Goal: Information Seeking & Learning: Learn about a topic

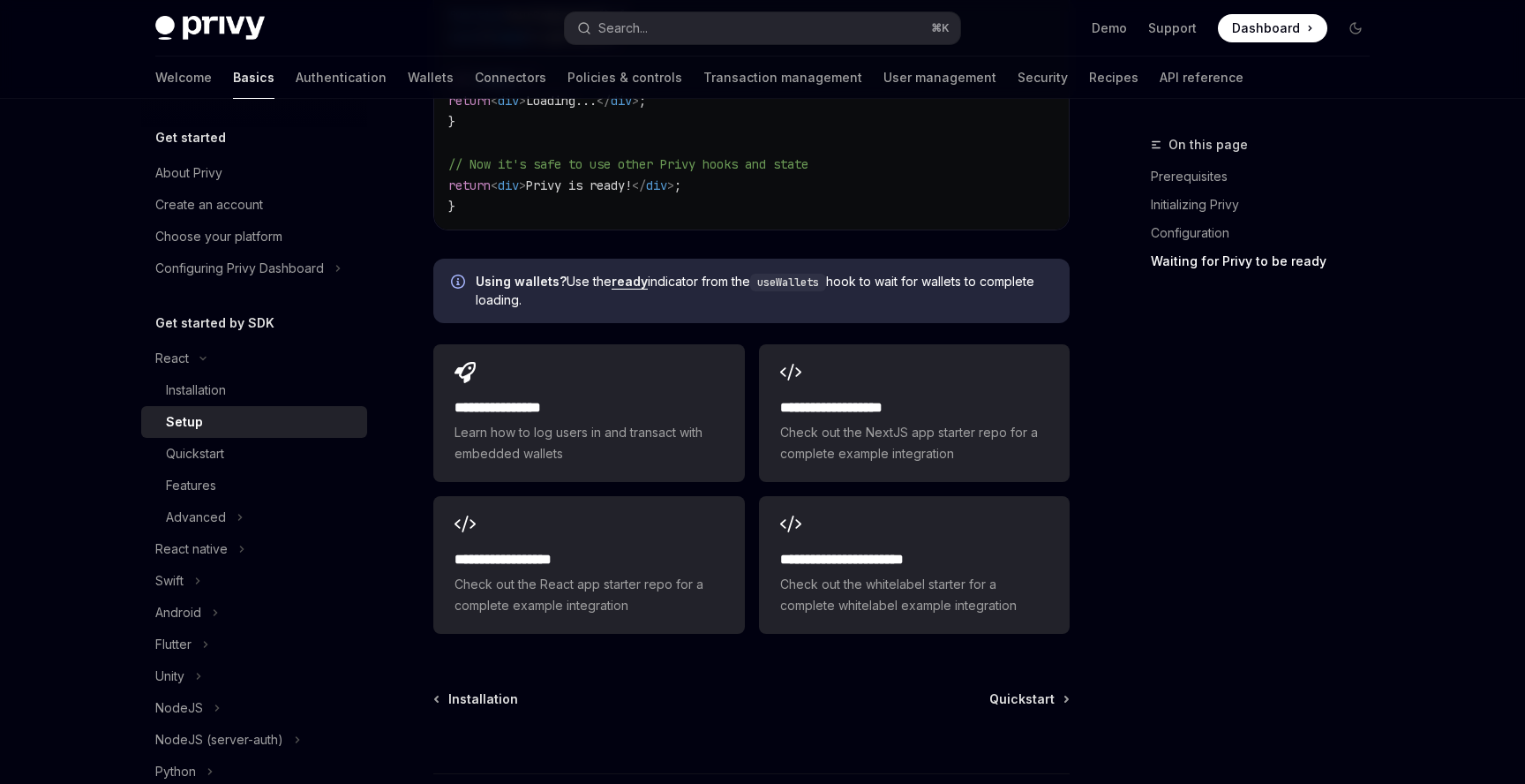
scroll to position [2207, 0]
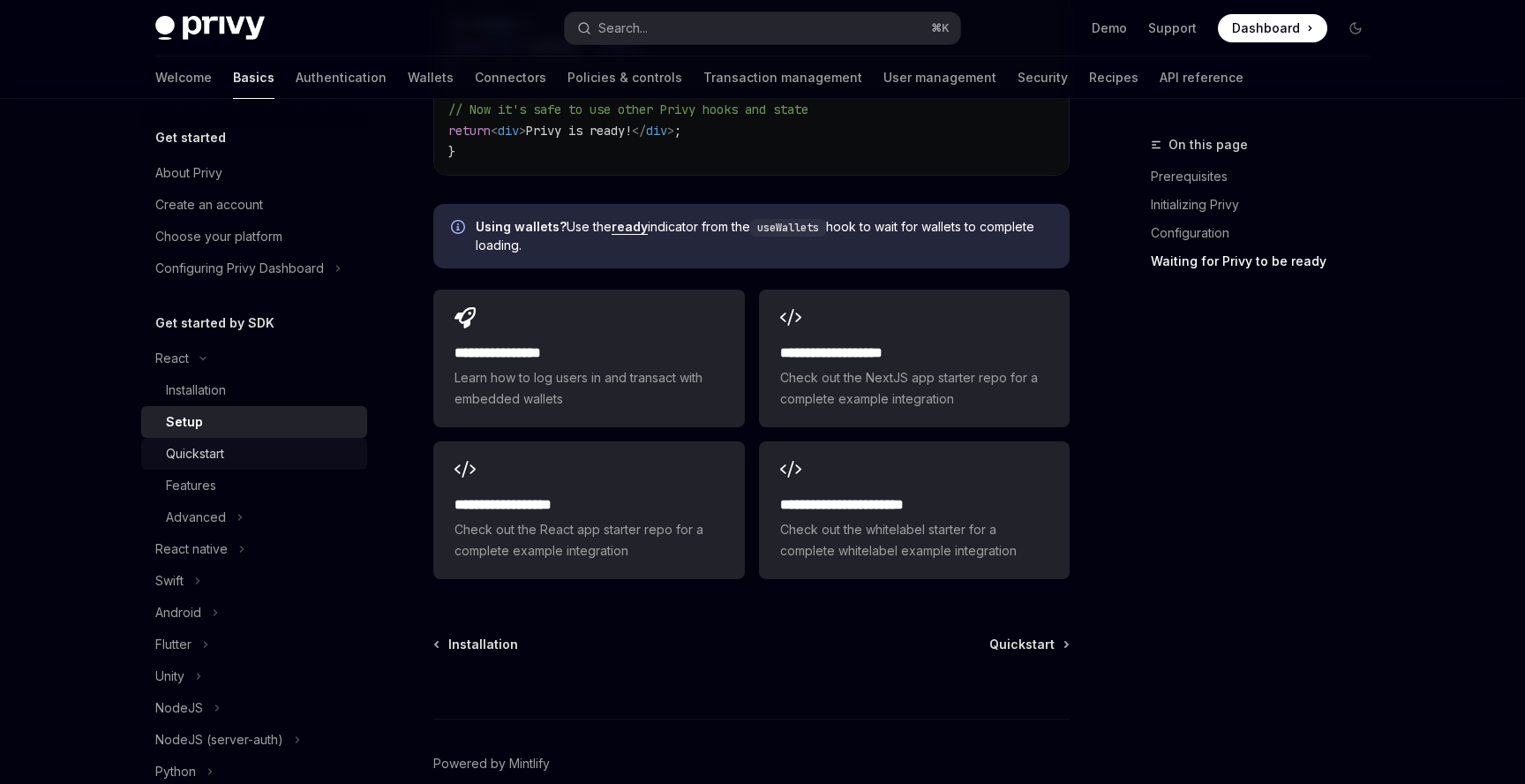
click at [227, 447] on div "Quickstart" at bounding box center [261, 453] width 191 height 22
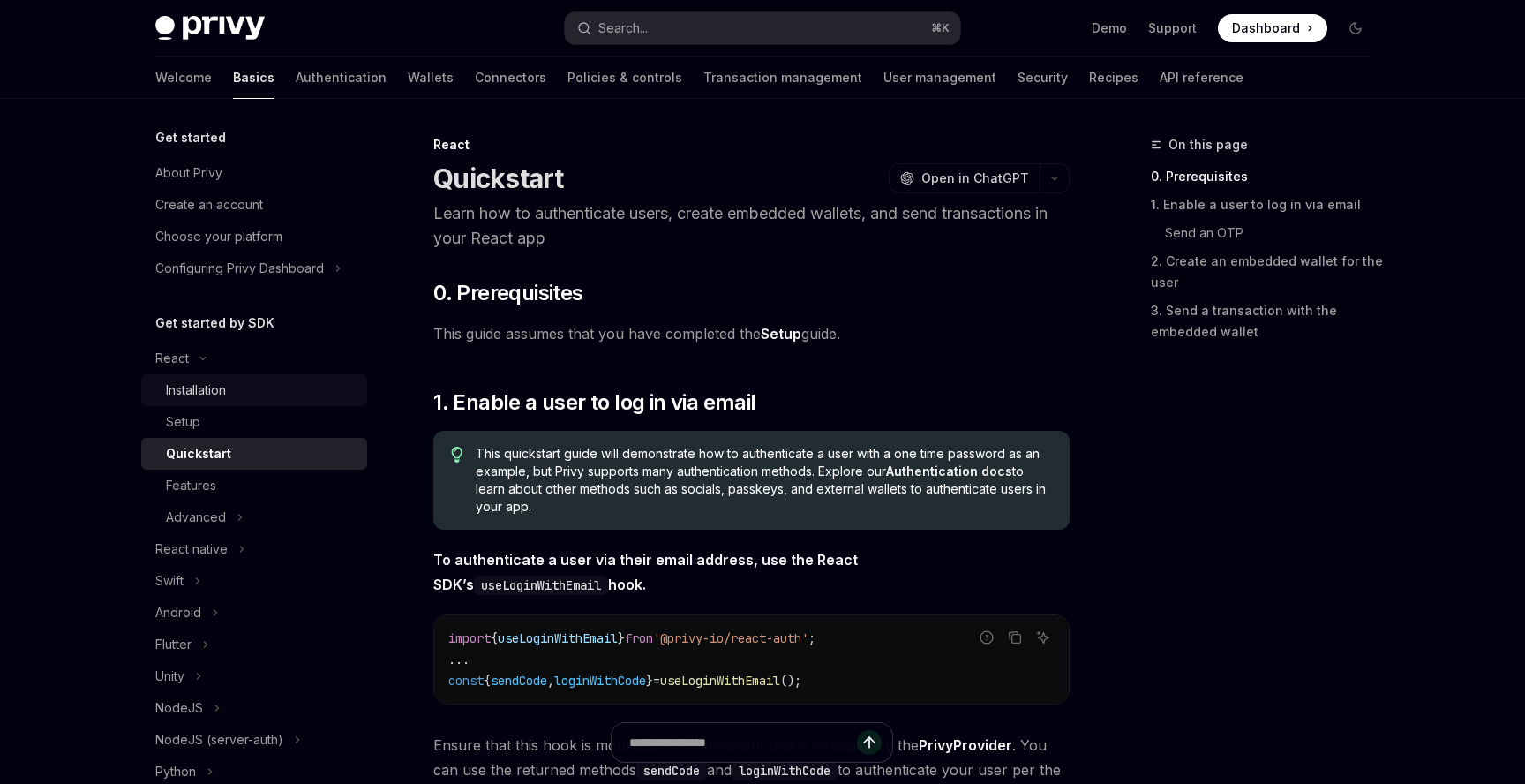
click at [247, 401] on link "Installation" at bounding box center [254, 390] width 226 height 32
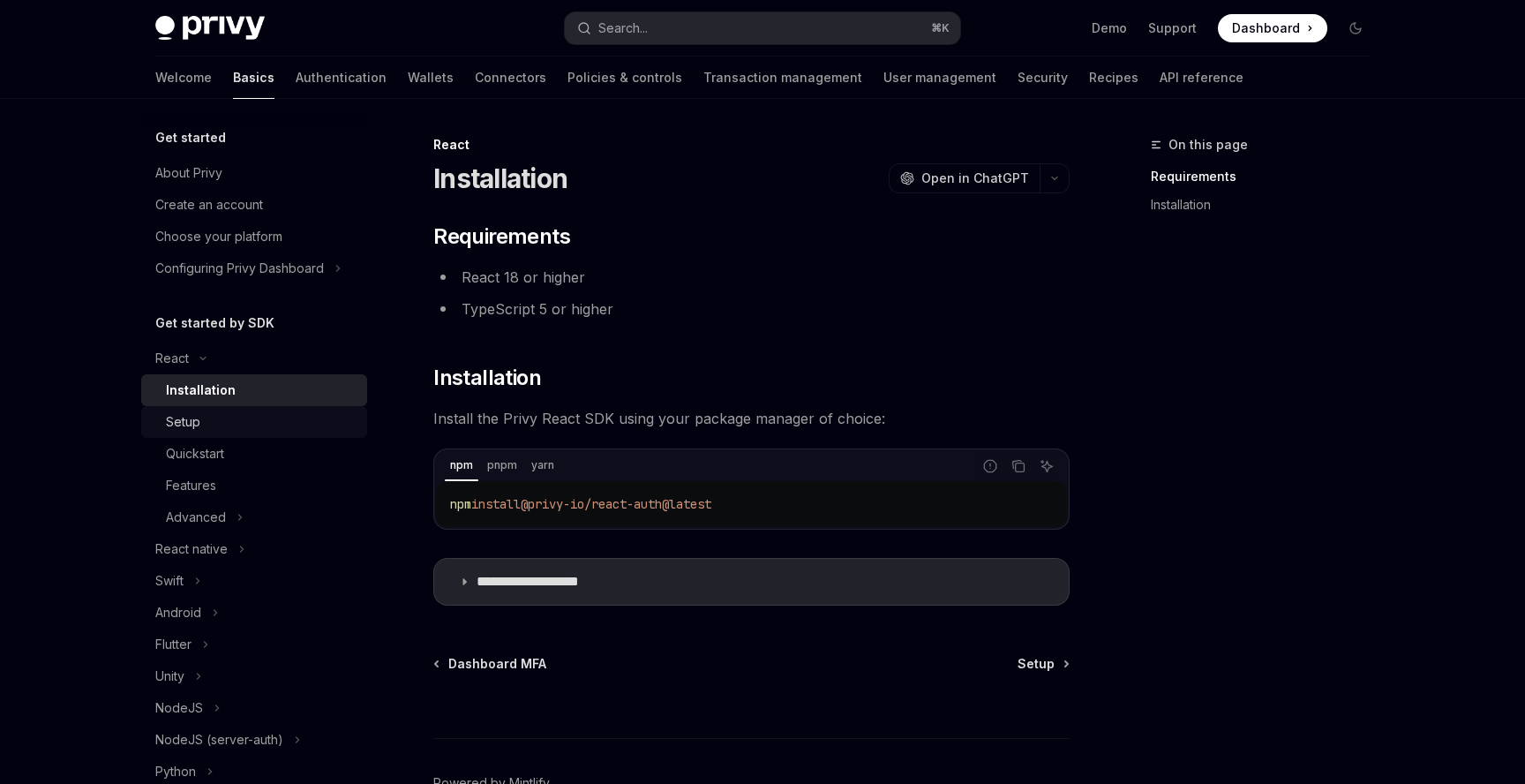
click at [254, 420] on div "Setup" at bounding box center [261, 422] width 191 height 22
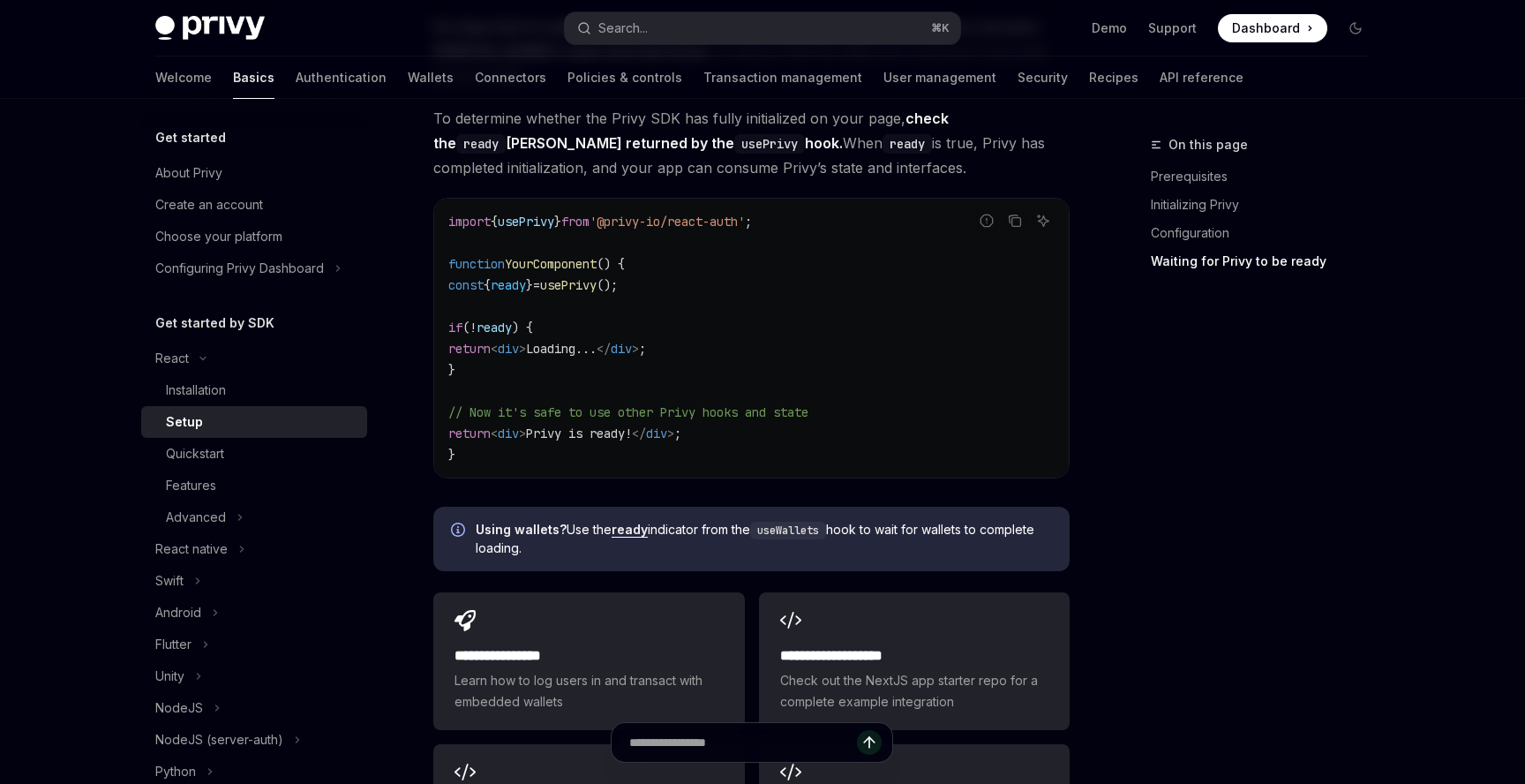
scroll to position [1897, 0]
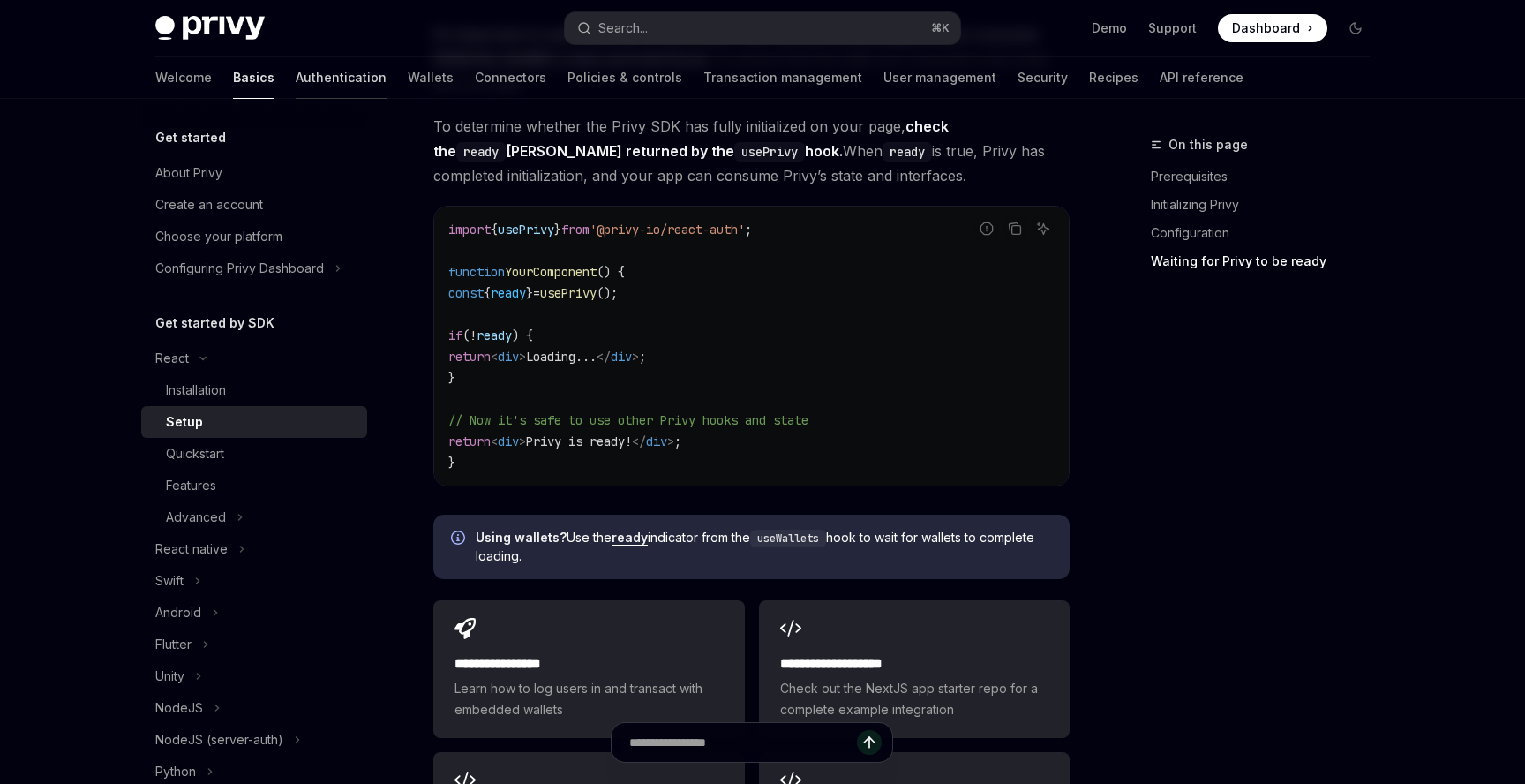
click at [296, 81] on link "Authentication" at bounding box center [341, 77] width 91 height 42
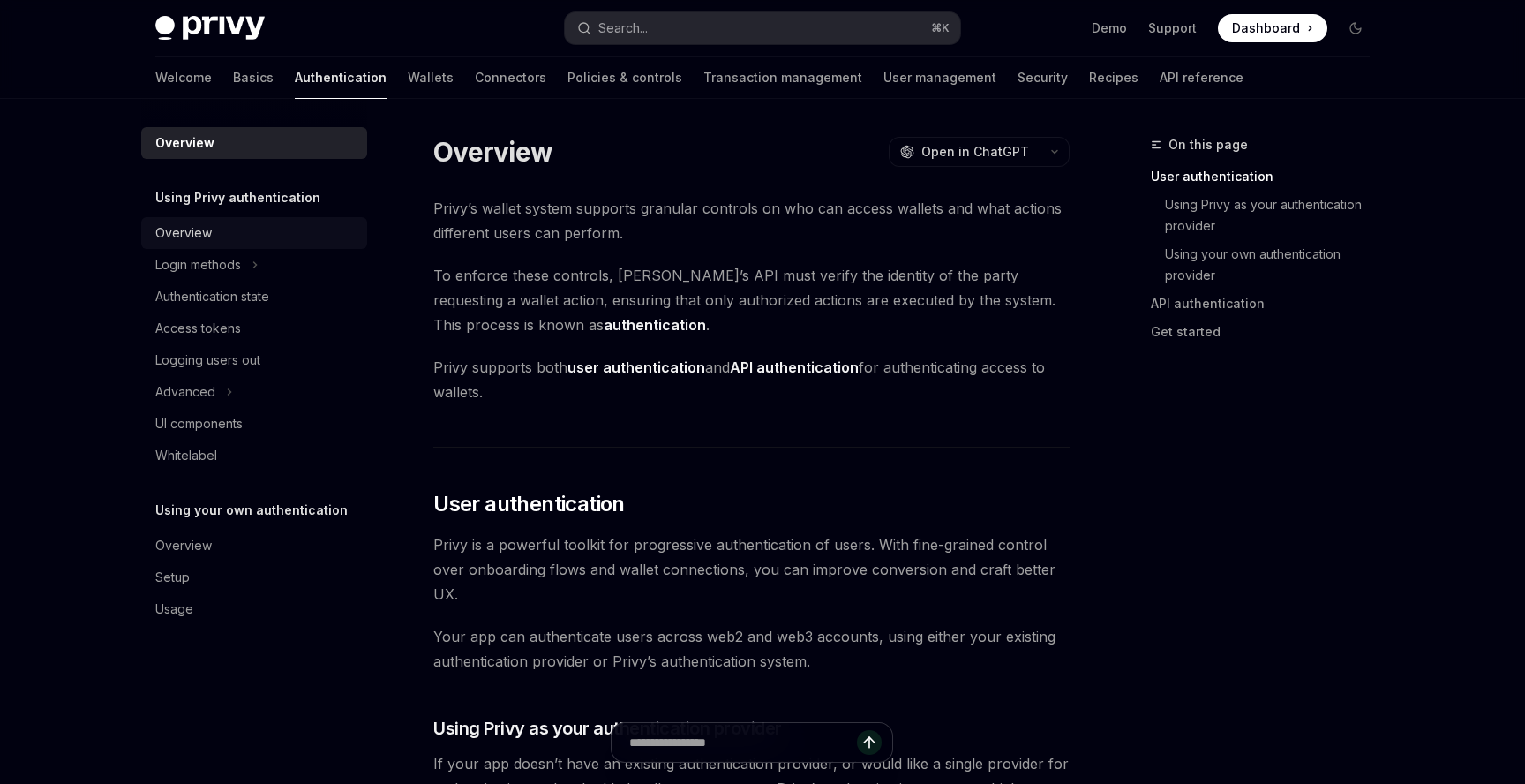
click at [259, 239] on div "Overview" at bounding box center [256, 233] width 201 height 22
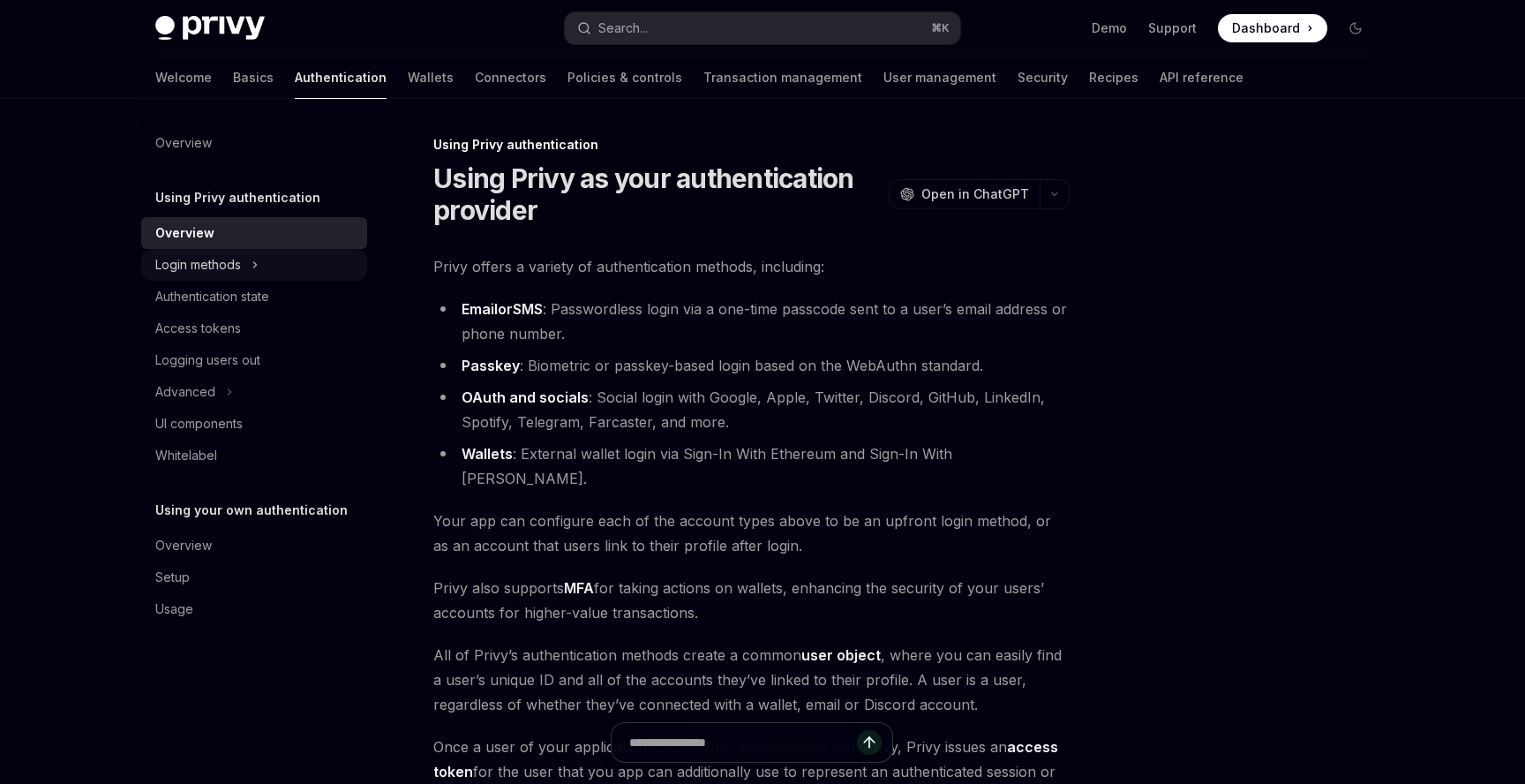
click at [253, 265] on icon "Toggle Login methods section" at bounding box center [256, 264] width 8 height 22
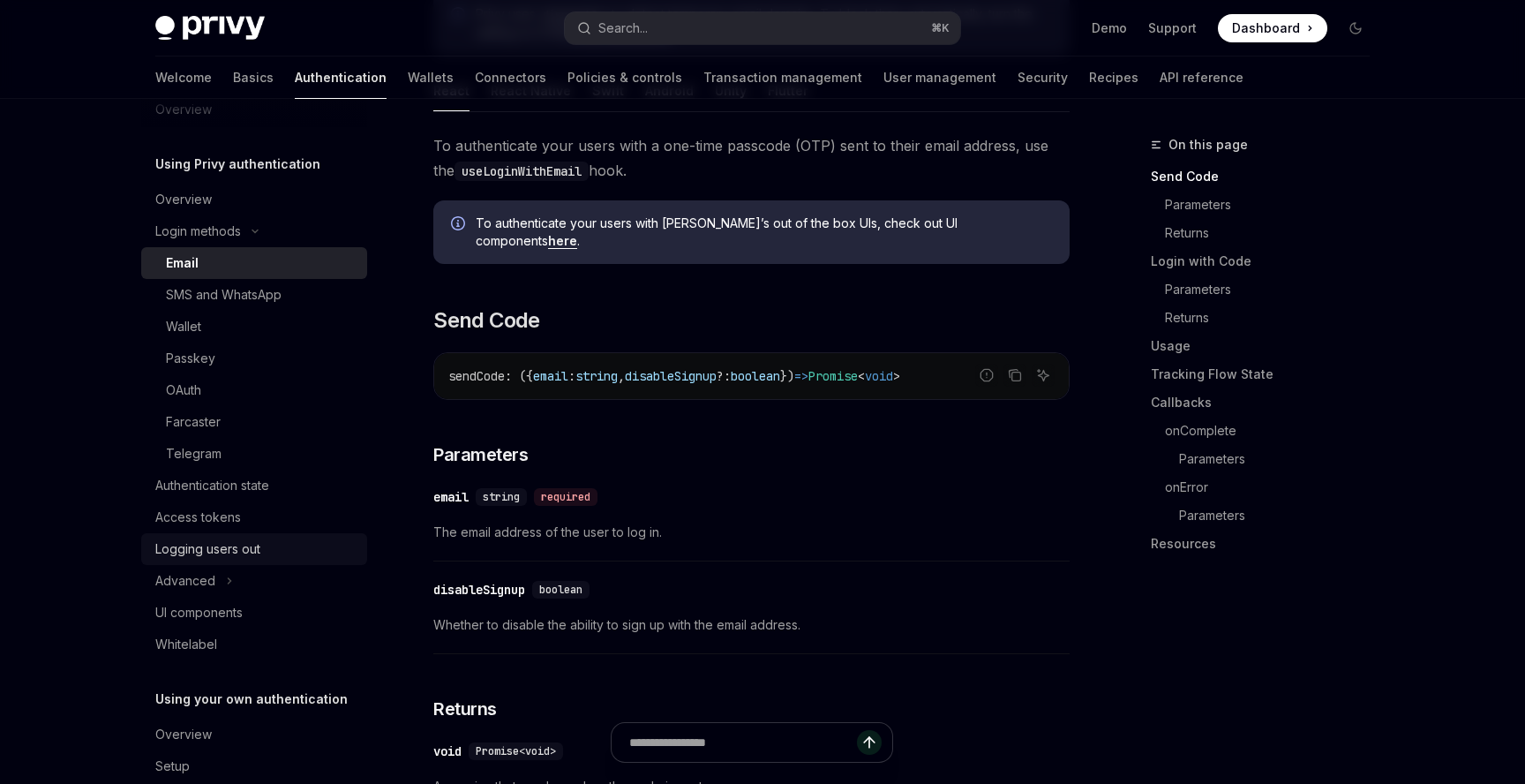
scroll to position [99, 0]
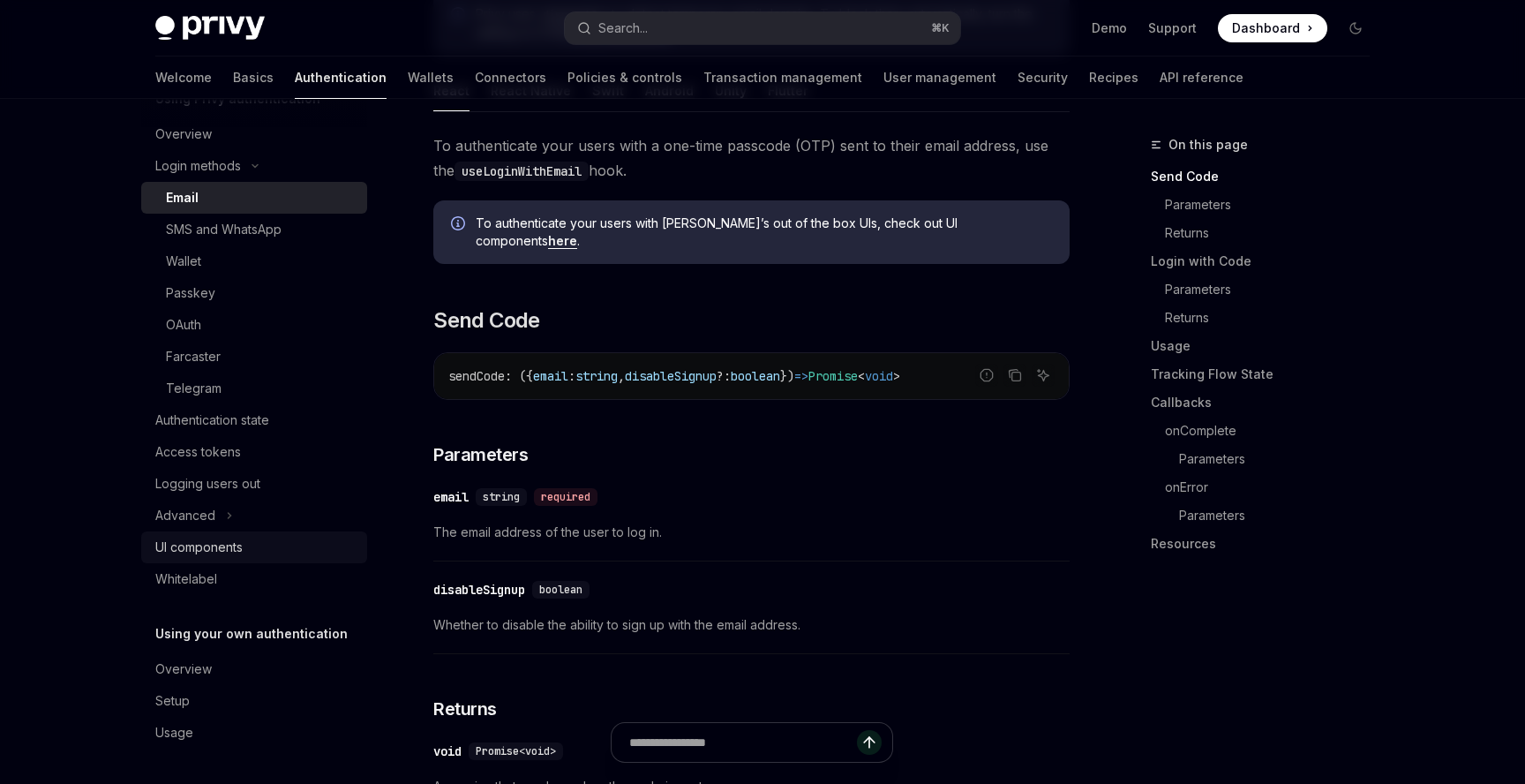
click at [265, 549] on div "UI components" at bounding box center [256, 547] width 201 height 22
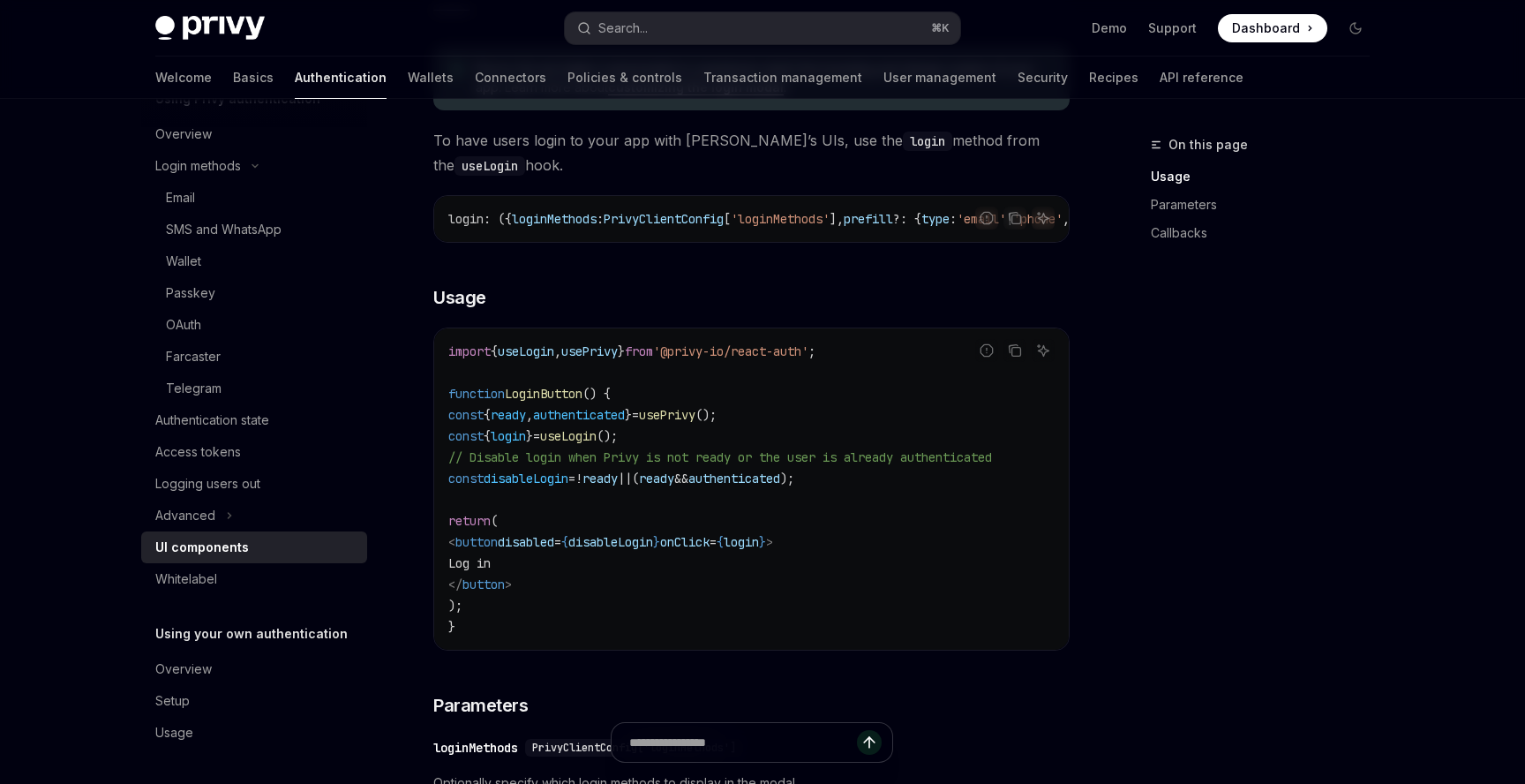
scroll to position [1042, 0]
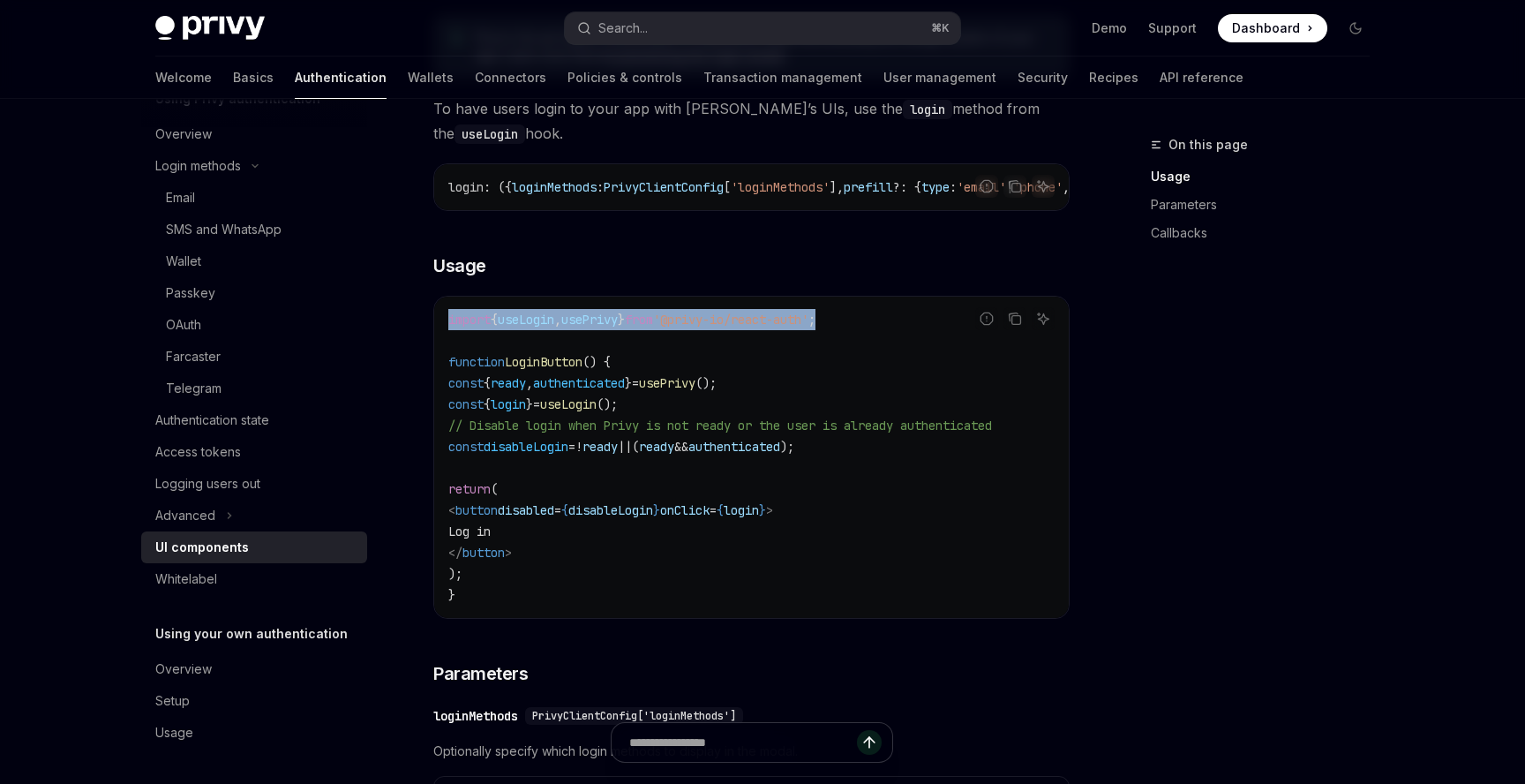
drag, startPoint x: 898, startPoint y: 327, endPoint x: 398, endPoint y: 333, distance: 500.0
click at [398, 333] on div "Using Privy authentication UI components OpenAI Open in ChatGPT OpenAI Open in …" at bounding box center [586, 696] width 975 height 3207
click at [556, 369] on span "LoginButton" at bounding box center [543, 362] width 78 height 16
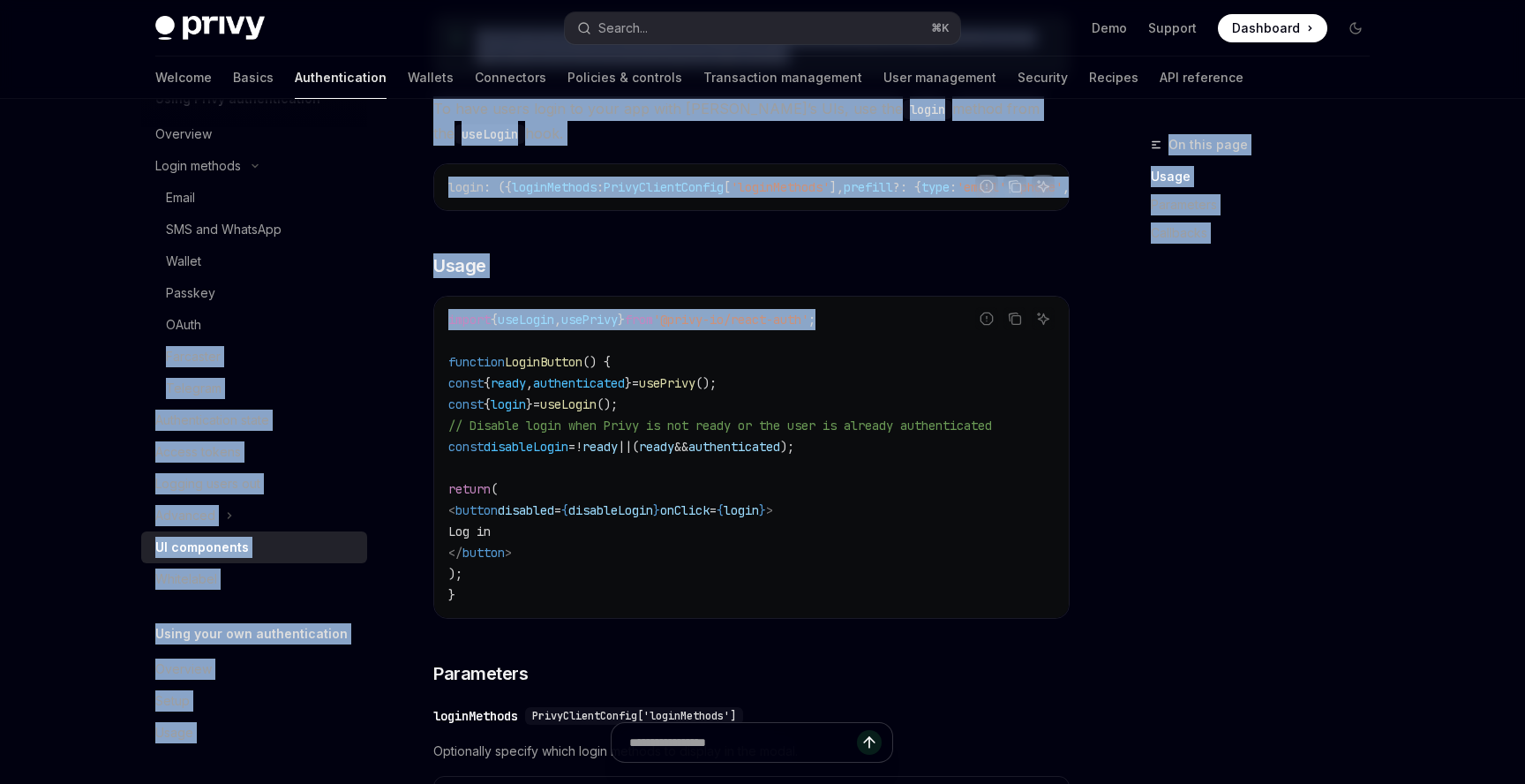
copy div "Farcaster Telegram Authentication state Access tokens Logging users out Advance…"
drag, startPoint x: 932, startPoint y: 328, endPoint x: 391, endPoint y: 328, distance: 541.0
click at [391, 328] on div "Overview Using Privy authentication Overview Login methods Email SMS and WhatsA…" at bounding box center [762, 678] width 1299 height 3242
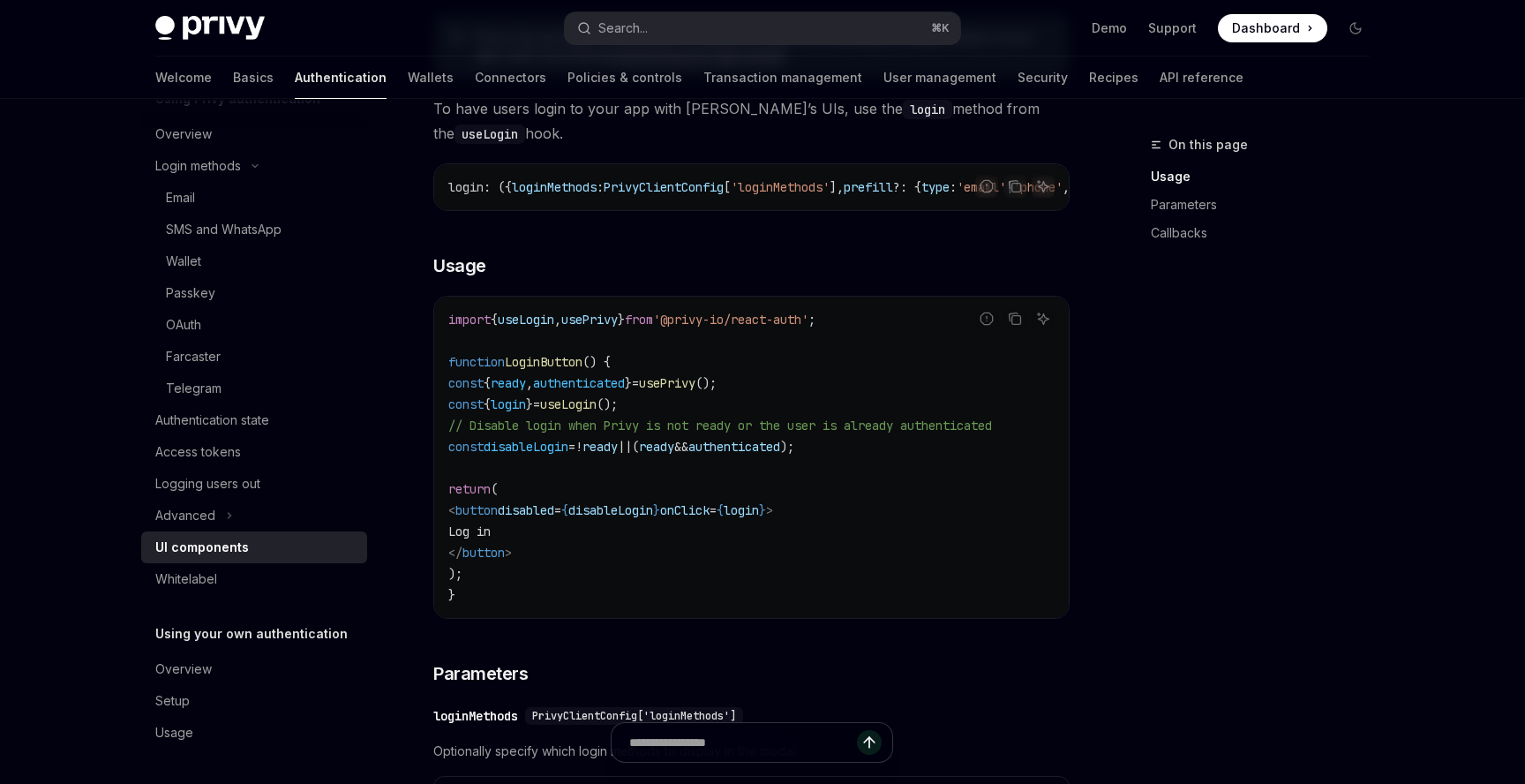
click at [569, 348] on code "import { useLogin , usePrivy } from '@privy-io/react-auth' ; function LoginButt…" at bounding box center [751, 457] width 606 height 296
drag, startPoint x: 911, startPoint y: 329, endPoint x: 447, endPoint y: 326, distance: 464.0
click at [447, 326] on div "import { useLogin , usePrivy } from '@privy-io/react-auth' ; function LoginButt…" at bounding box center [751, 457] width 635 height 321
copy span "import { useLogin , usePrivy } from '@privy-io/react-auth' ;"
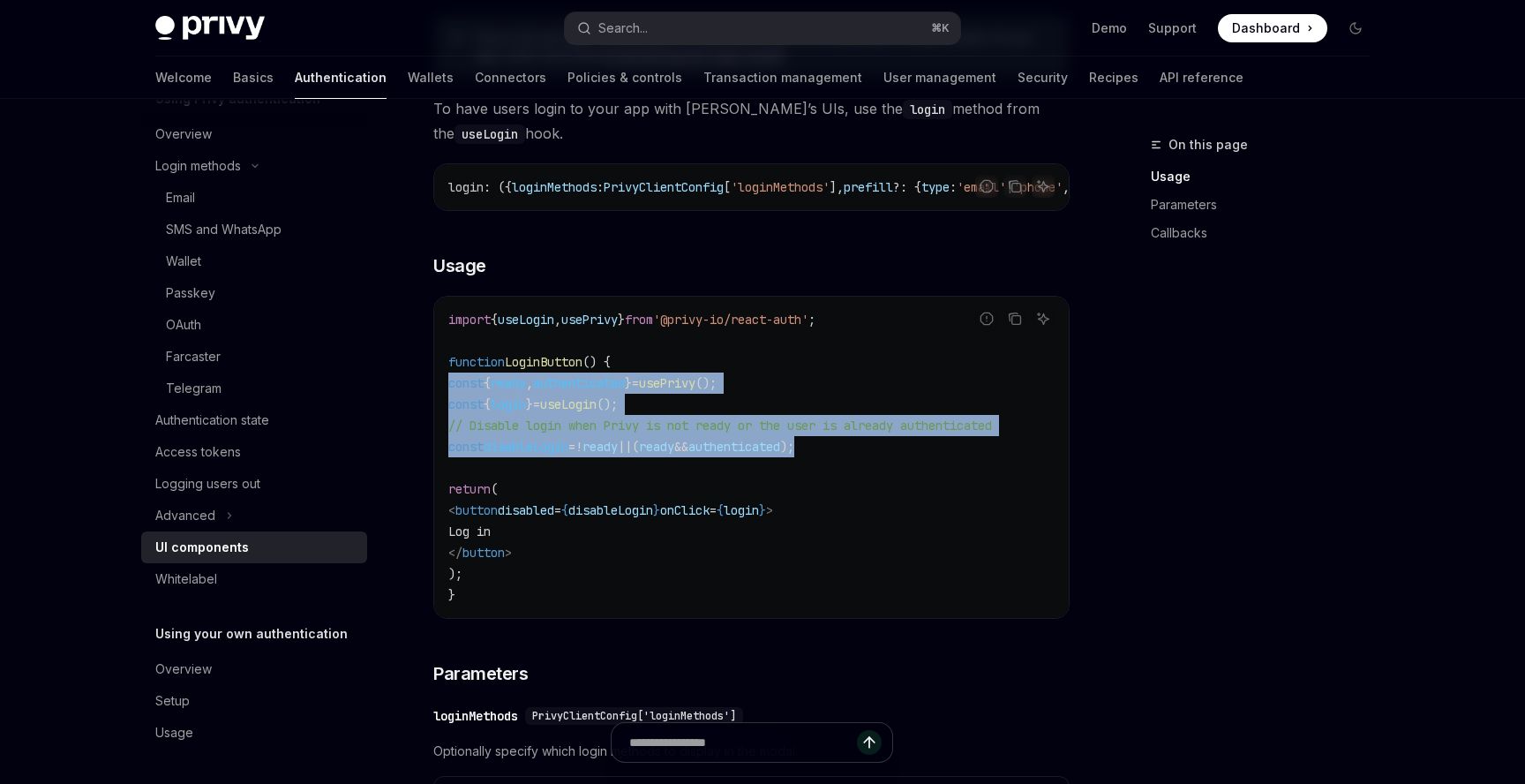
copy code "const { ready , authenticated } = usePrivy (); const { login } = useLogin (); /…"
drag, startPoint x: 968, startPoint y: 457, endPoint x: 428, endPoint y: 397, distance: 543.3
click at [428, 397] on div "Using Privy authentication UI components OpenAI Open in ChatGPT OpenAI Open in …" at bounding box center [586, 696] width 975 height 3207
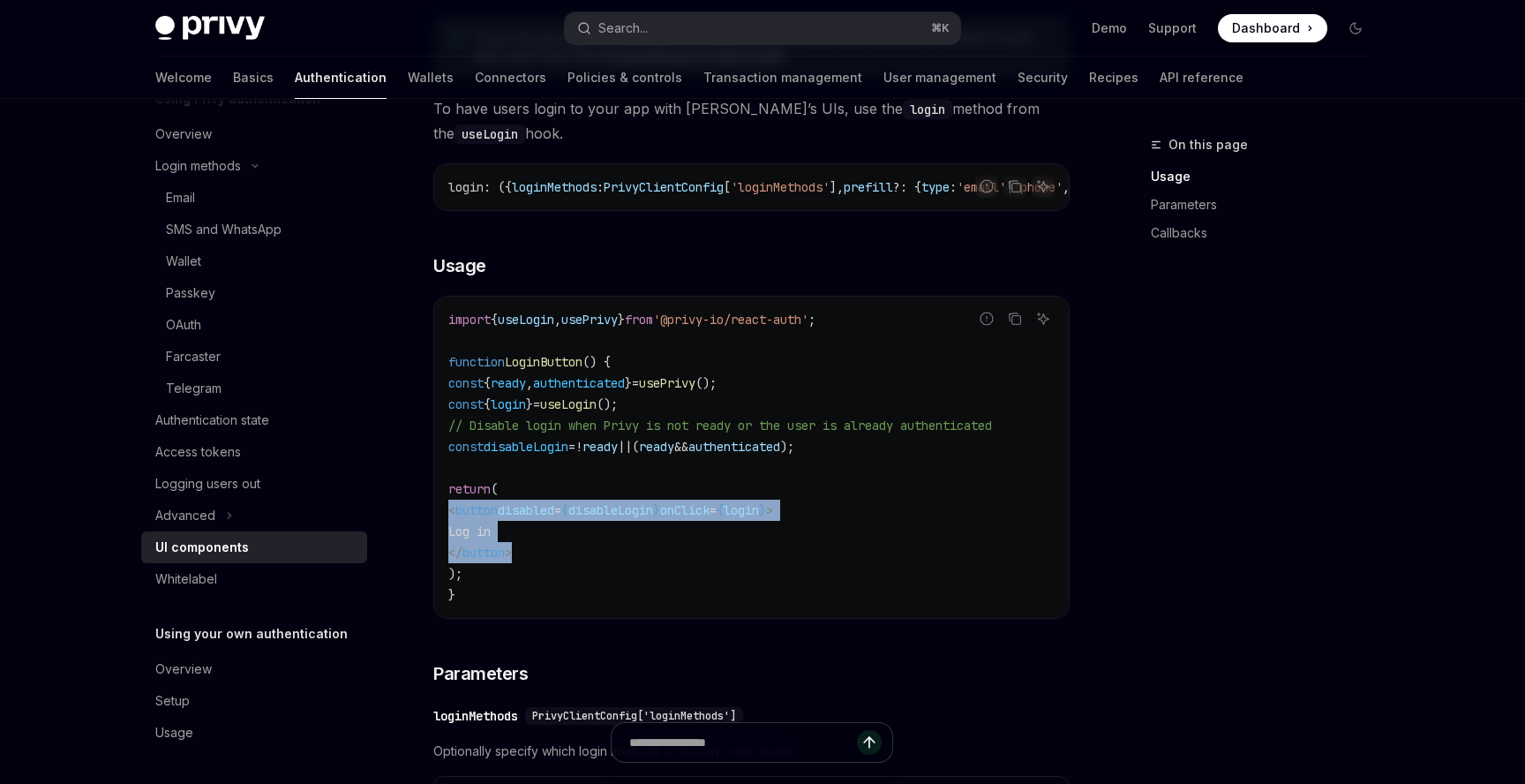
drag, startPoint x: 597, startPoint y: 561, endPoint x: 427, endPoint y: 524, distance: 174.0
click at [427, 524] on div "Using Privy authentication UI components OpenAI Open in ChatGPT OpenAI Open in …" at bounding box center [586, 696] width 975 height 3207
copy code "< button disabled = { disableLogin } onClick = { login } > Log in </ button >"
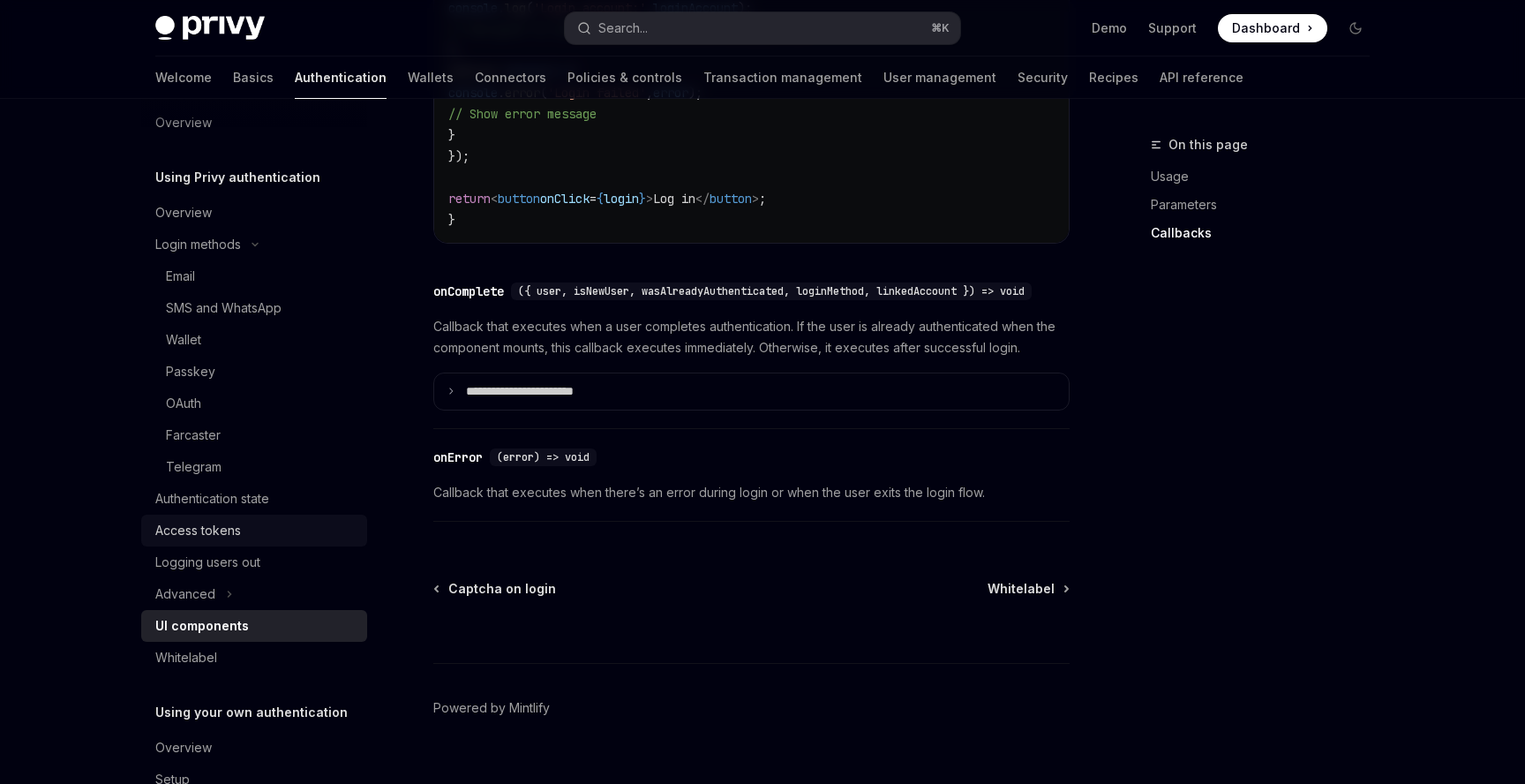
scroll to position [0, 0]
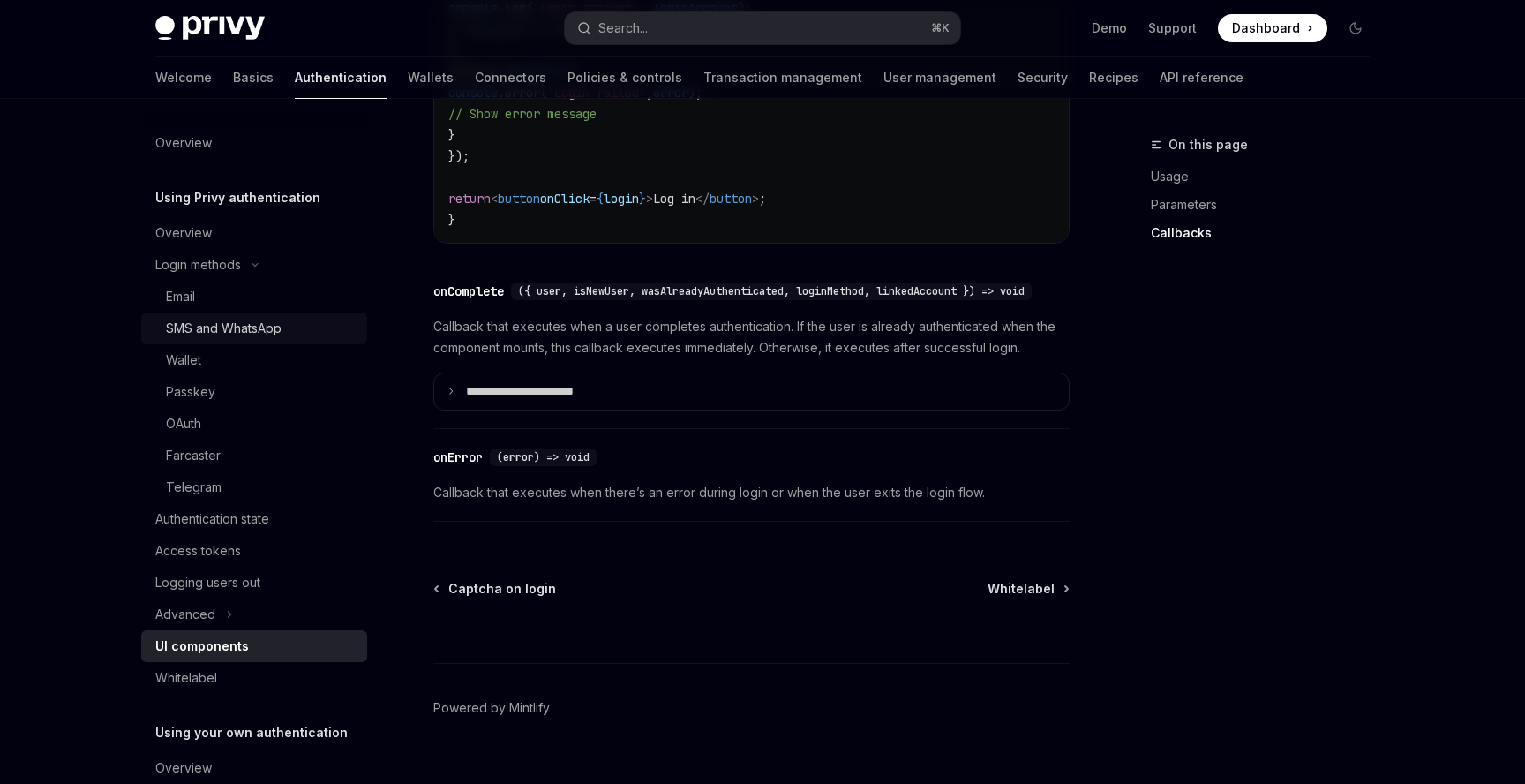
click at [217, 330] on div "SMS and WhatsApp" at bounding box center [224, 328] width 116 height 22
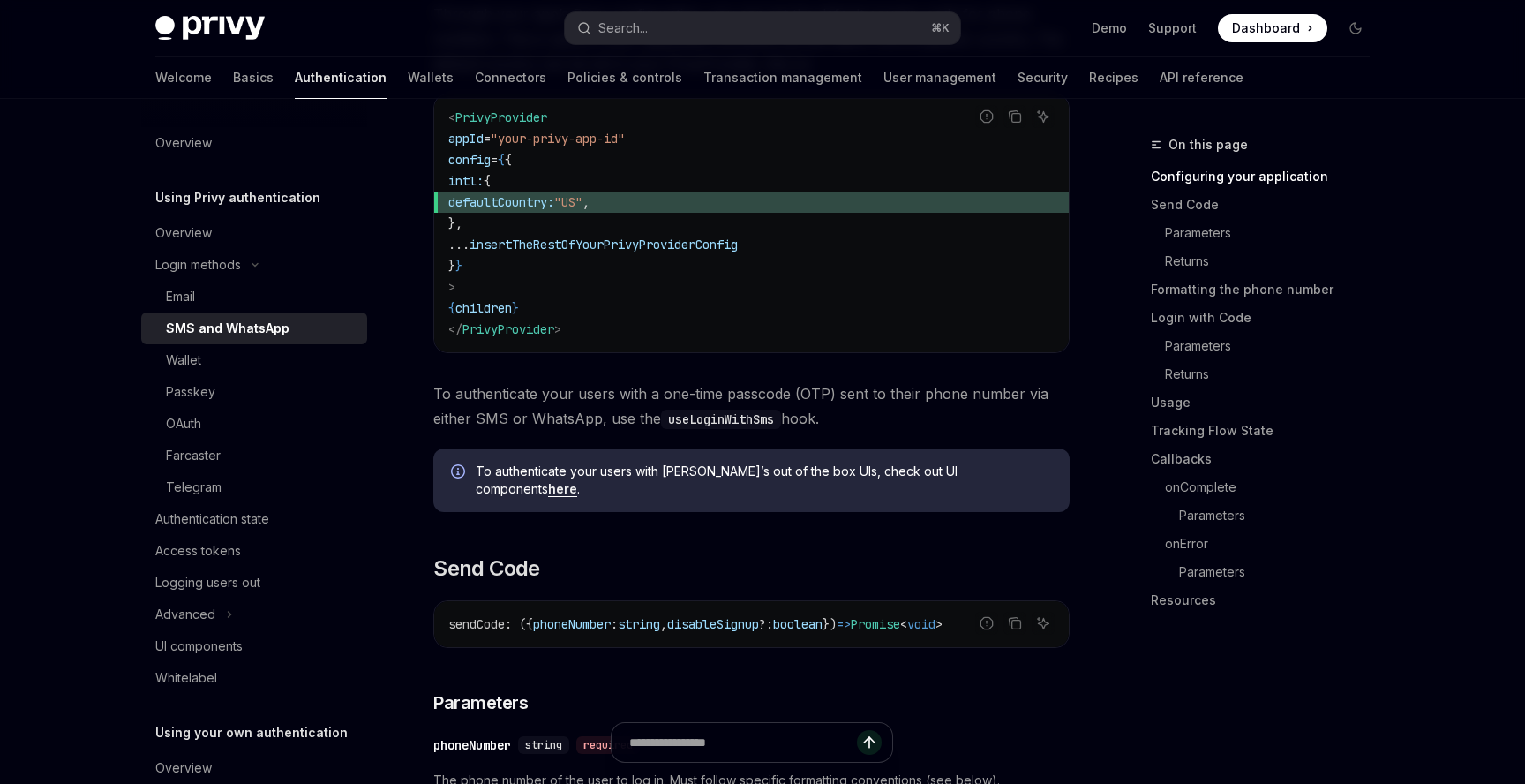
scroll to position [487, 0]
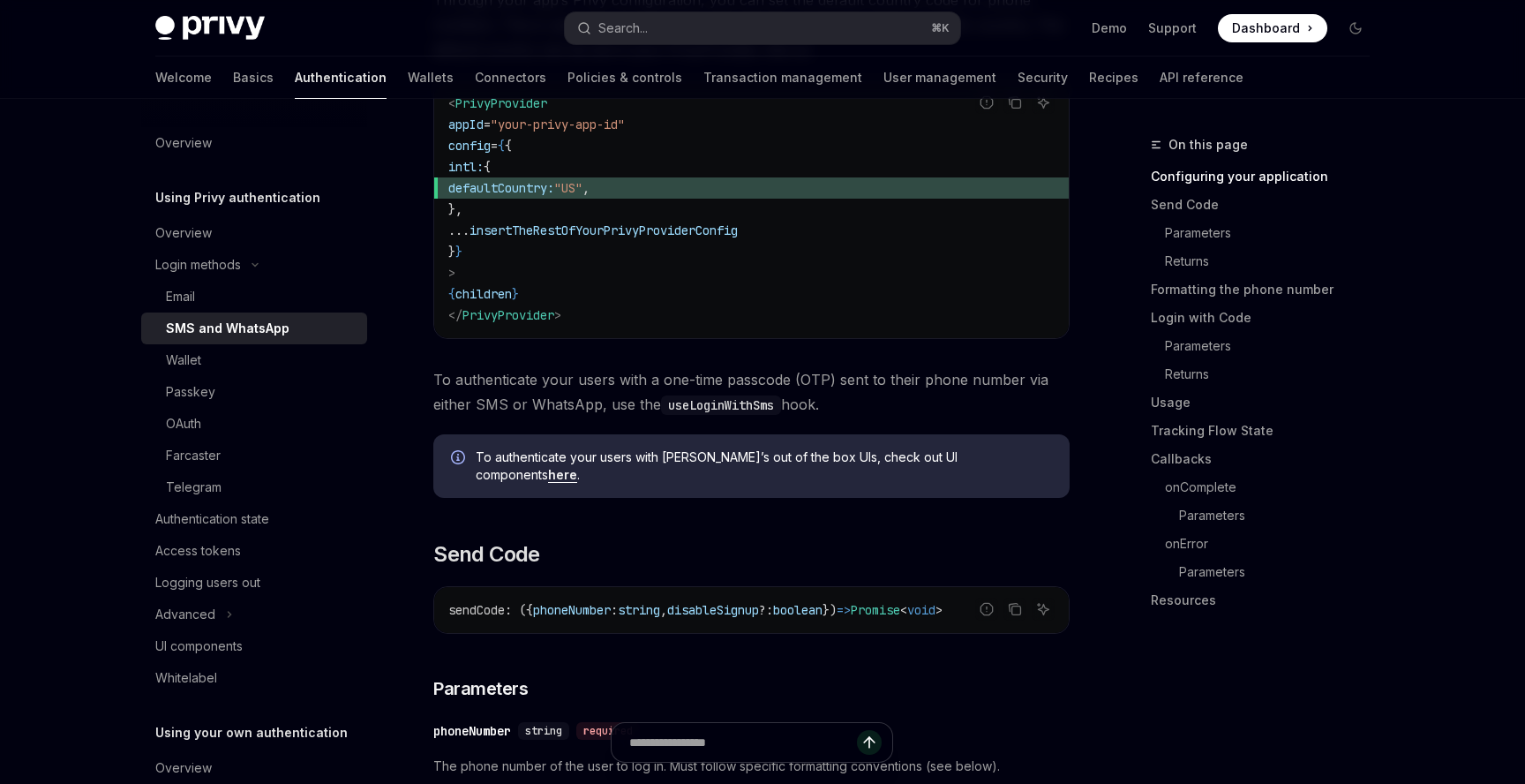
click at [743, 409] on code "useLoginWithSms" at bounding box center [721, 405] width 120 height 20
copy code "useLoginWithSms"
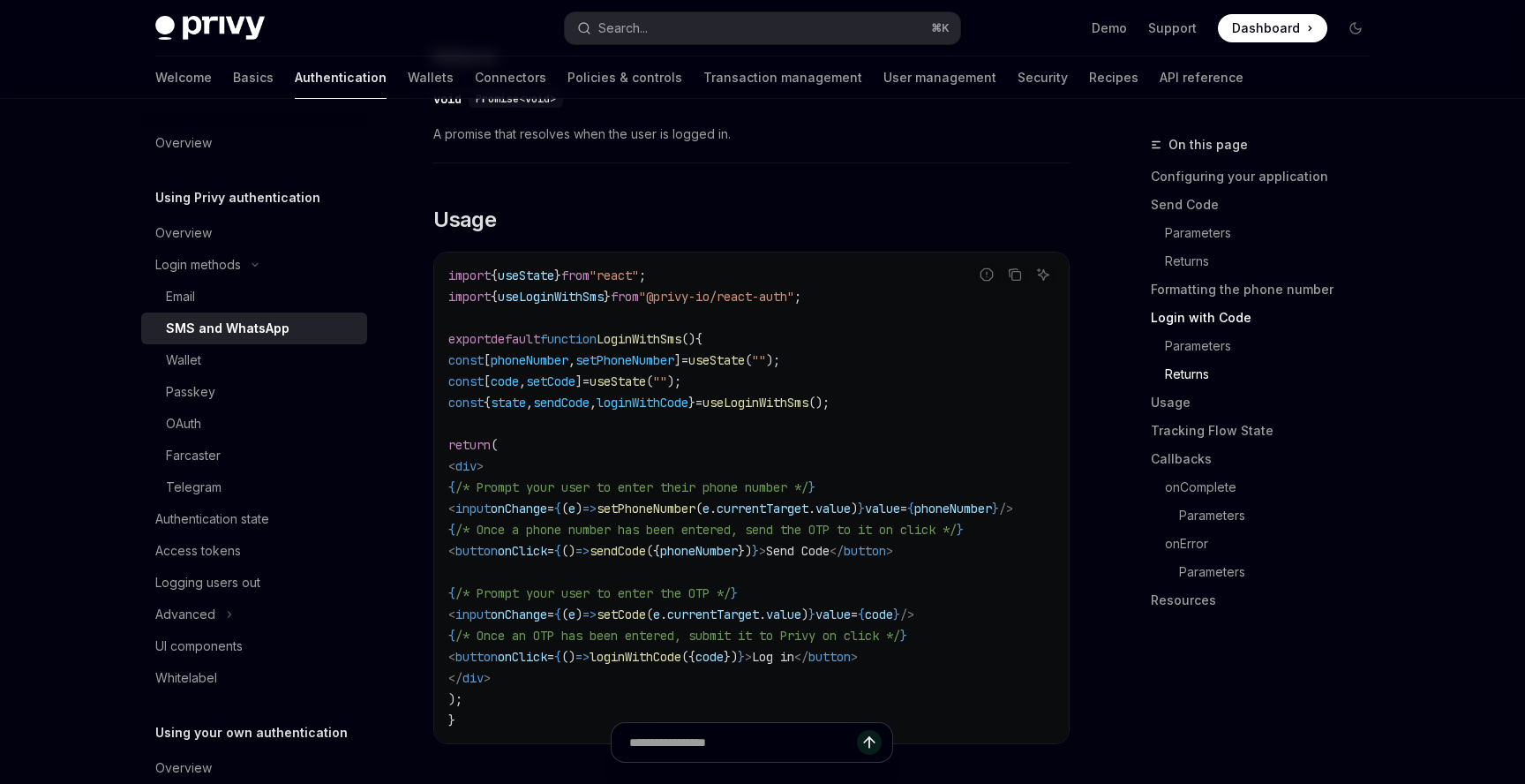
scroll to position [2187, 0]
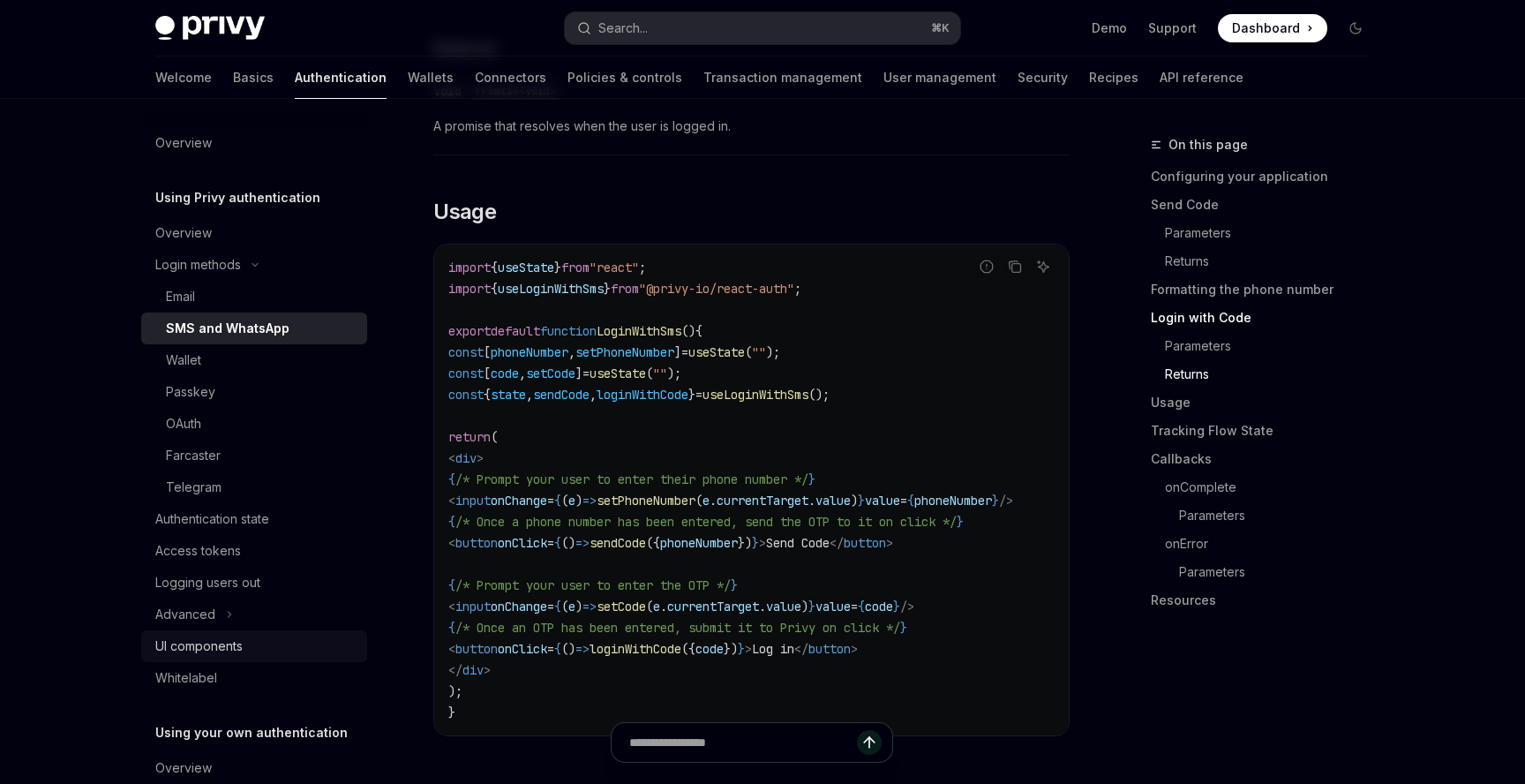
click at [217, 647] on div "UI components" at bounding box center [198, 646] width 87 height 22
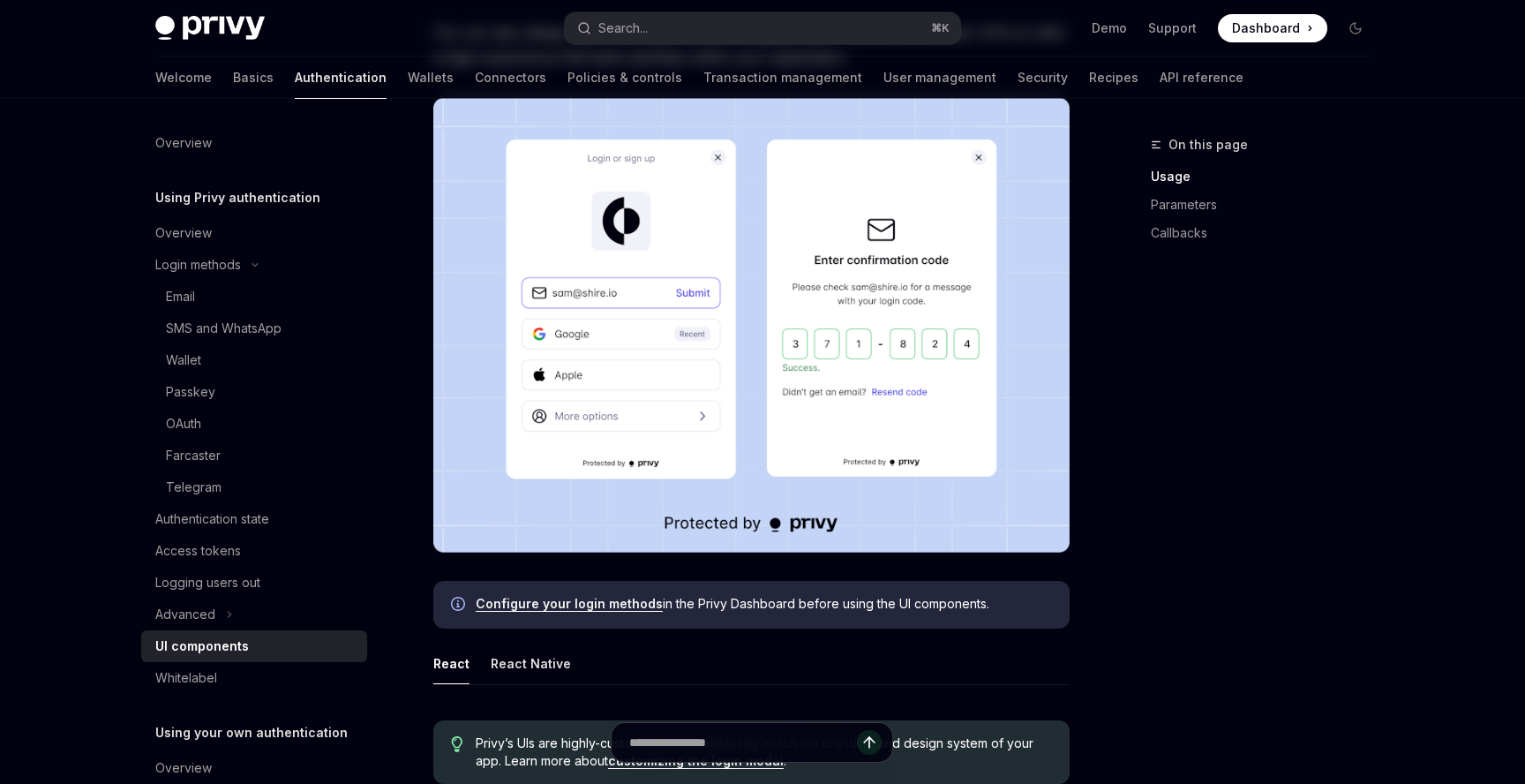
scroll to position [396, 0]
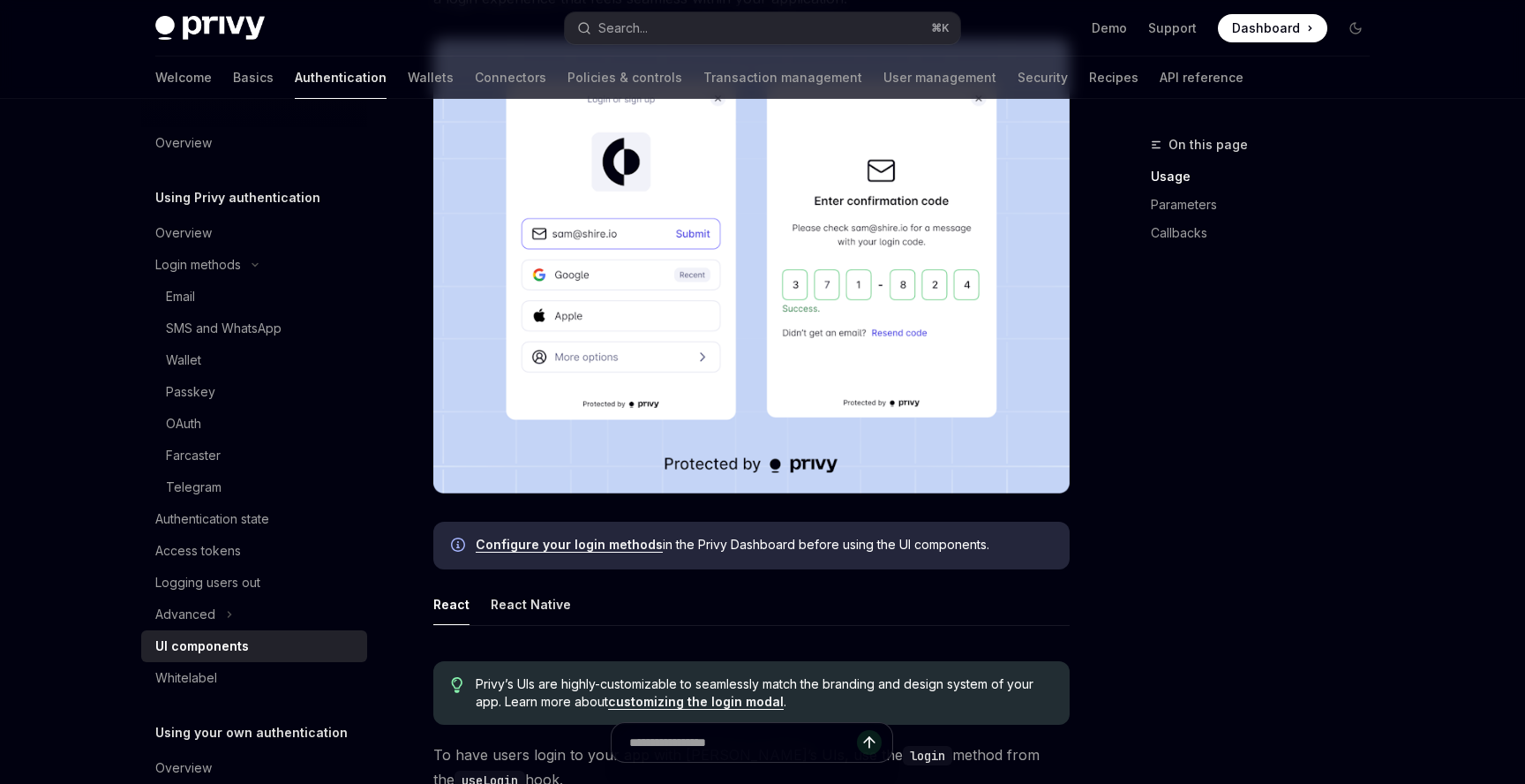
click at [618, 548] on link "Configure your login methods" at bounding box center [569, 544] width 187 height 16
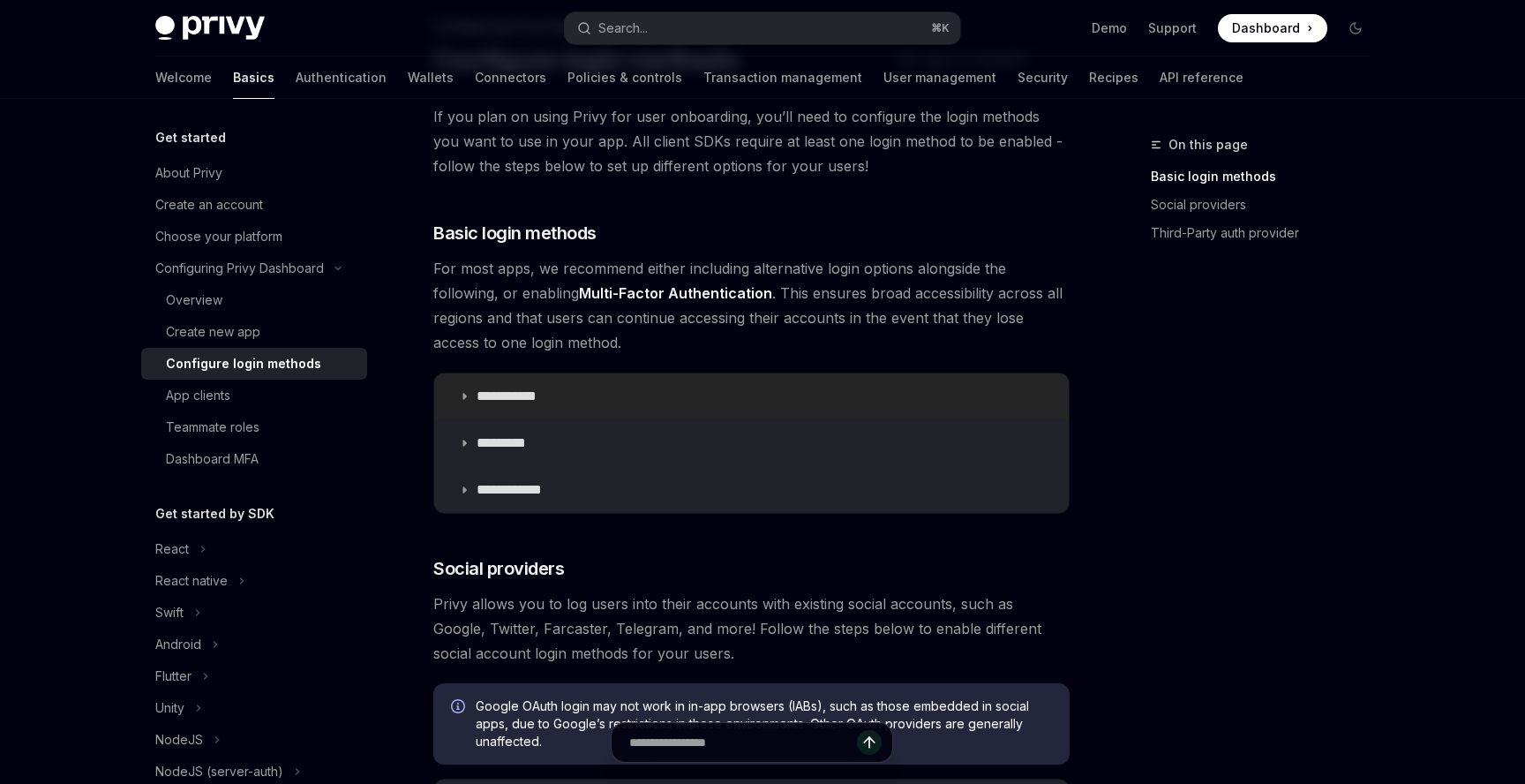
scroll to position [123, 0]
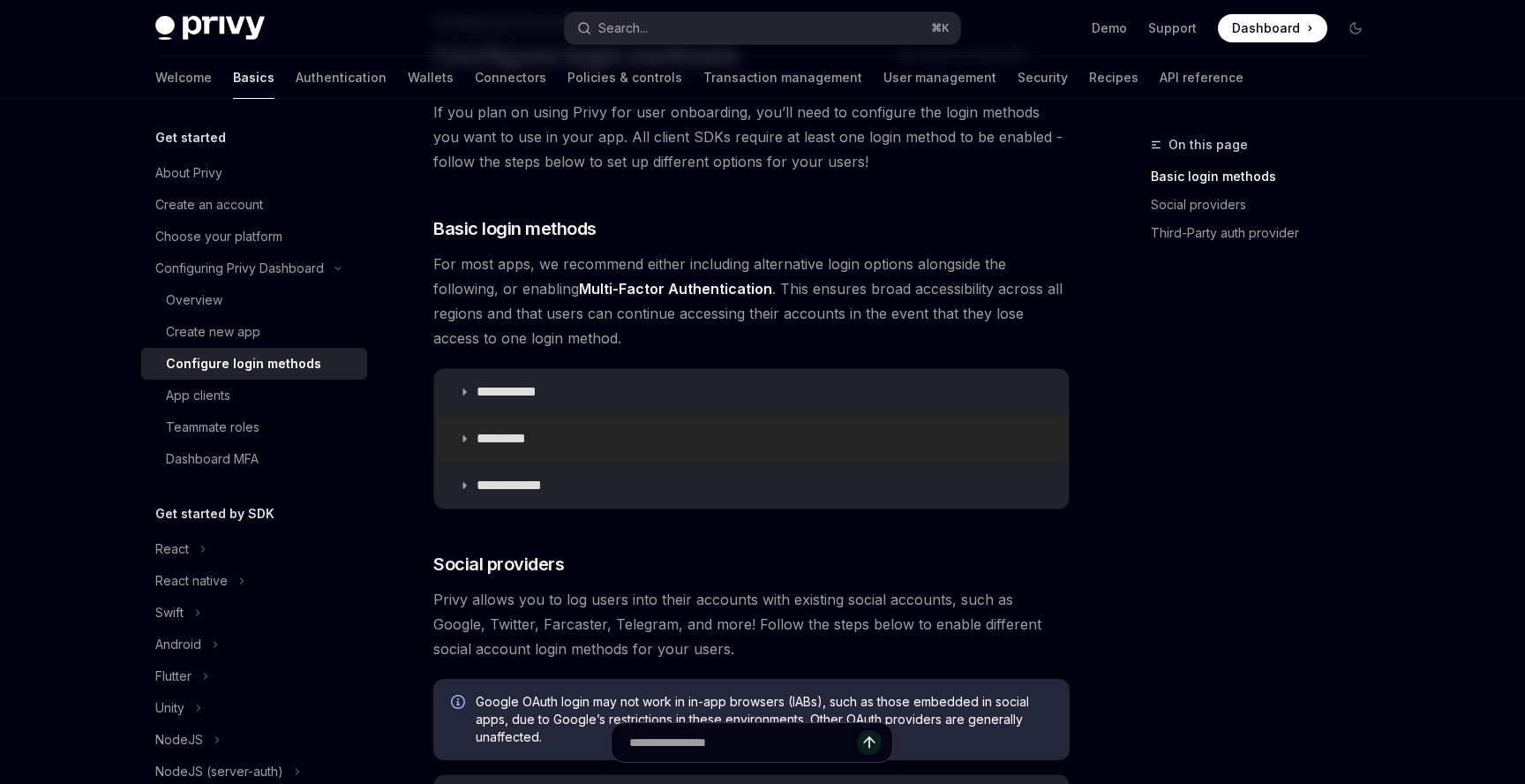
click at [745, 444] on summary "*********" at bounding box center [751, 438] width 635 height 46
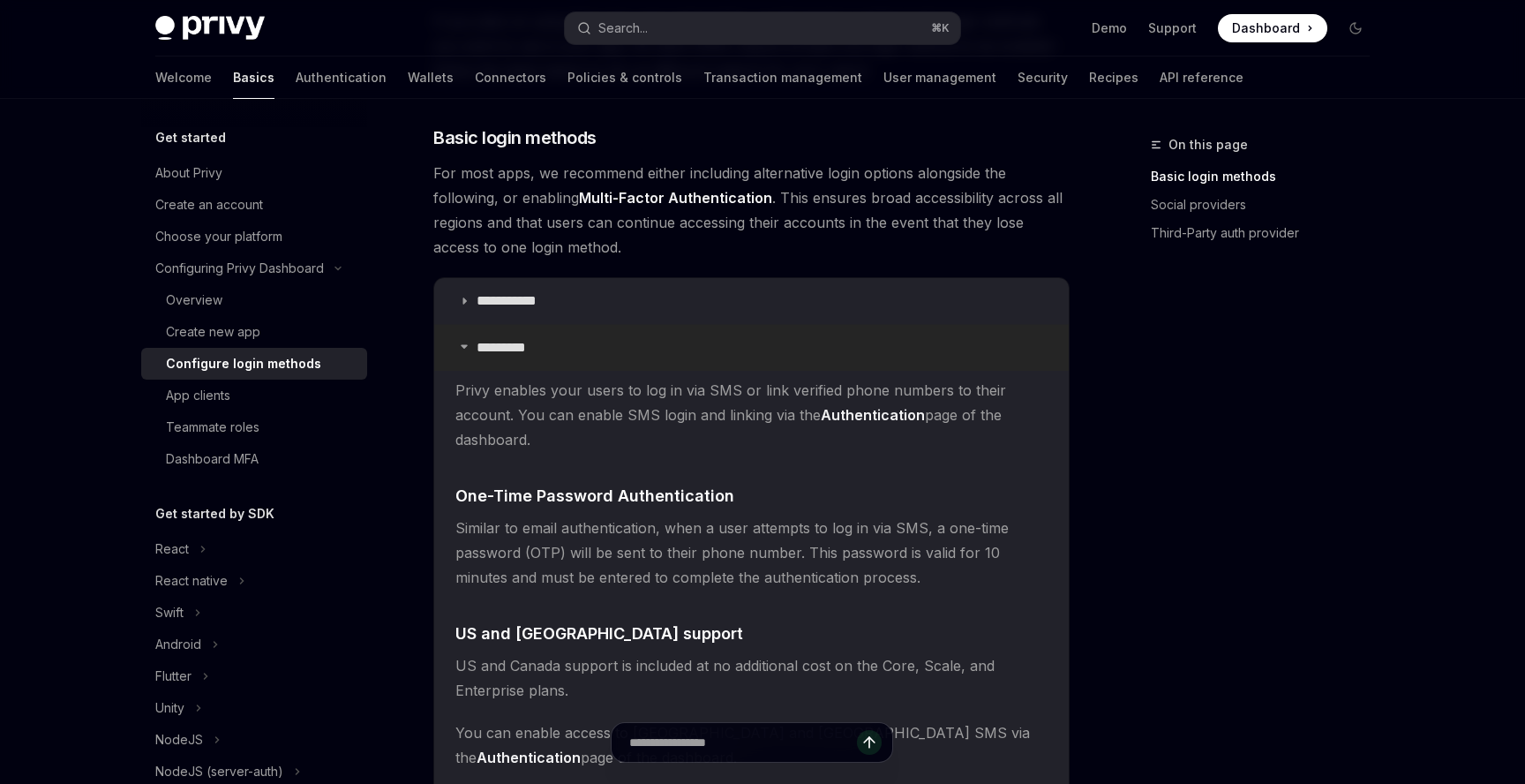
scroll to position [239, 0]
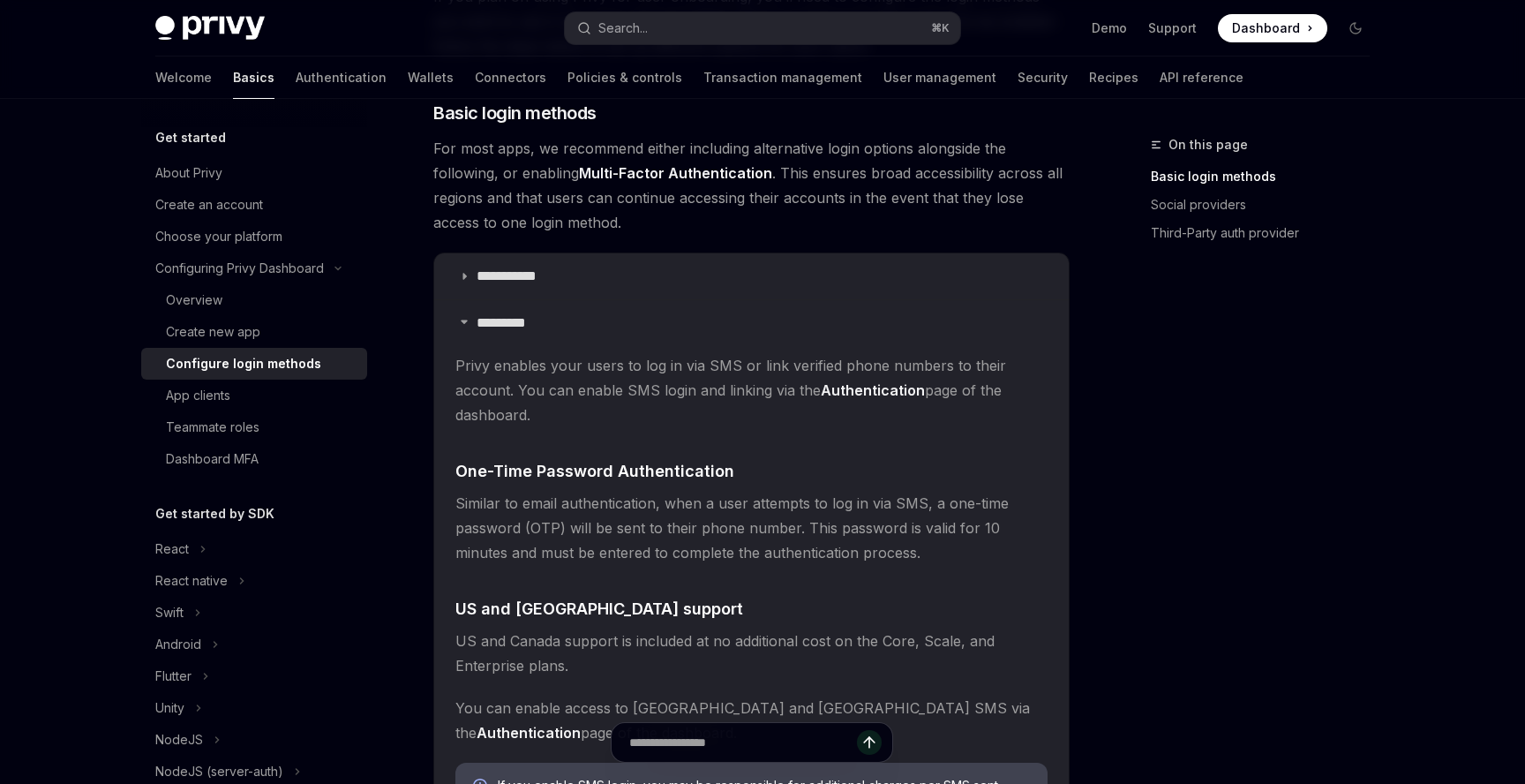
click at [859, 383] on strong "Authentication" at bounding box center [873, 390] width 104 height 18
click at [859, 389] on strong "Authentication" at bounding box center [873, 390] width 104 height 18
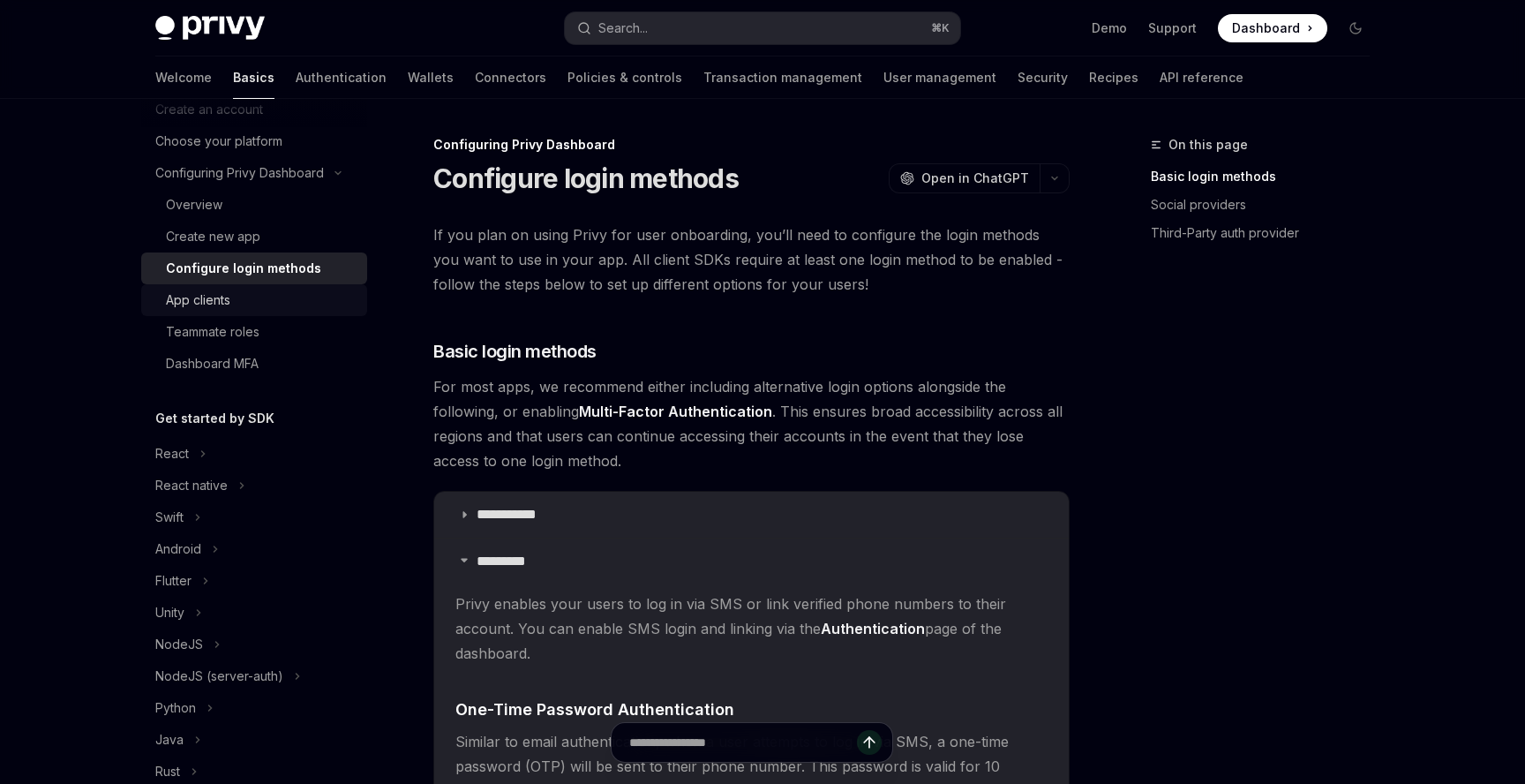
scroll to position [283, 0]
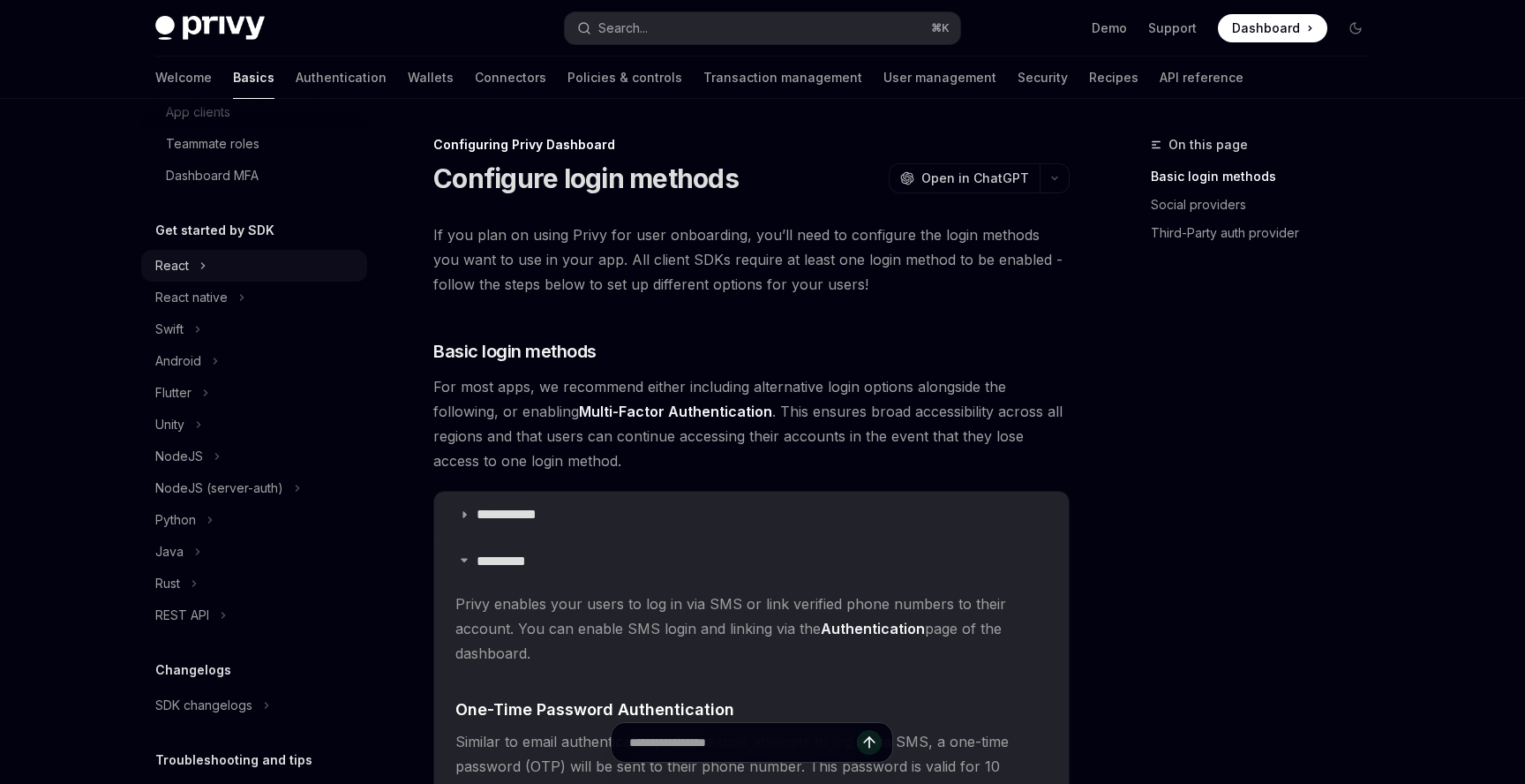
click at [206, 261] on icon "Toggle React section" at bounding box center [203, 265] width 8 height 22
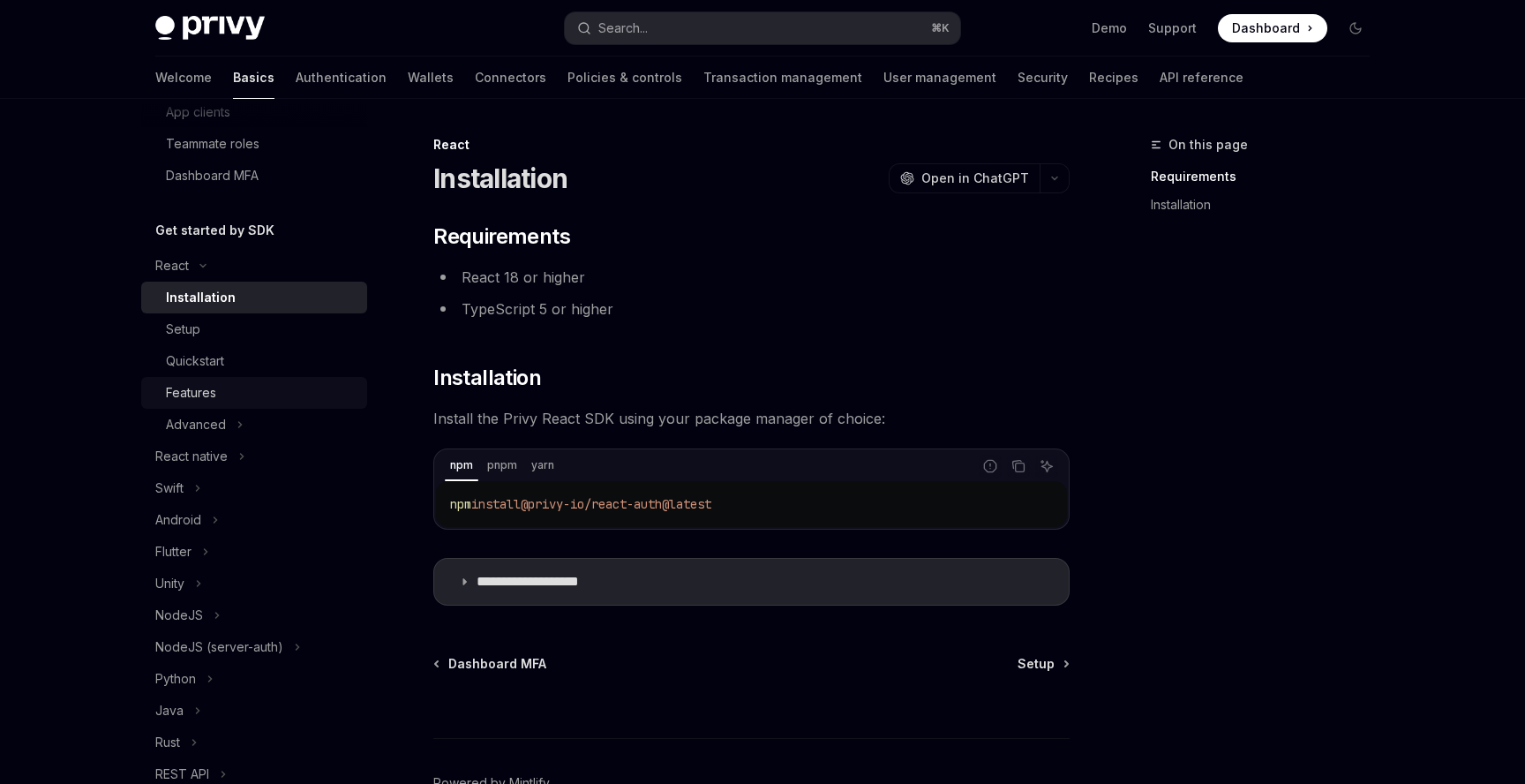
click at [244, 394] on div "Features" at bounding box center [261, 393] width 191 height 22
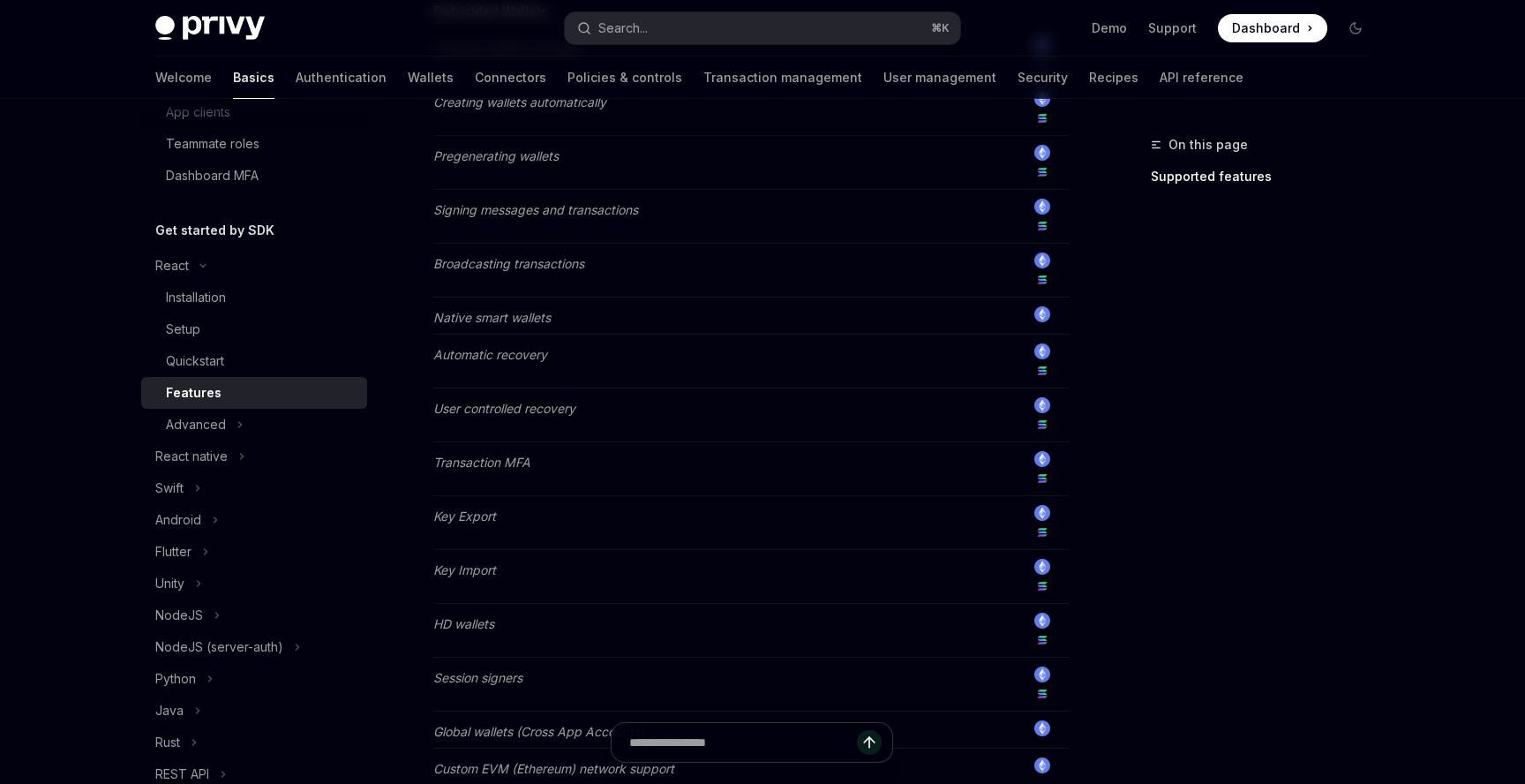
scroll to position [816, 0]
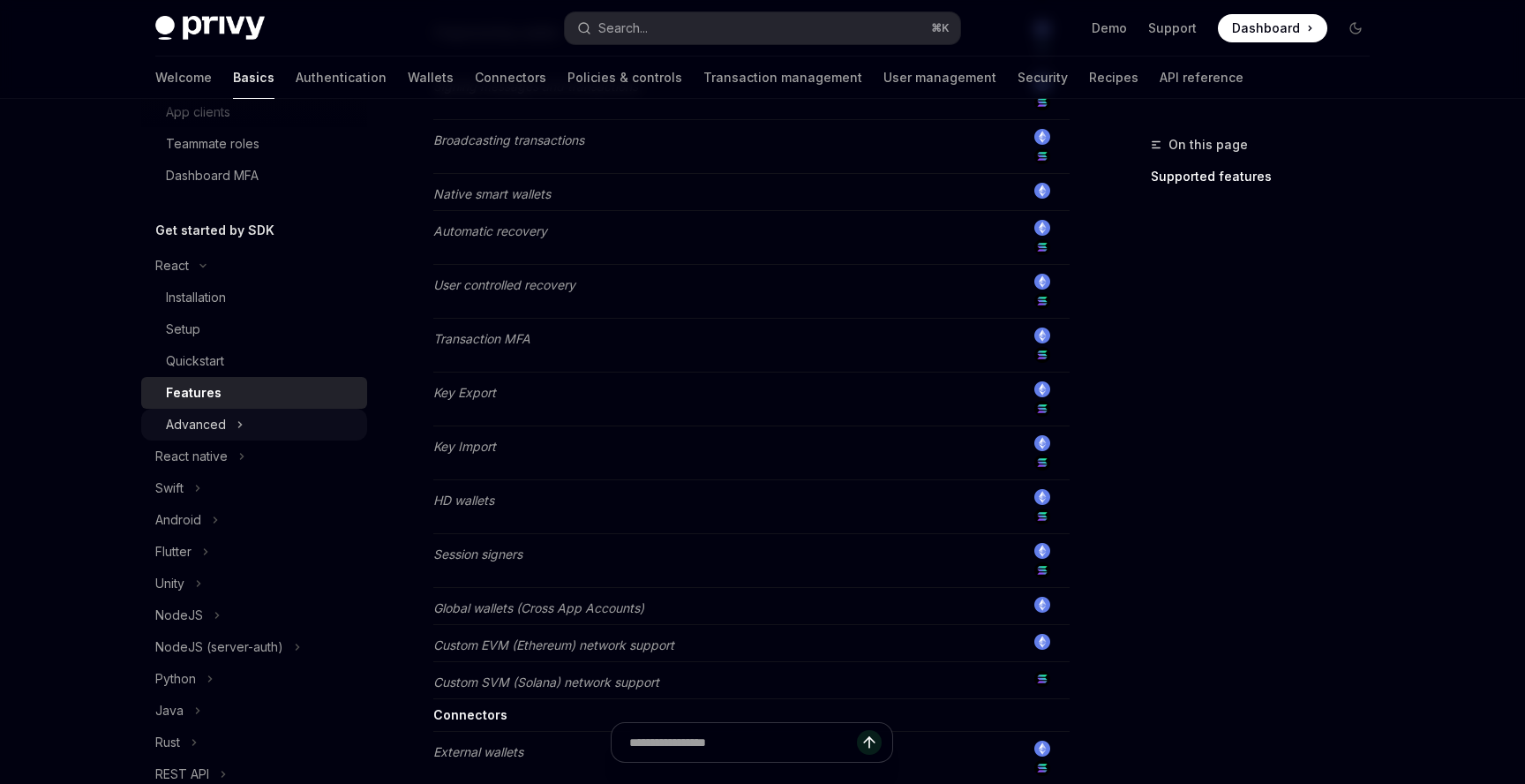
click at [219, 432] on div "Advanced" at bounding box center [197, 424] width 60 height 22
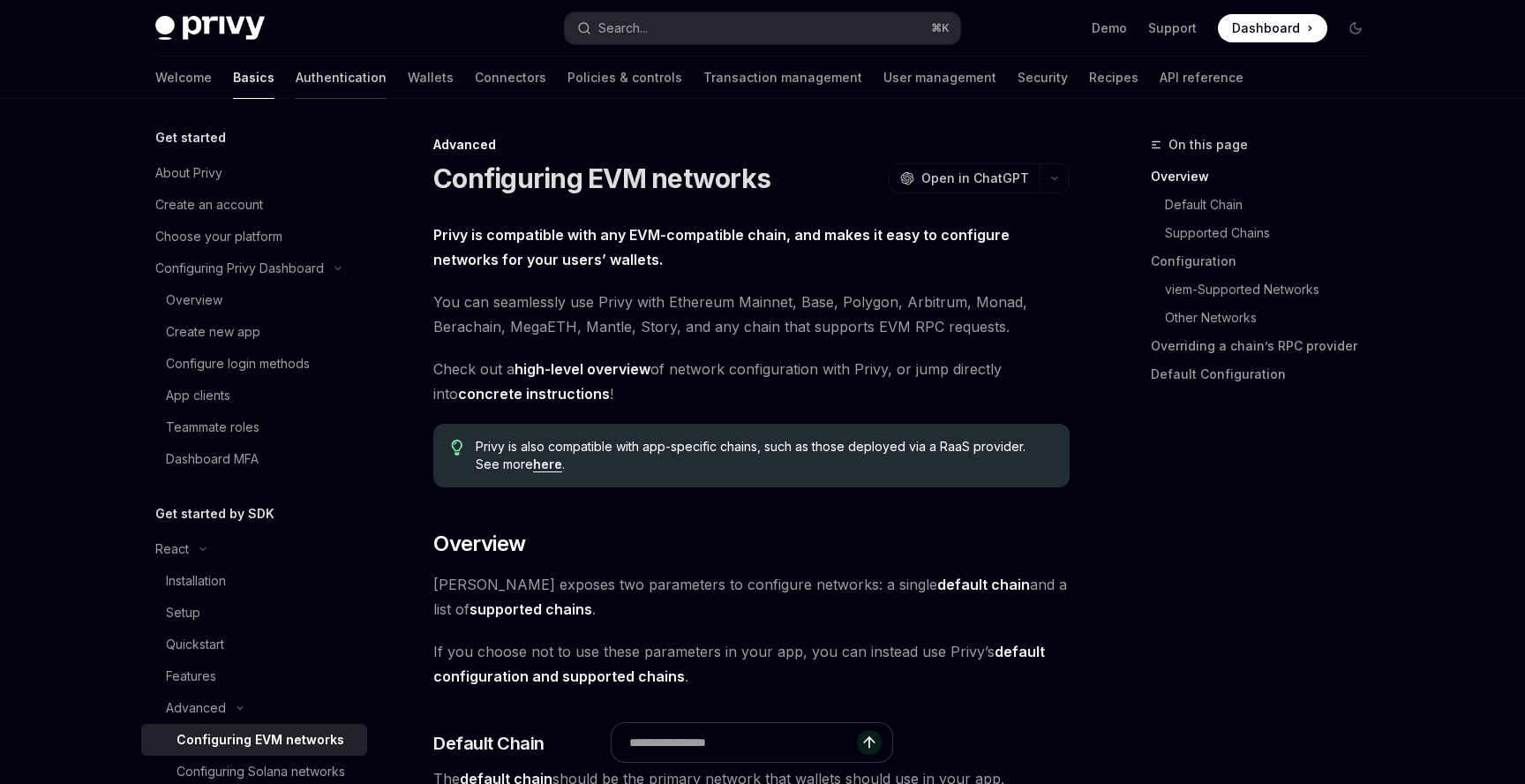
click at [296, 73] on link "Authentication" at bounding box center [341, 77] width 91 height 42
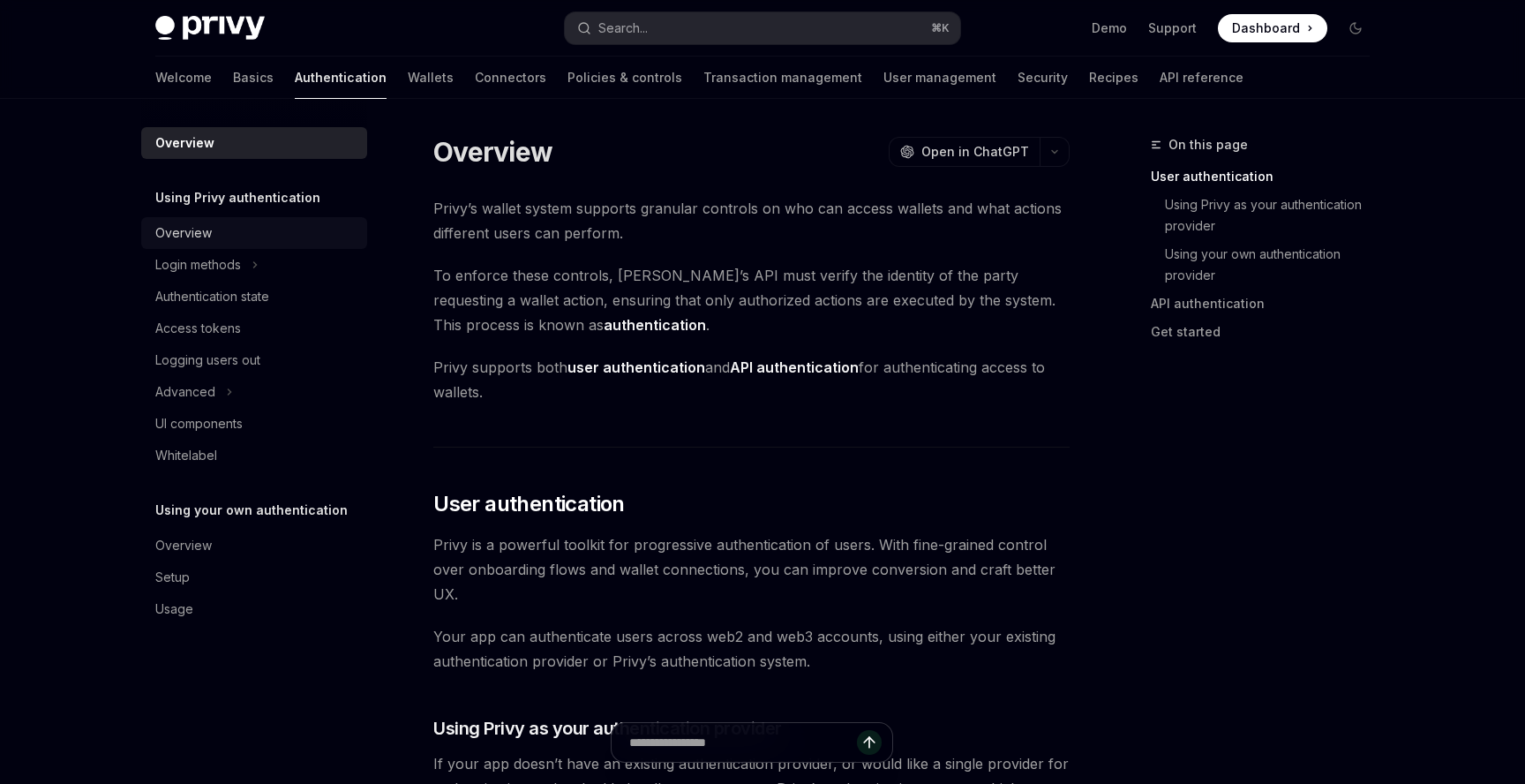
click at [259, 238] on div "Overview" at bounding box center [256, 233] width 201 height 22
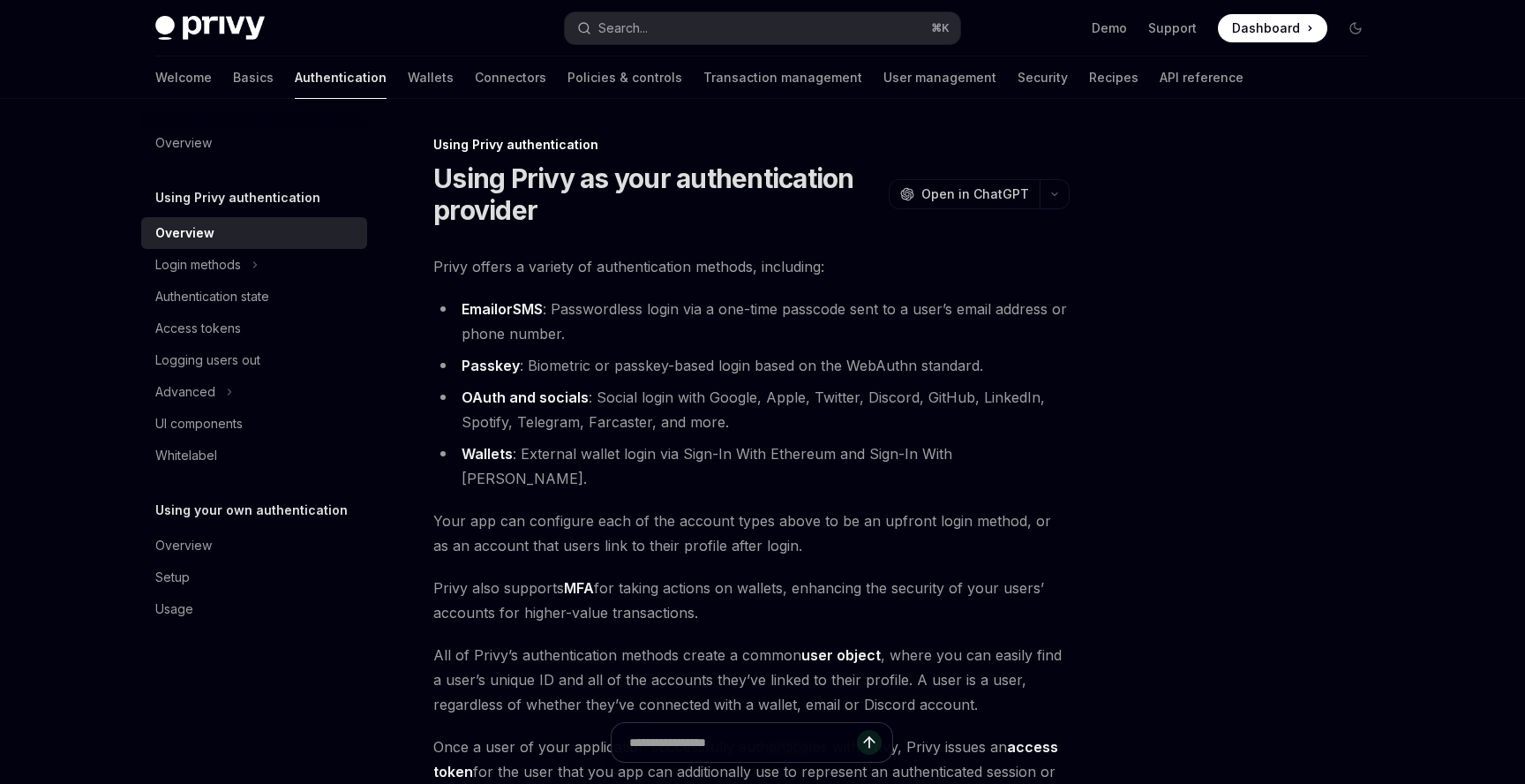
scroll to position [285, 0]
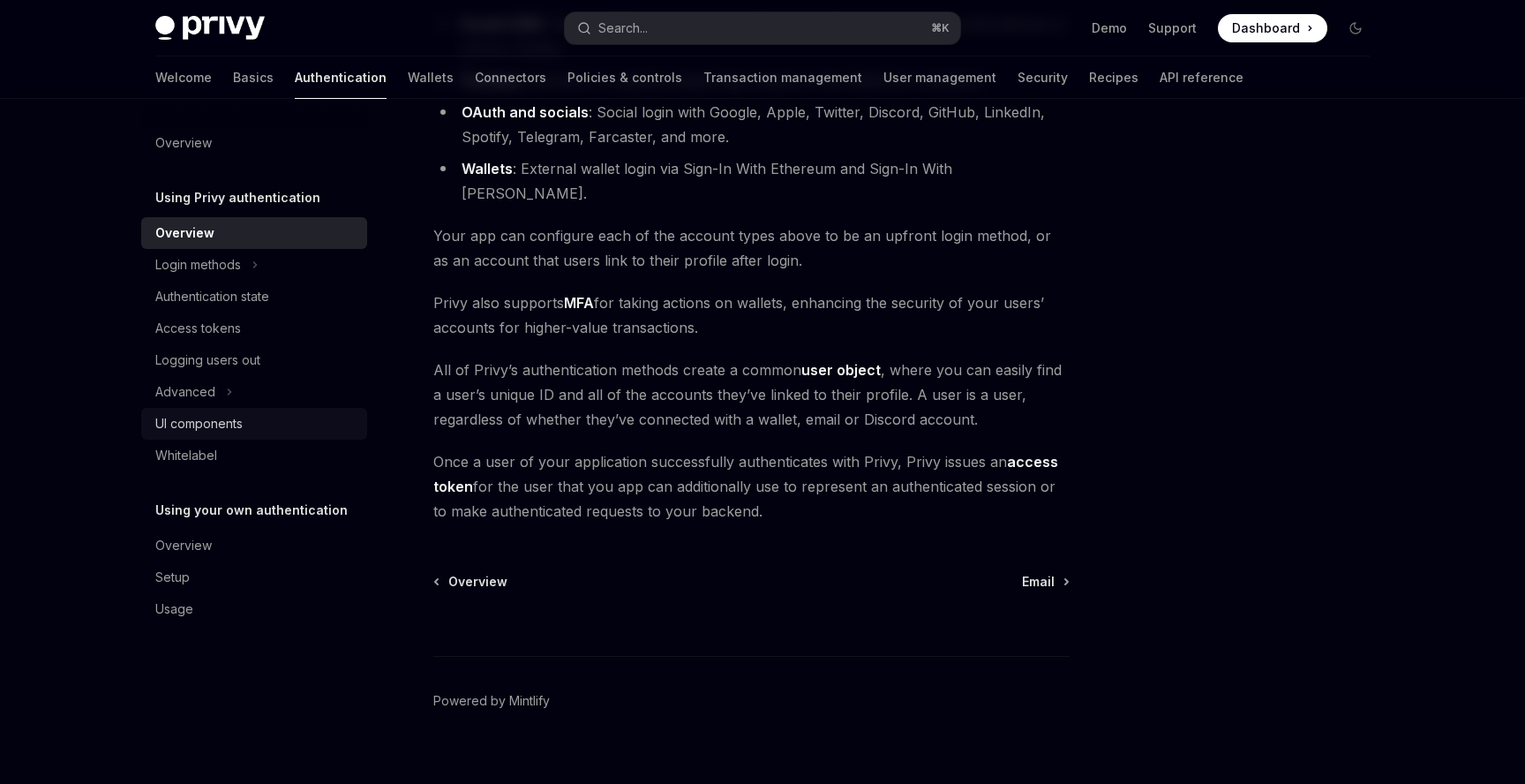
click at [225, 425] on div "UI components" at bounding box center [198, 423] width 87 height 22
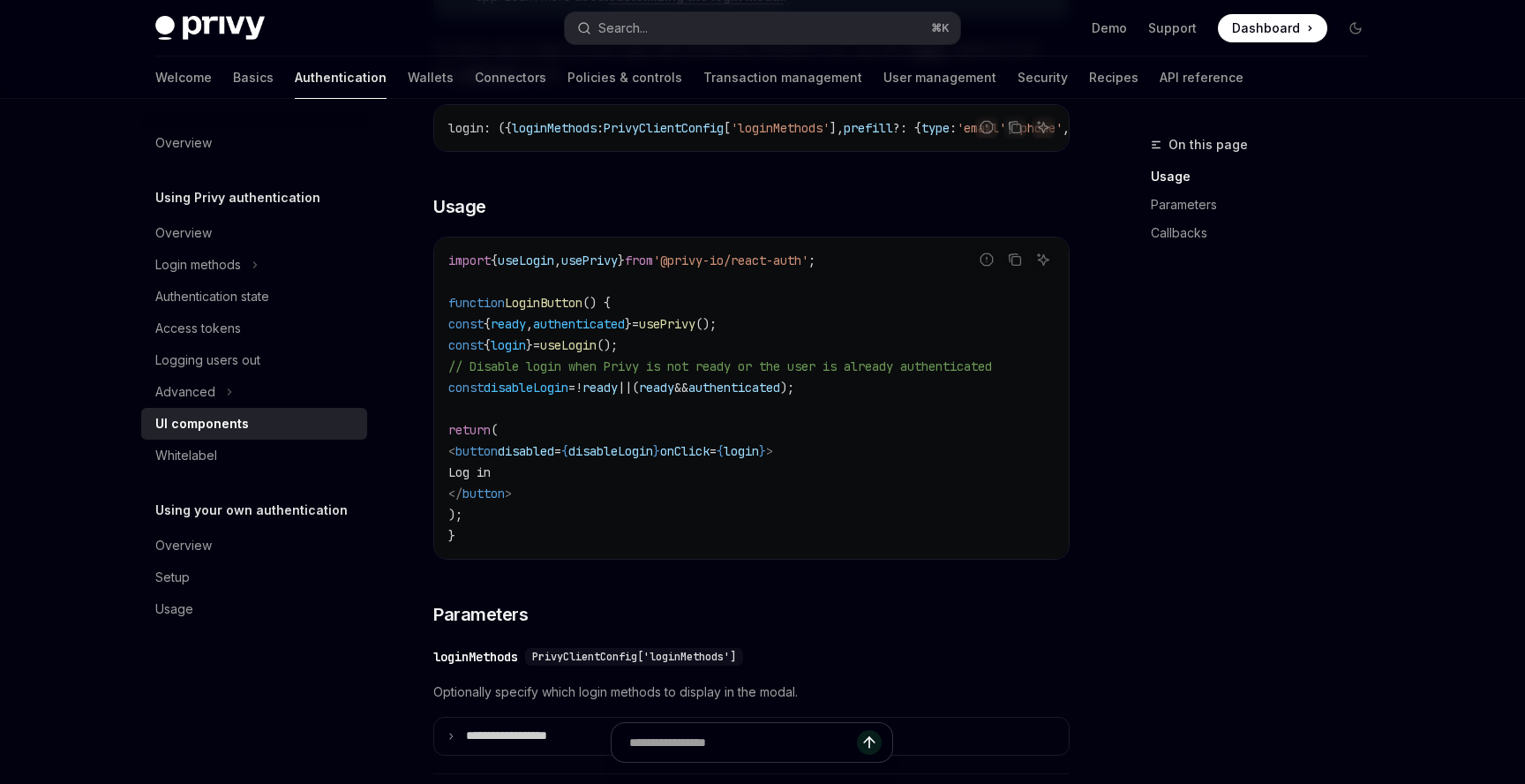
scroll to position [1163, 0]
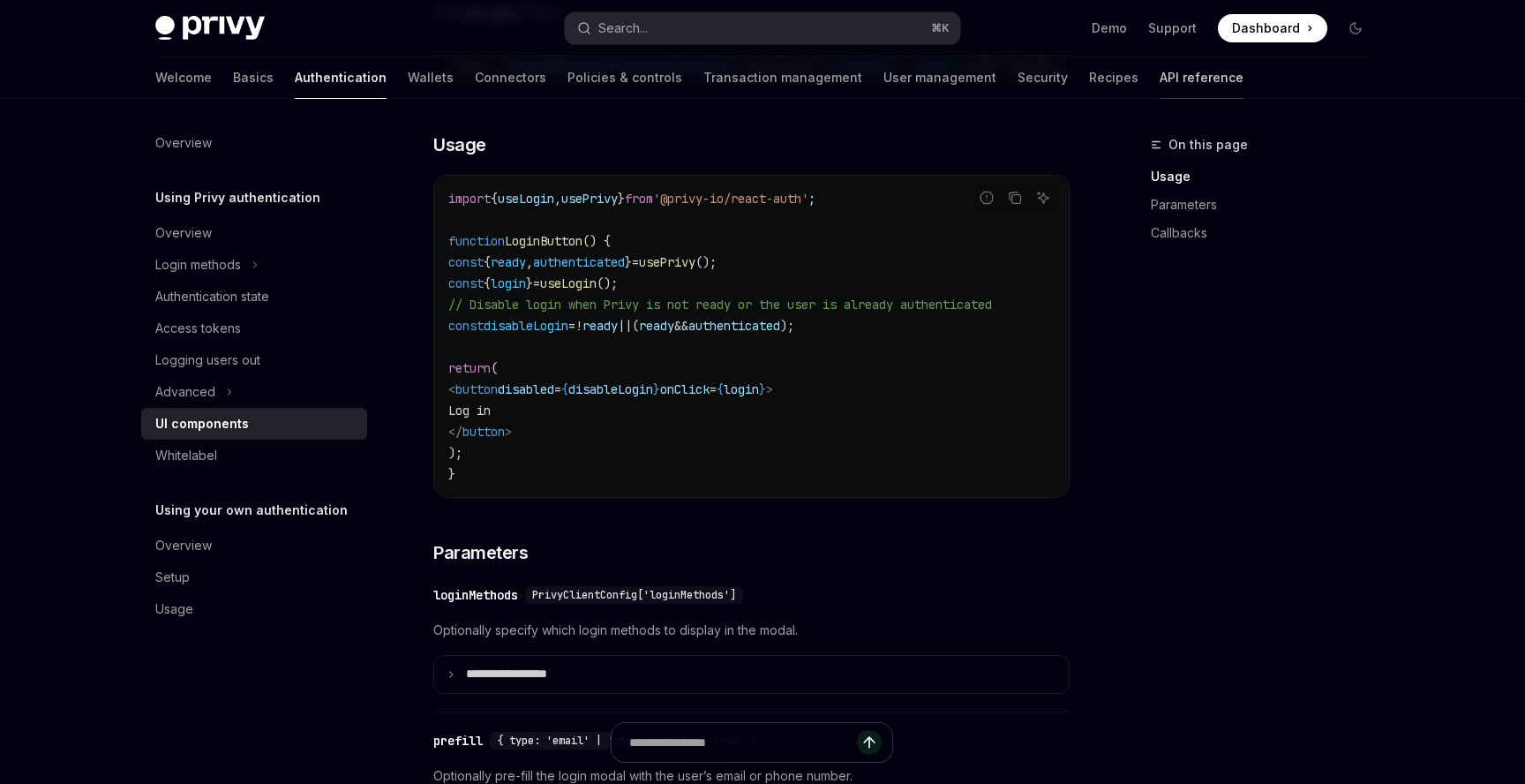
click at [1160, 77] on link "API reference" at bounding box center [1202, 77] width 84 height 42
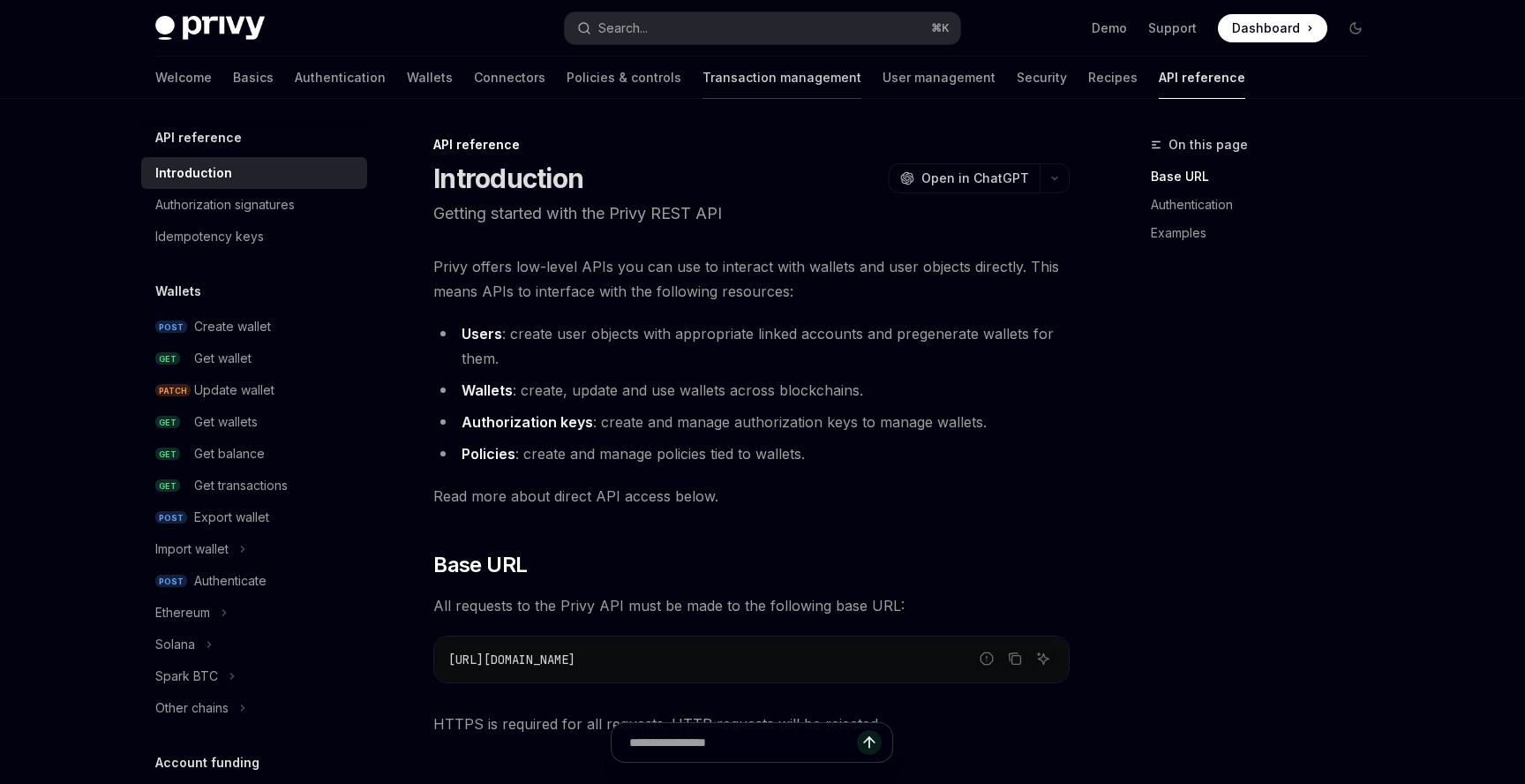
click at [702, 83] on link "Transaction management" at bounding box center [781, 77] width 159 height 42
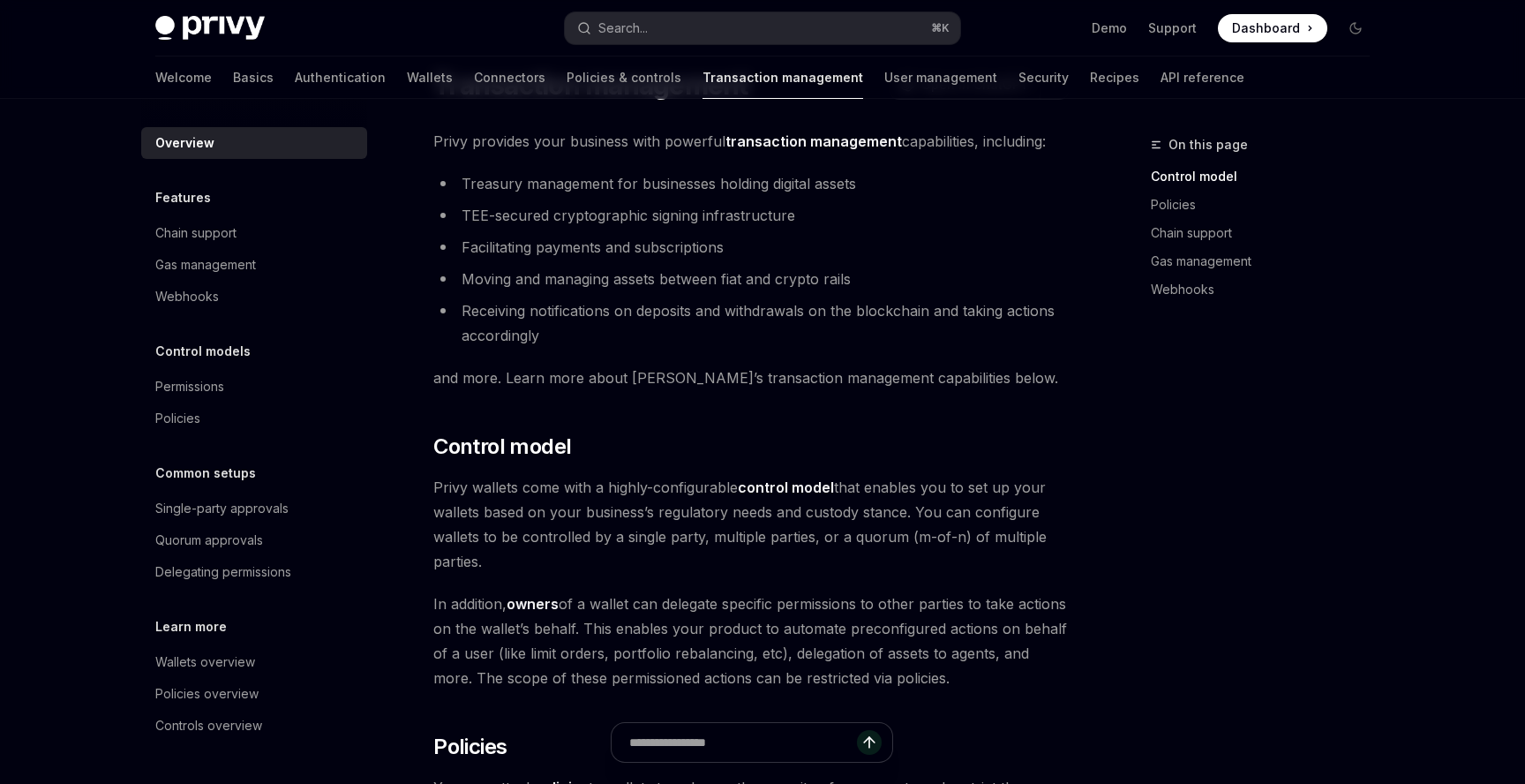
scroll to position [71, 0]
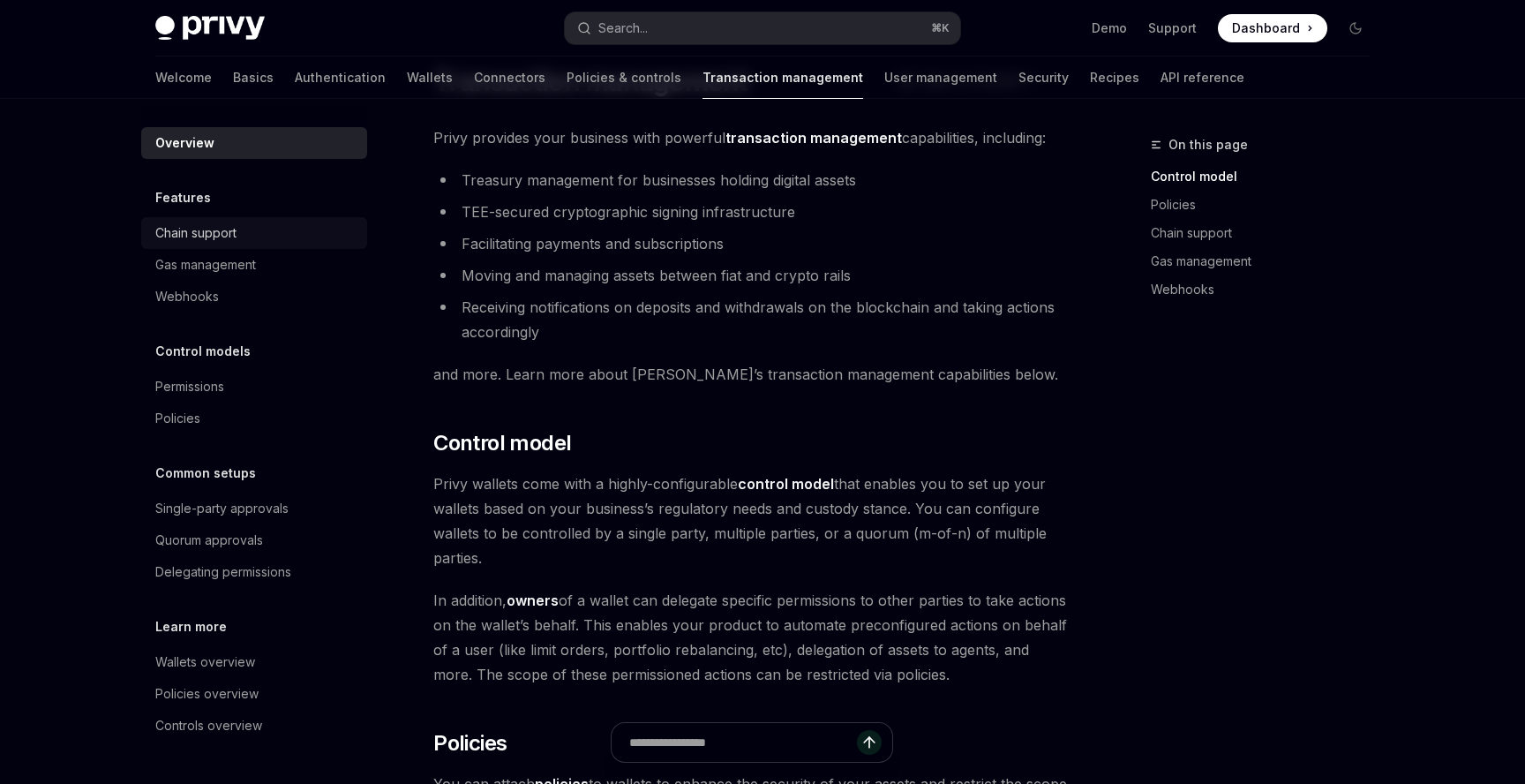
click at [268, 230] on div "Chain support" at bounding box center [256, 233] width 201 height 22
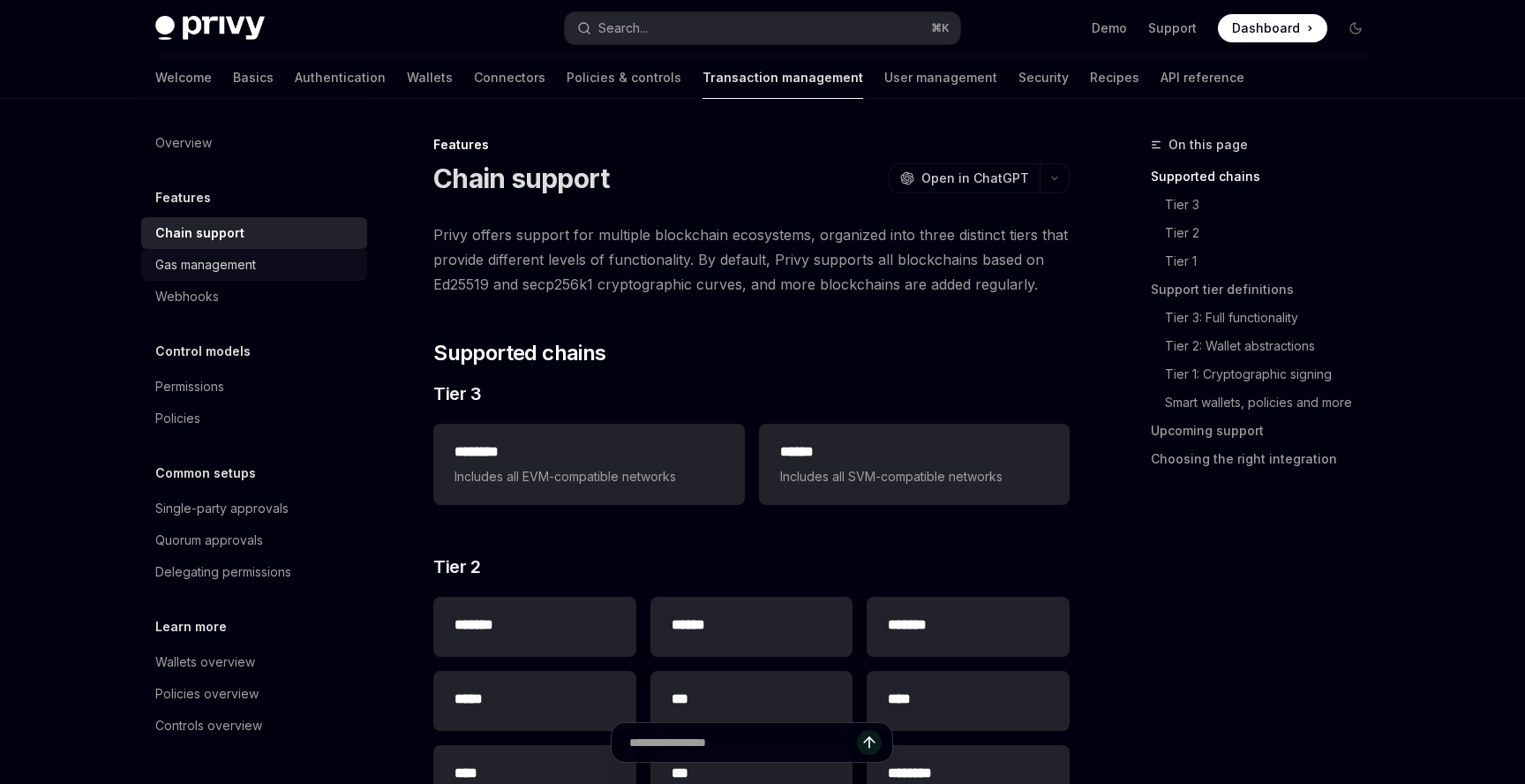
click at [275, 258] on div "Gas management" at bounding box center [256, 264] width 201 height 22
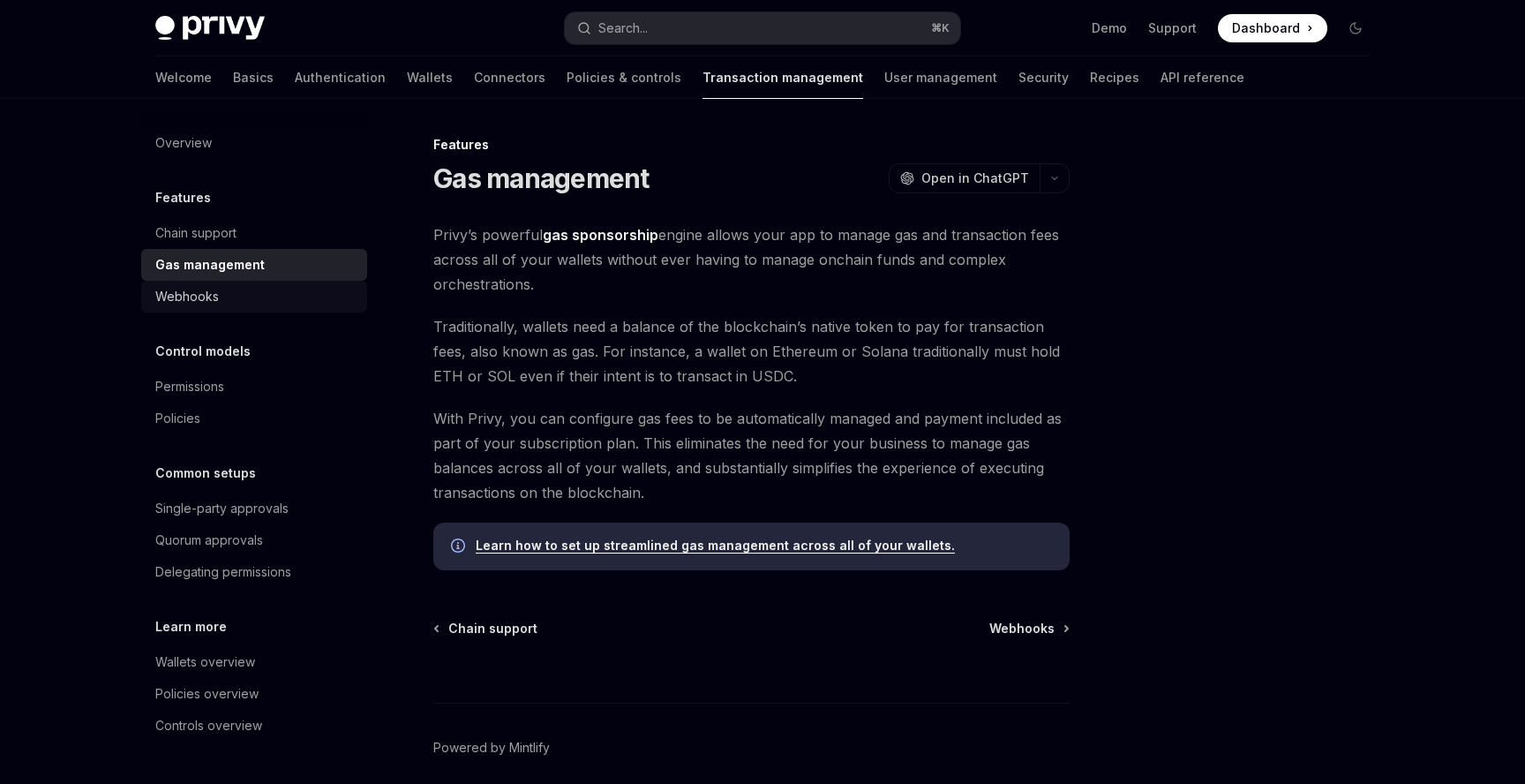
click at [274, 298] on div "Webhooks" at bounding box center [256, 296] width 201 height 22
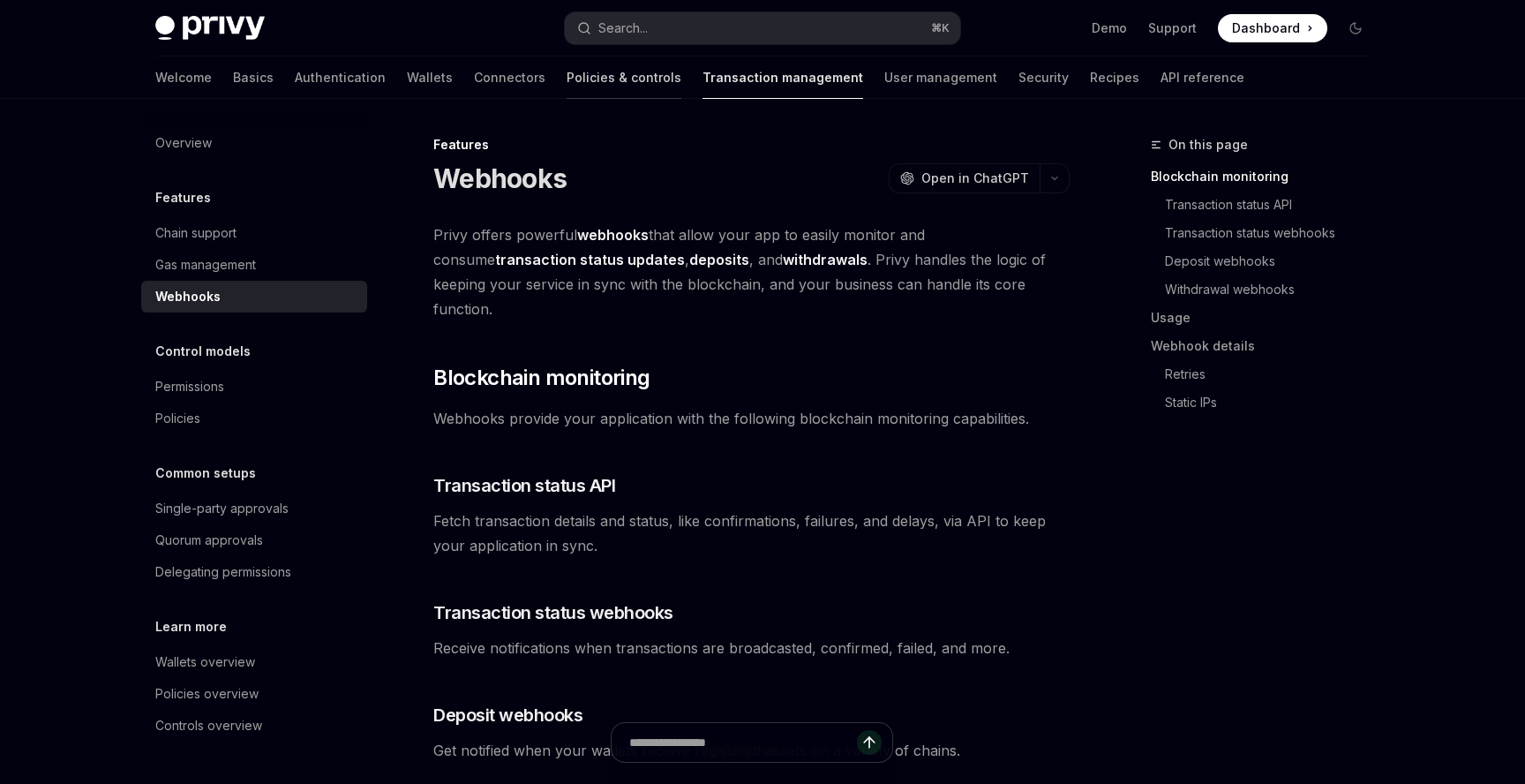
click at [567, 85] on link "Policies & controls" at bounding box center [624, 77] width 115 height 42
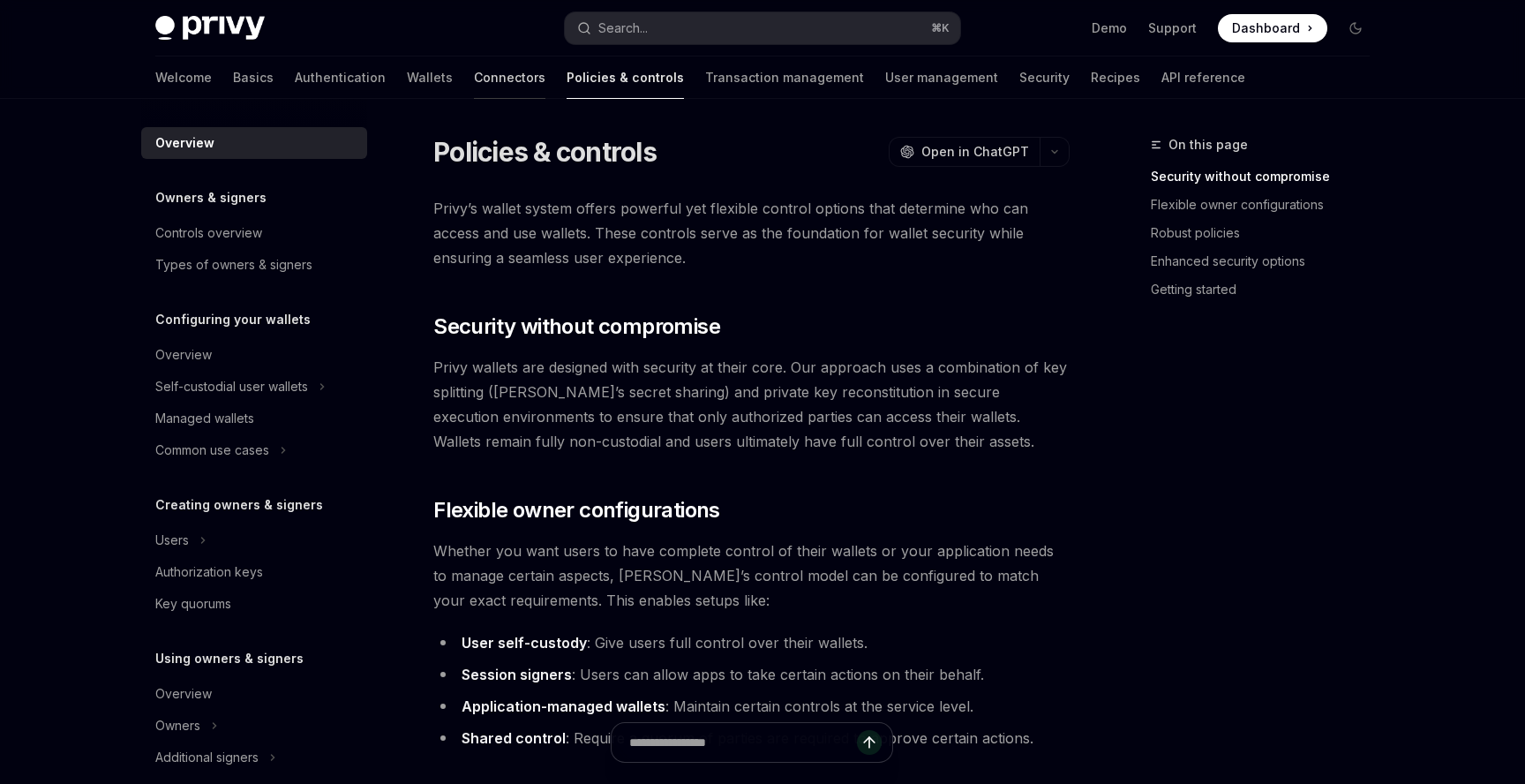
click at [474, 89] on link "Connectors" at bounding box center [510, 77] width 71 height 42
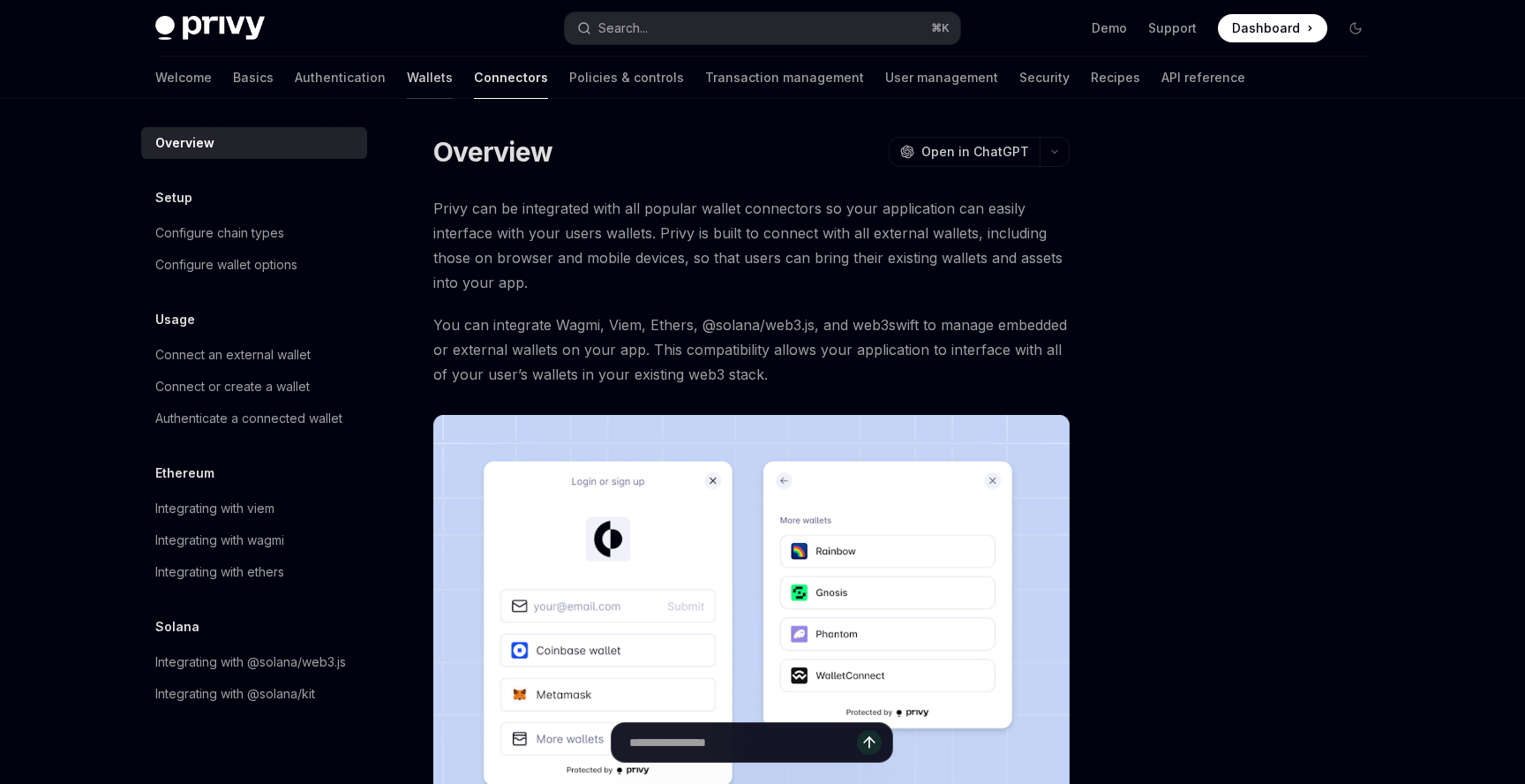
click at [407, 81] on link "Wallets" at bounding box center [430, 77] width 46 height 42
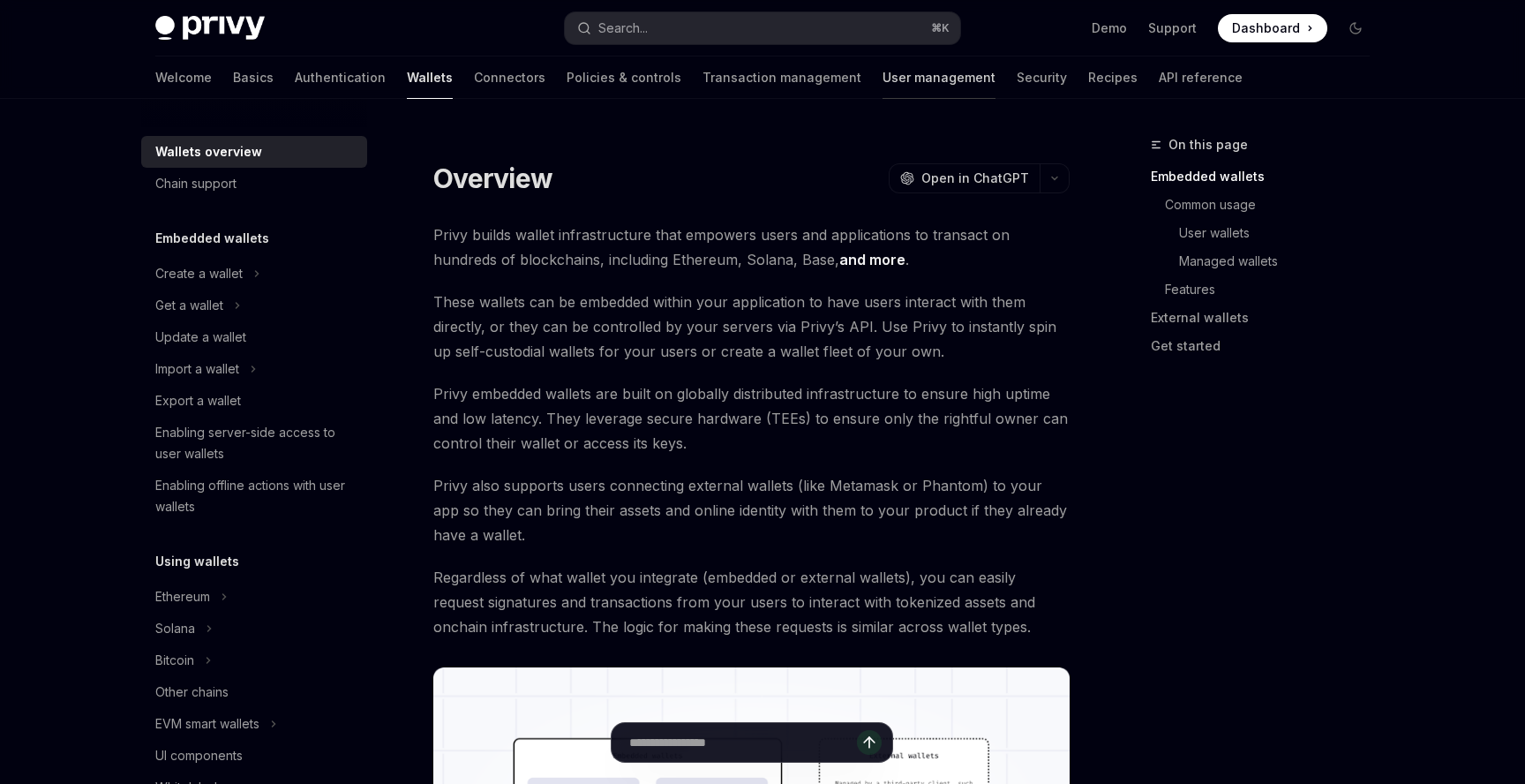
click at [883, 78] on link "User management" at bounding box center [939, 77] width 113 height 42
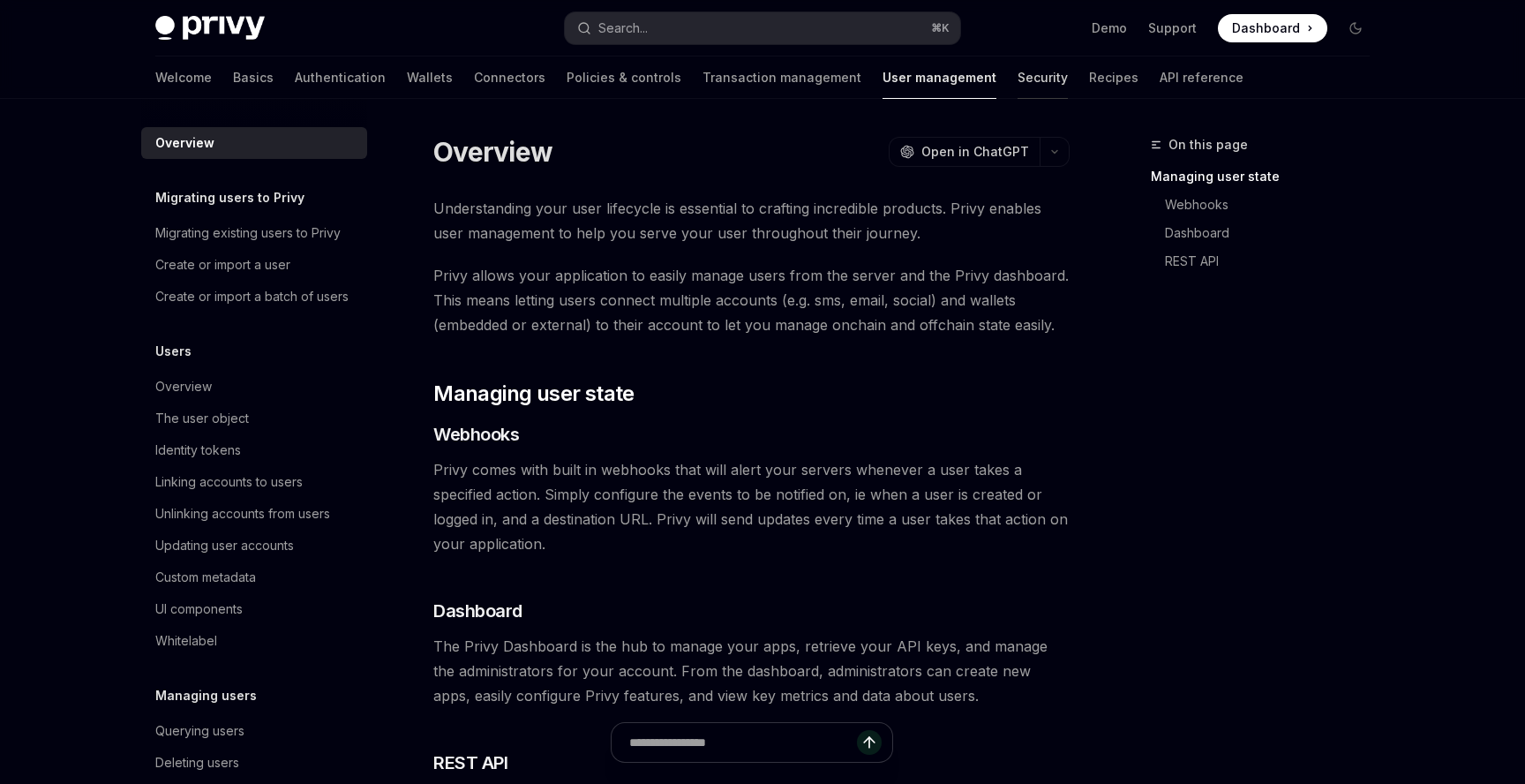
click at [1018, 81] on link "Security" at bounding box center [1044, 77] width 51 height 42
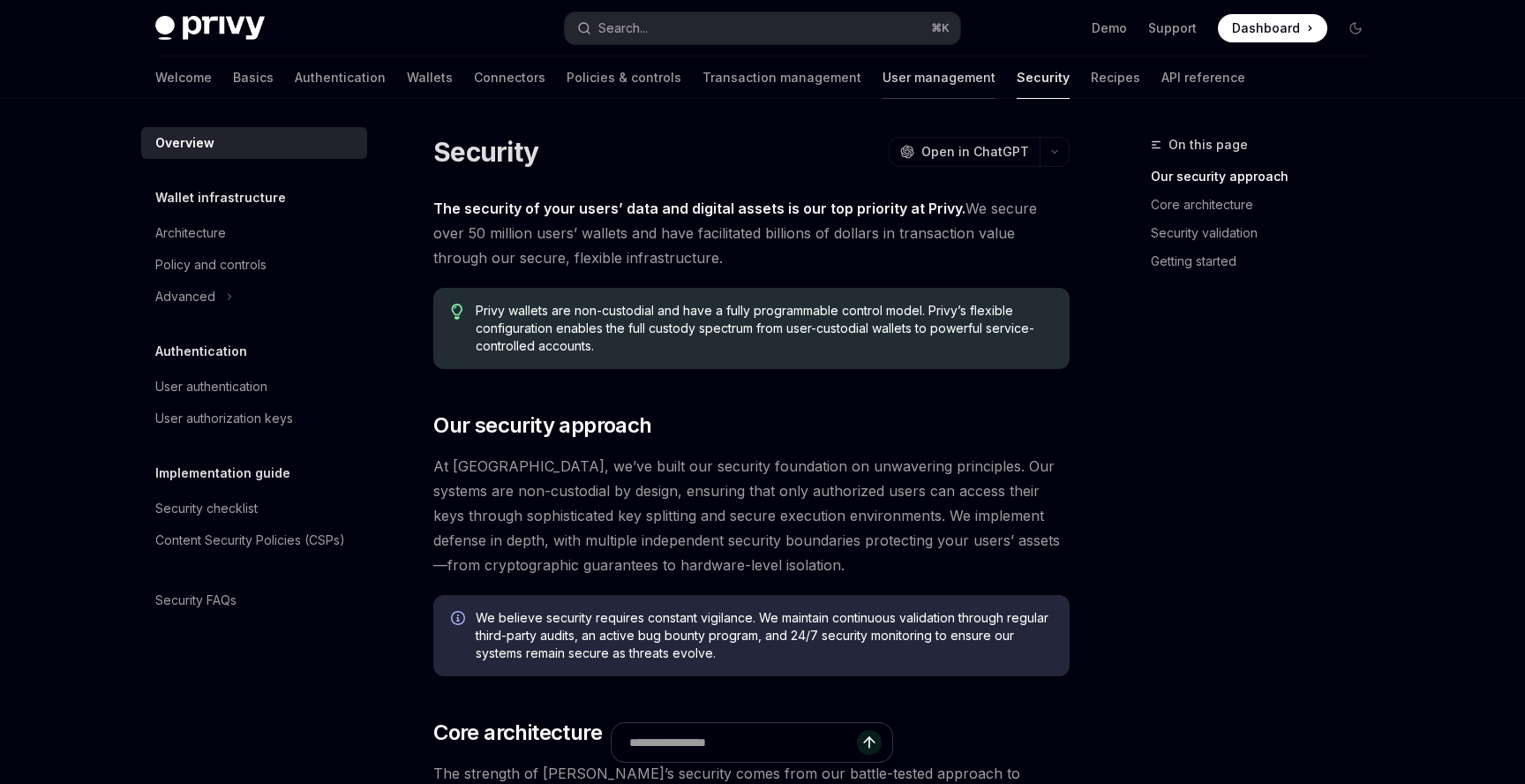
click at [883, 91] on link "User management" at bounding box center [939, 77] width 113 height 42
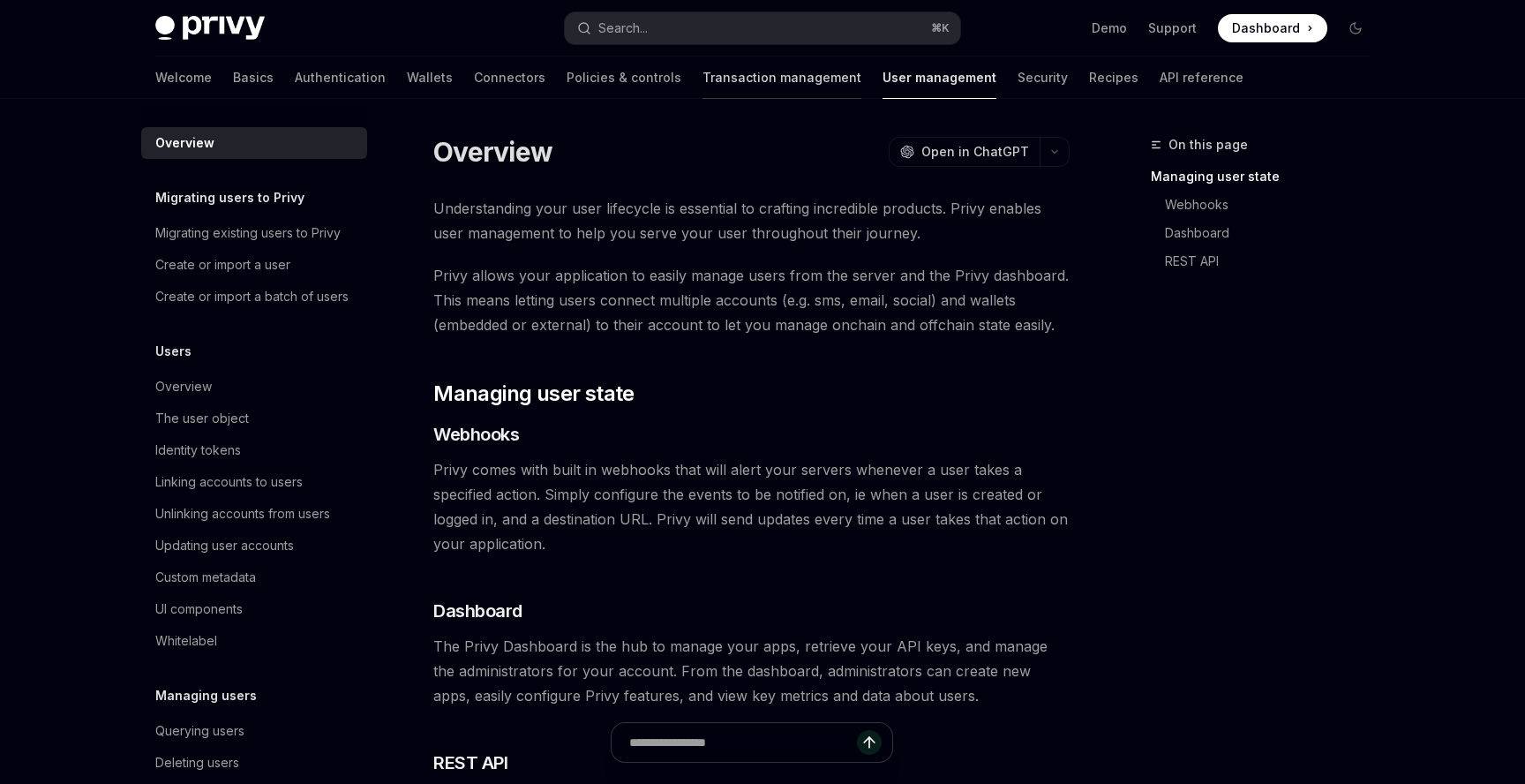
click at [704, 85] on link "Transaction management" at bounding box center [781, 77] width 159 height 42
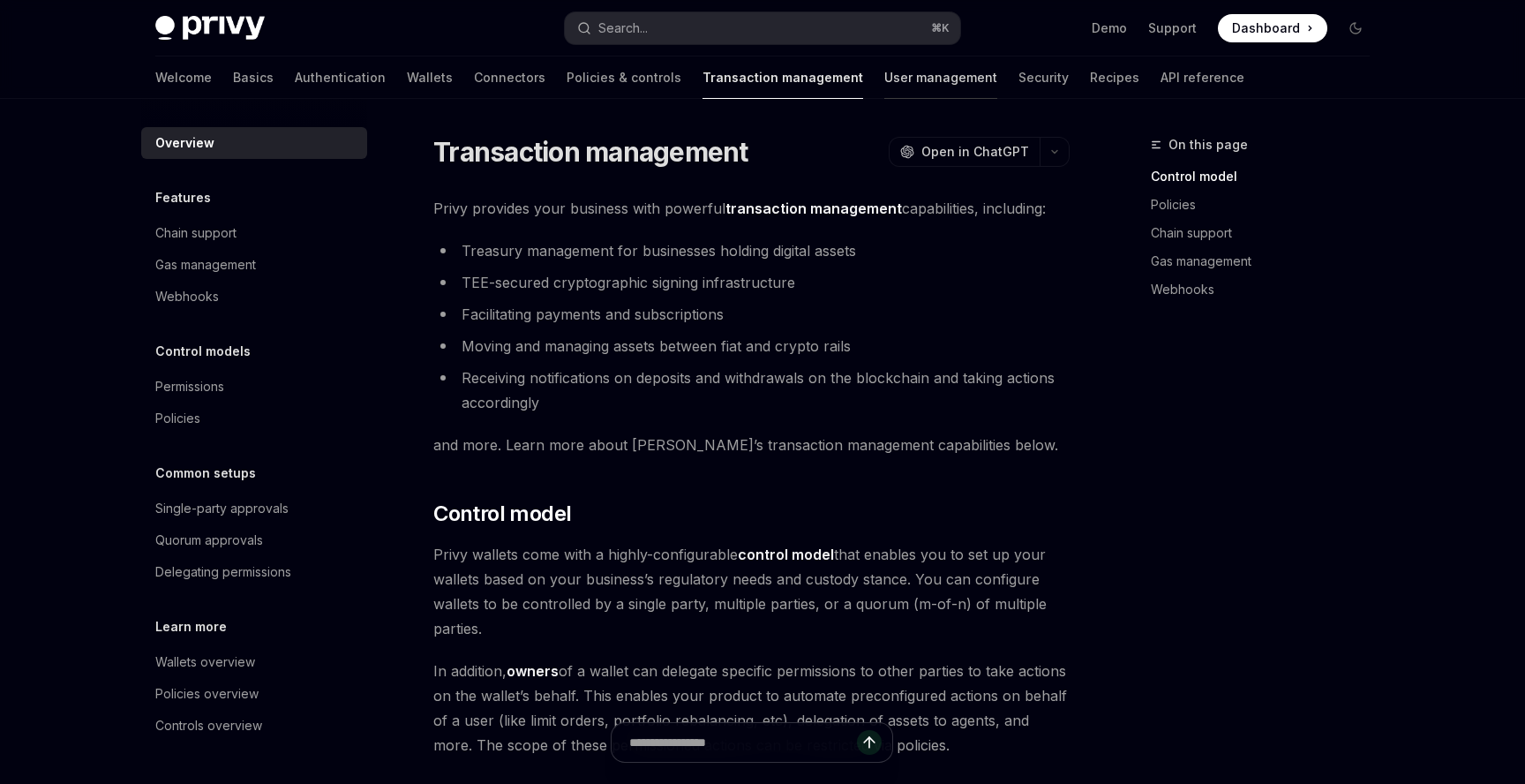
click at [885, 80] on link "User management" at bounding box center [941, 77] width 113 height 42
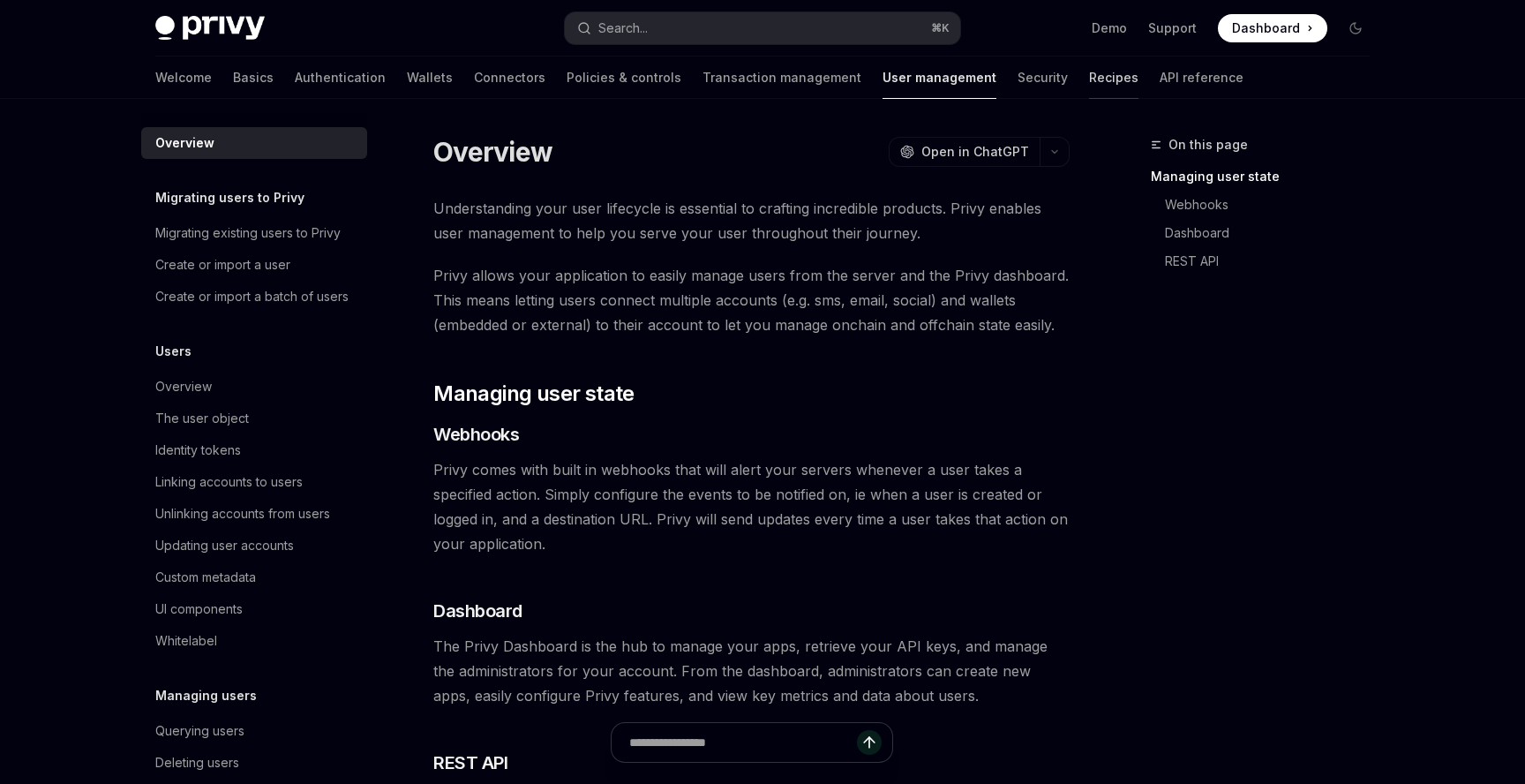
click at [1090, 69] on link "Recipes" at bounding box center [1114, 77] width 50 height 42
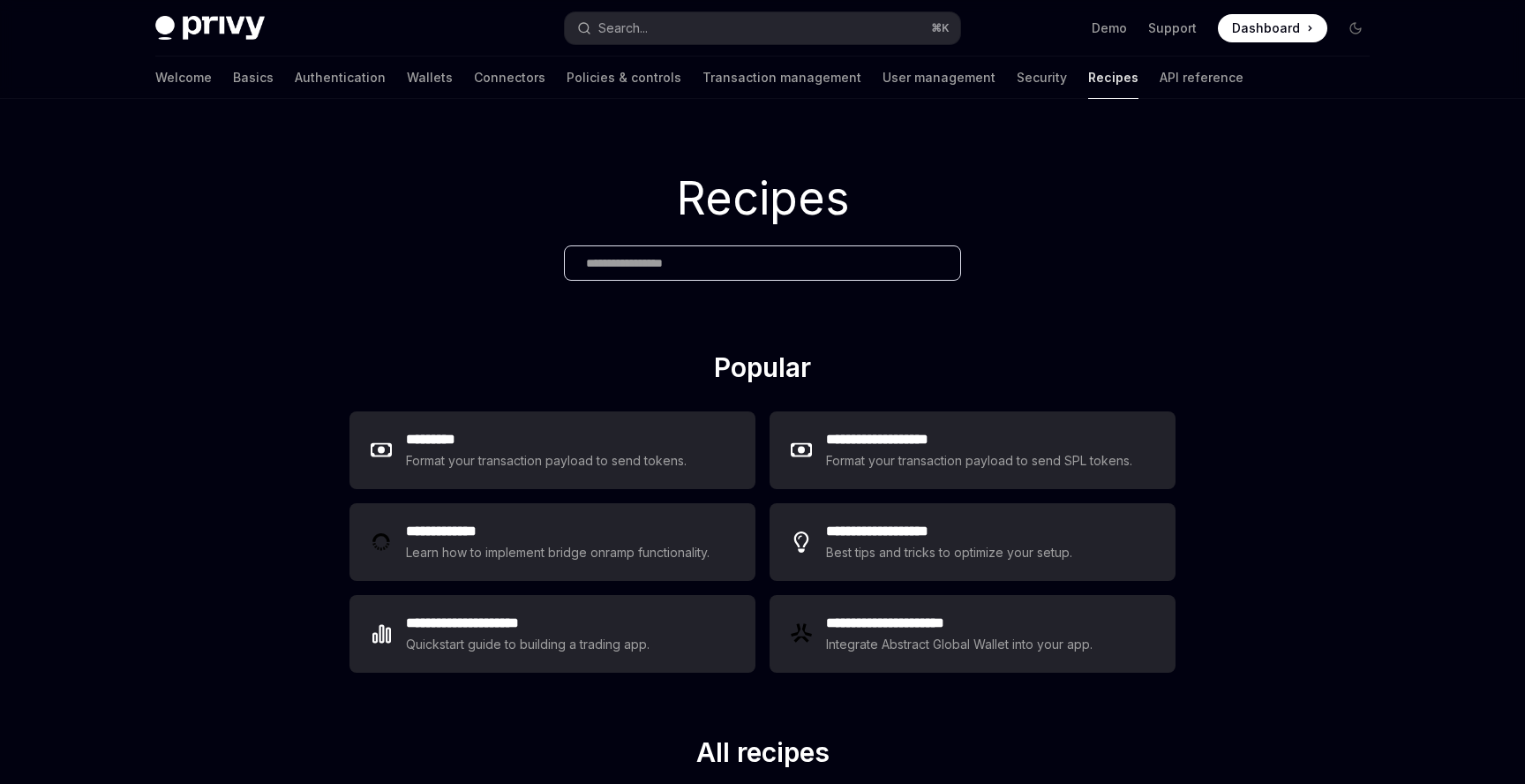
click at [240, 36] on img at bounding box center [210, 28] width 109 height 24
type textarea "*"
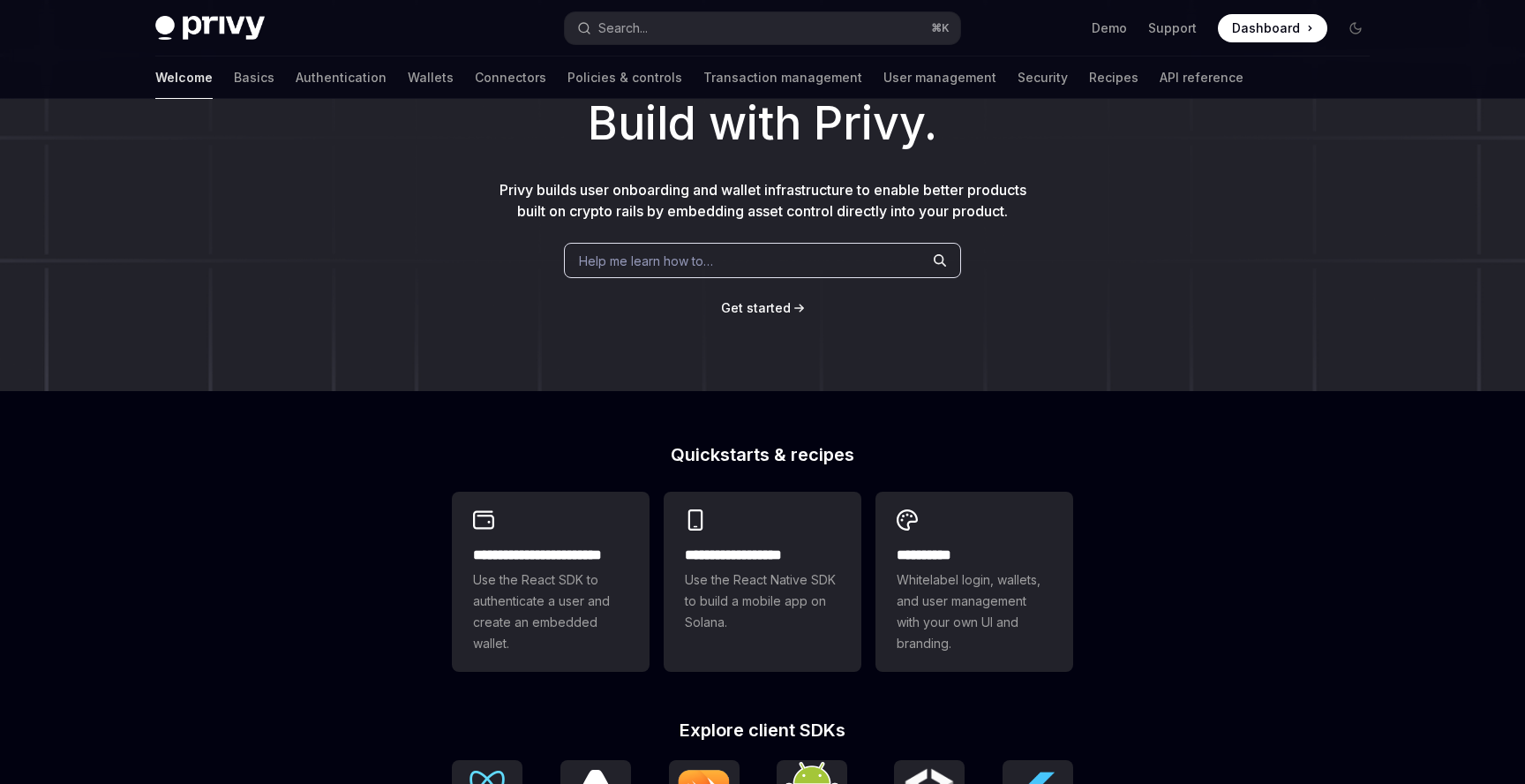
scroll to position [325, 0]
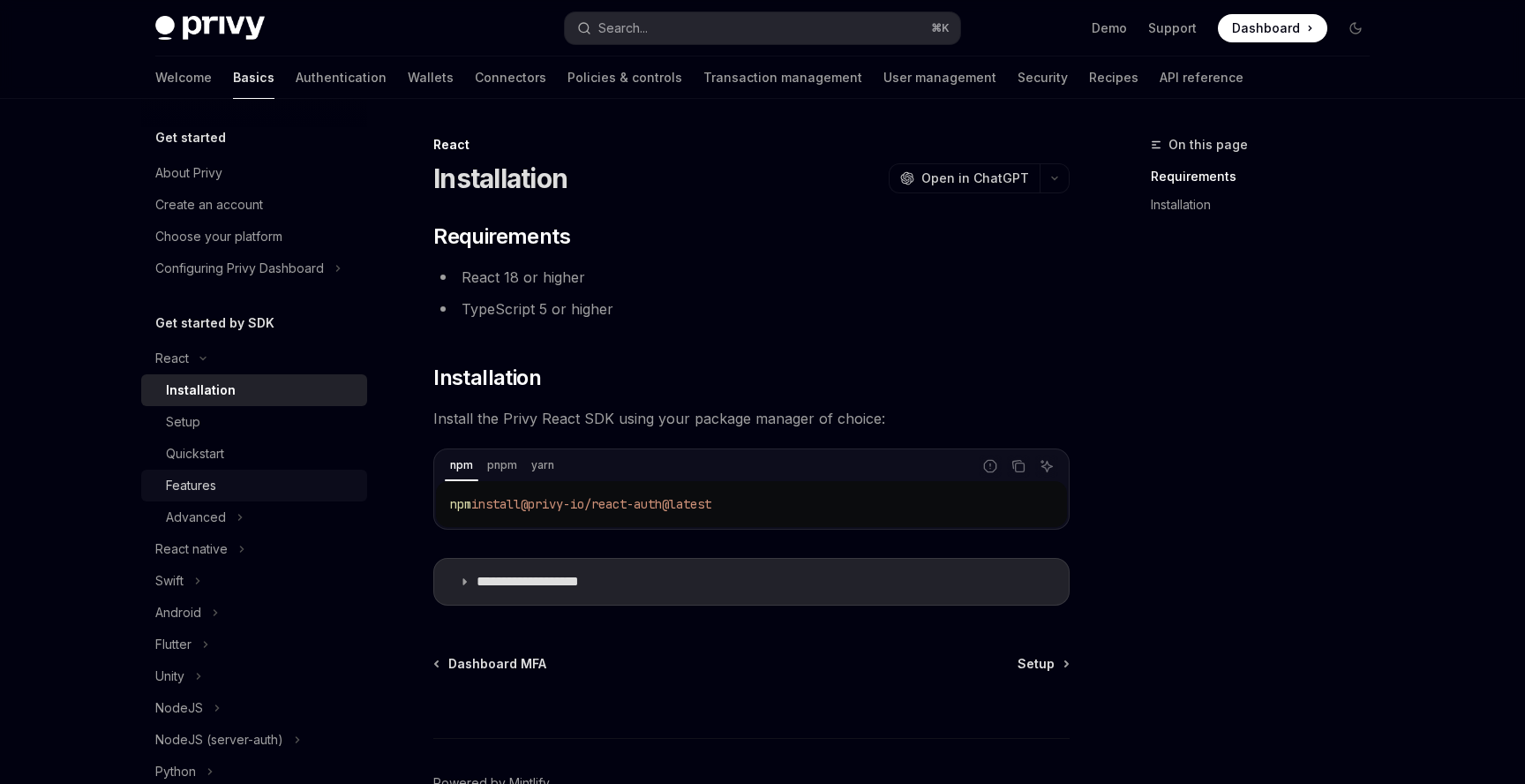
click at [241, 485] on div "Features" at bounding box center [261, 485] width 191 height 22
type textarea "*"
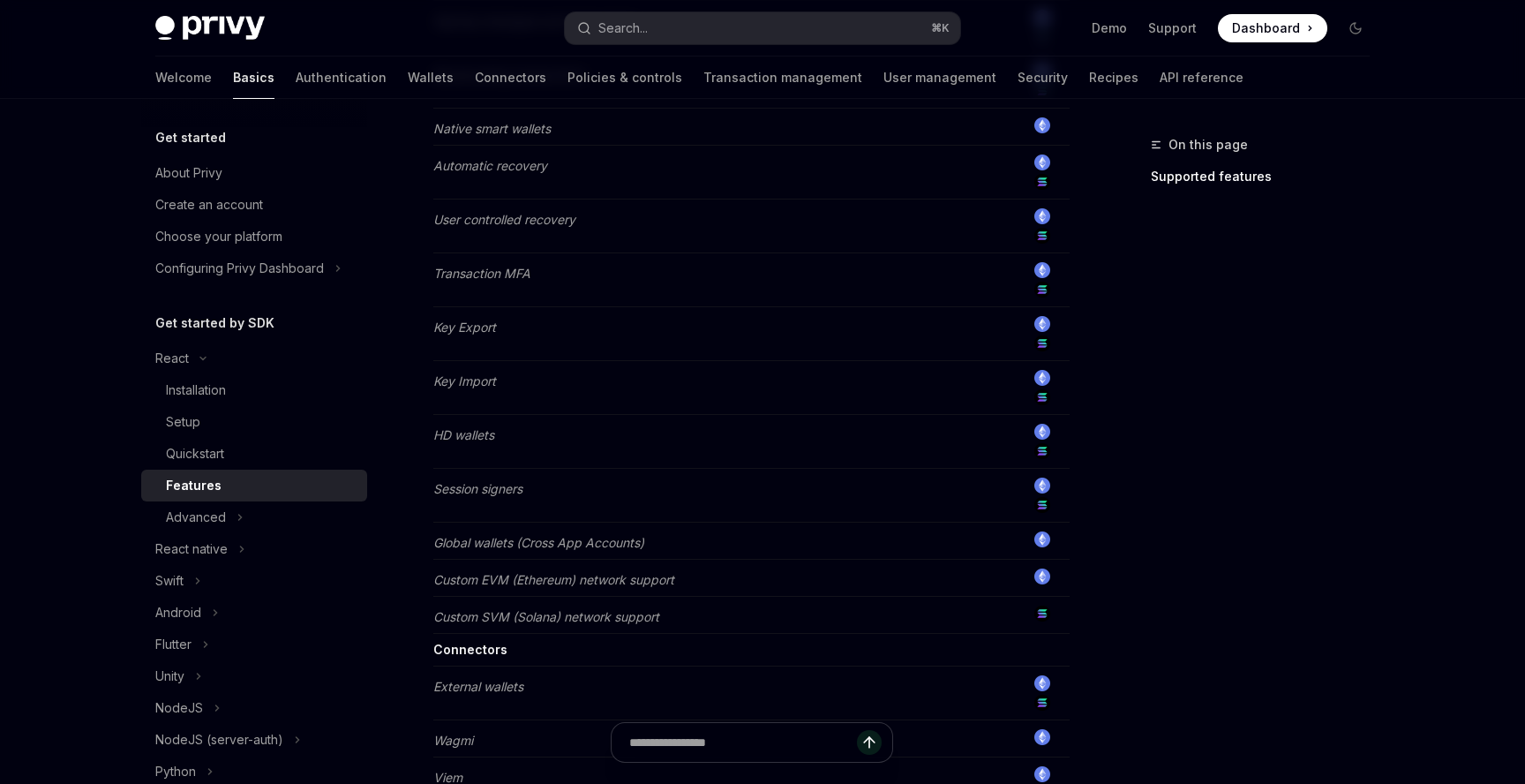
scroll to position [1177, 0]
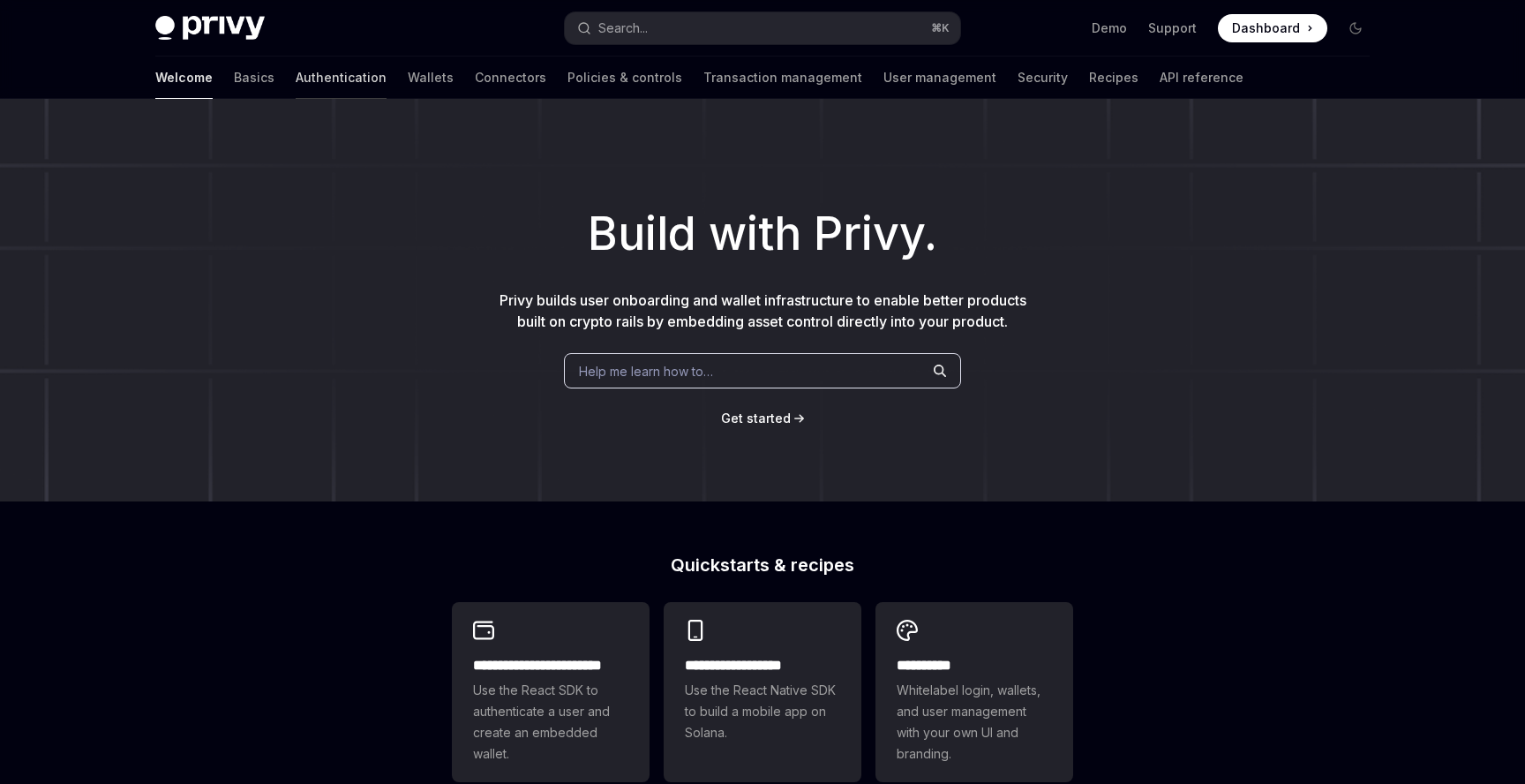
click at [296, 79] on link "Authentication" at bounding box center [341, 77] width 91 height 42
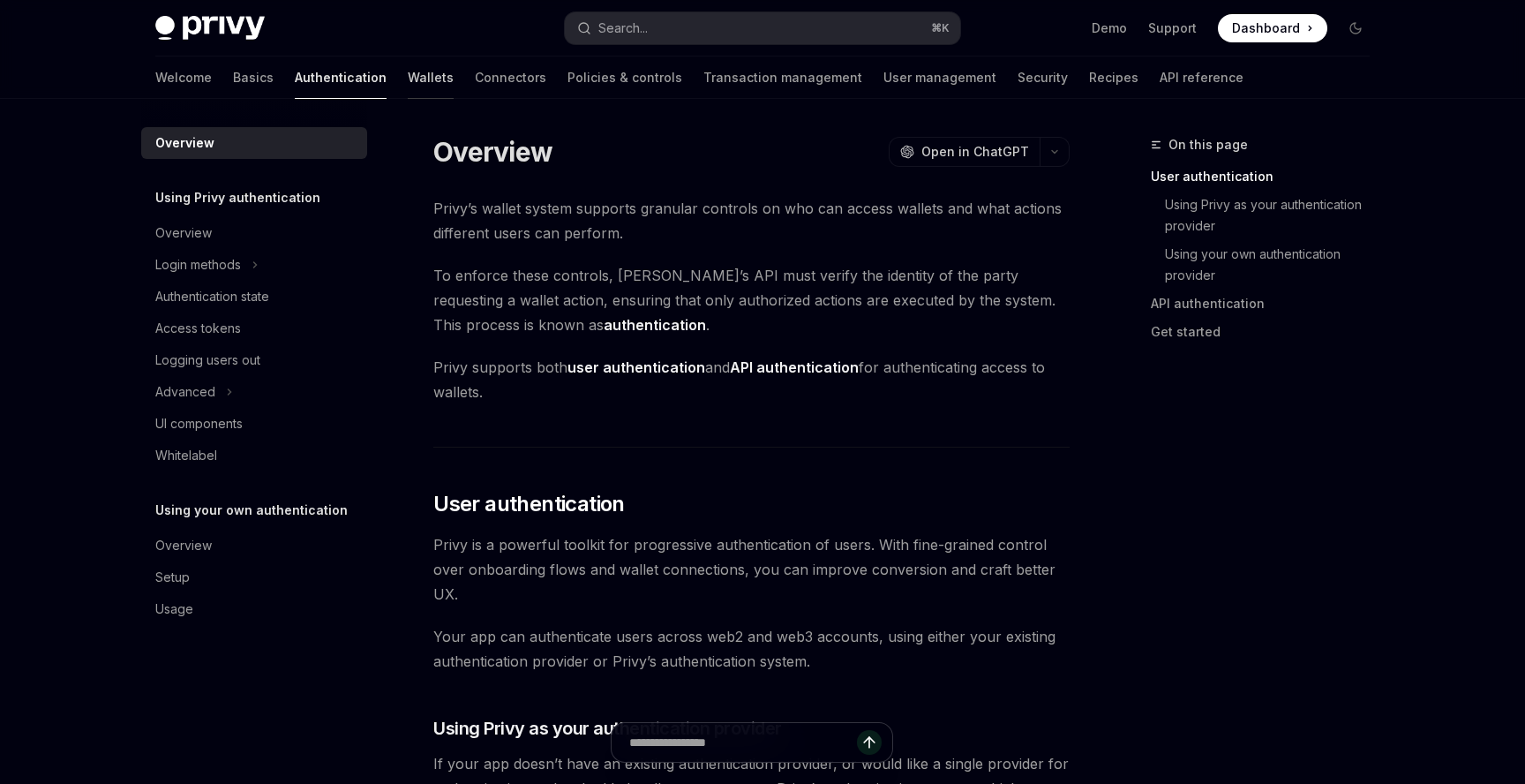
click at [408, 81] on link "Wallets" at bounding box center [431, 77] width 46 height 42
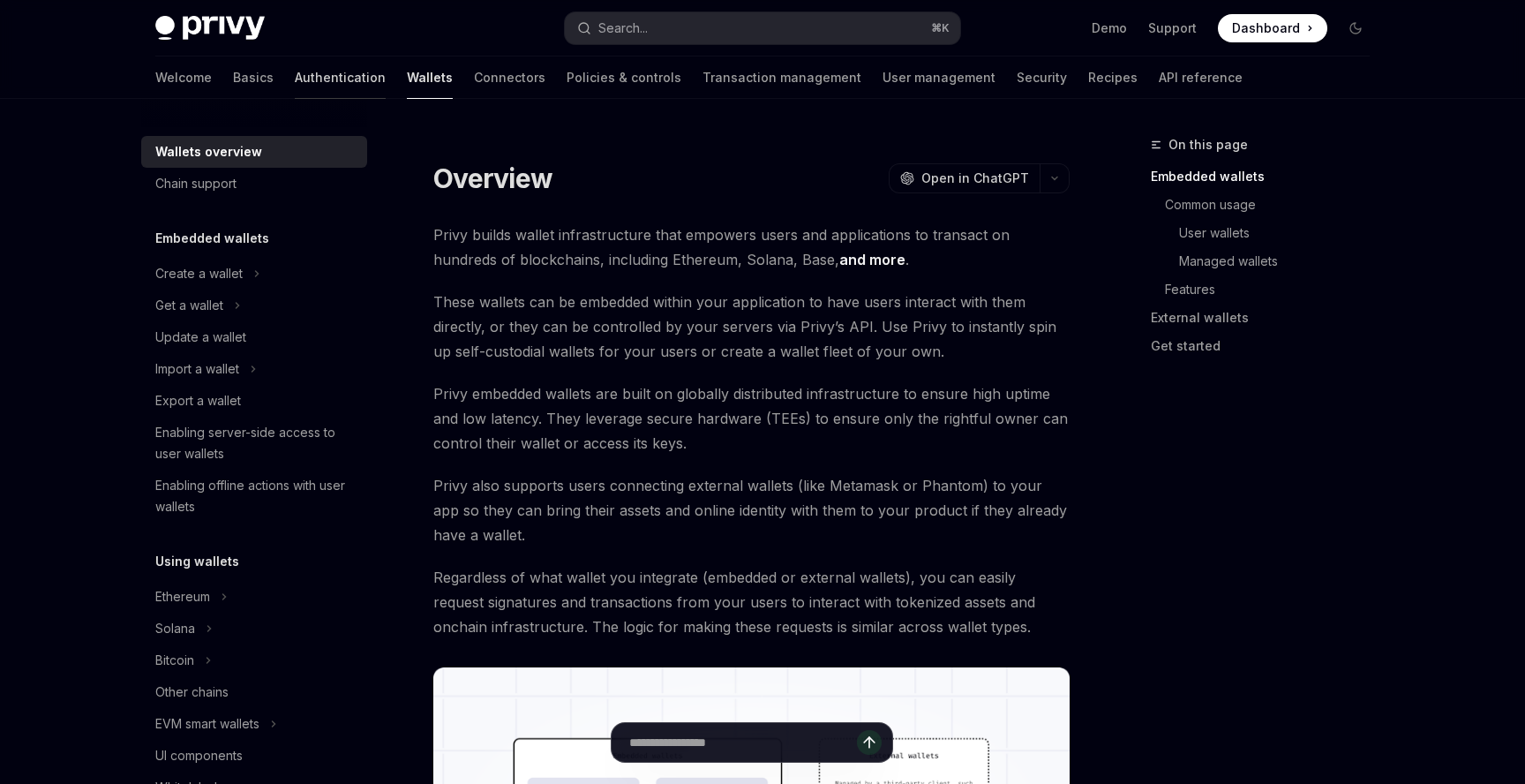
click at [295, 83] on link "Authentication" at bounding box center [340, 77] width 91 height 42
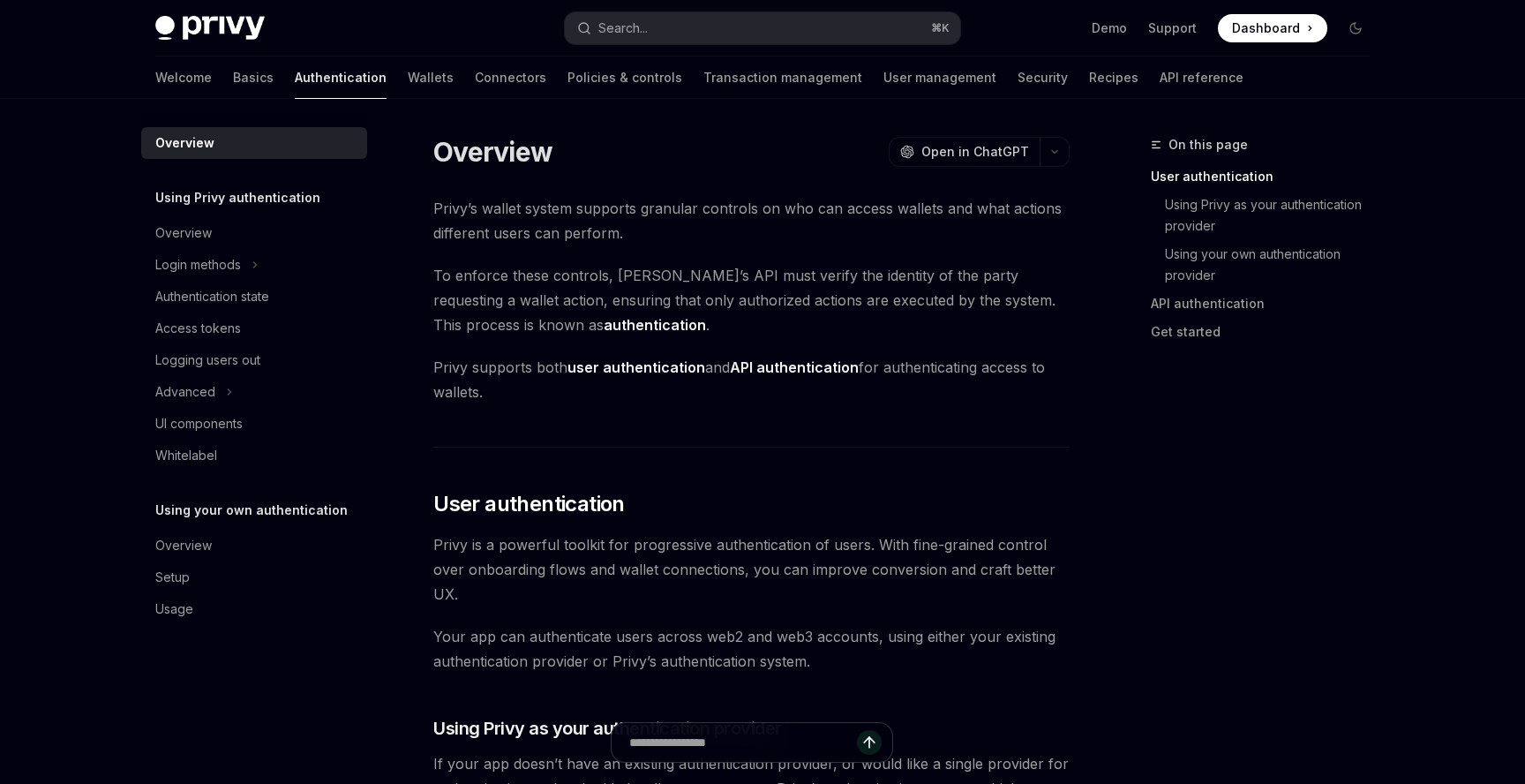
click at [181, 39] on img at bounding box center [210, 28] width 109 height 24
type textarea "*"
